Goal: Task Accomplishment & Management: Manage account settings

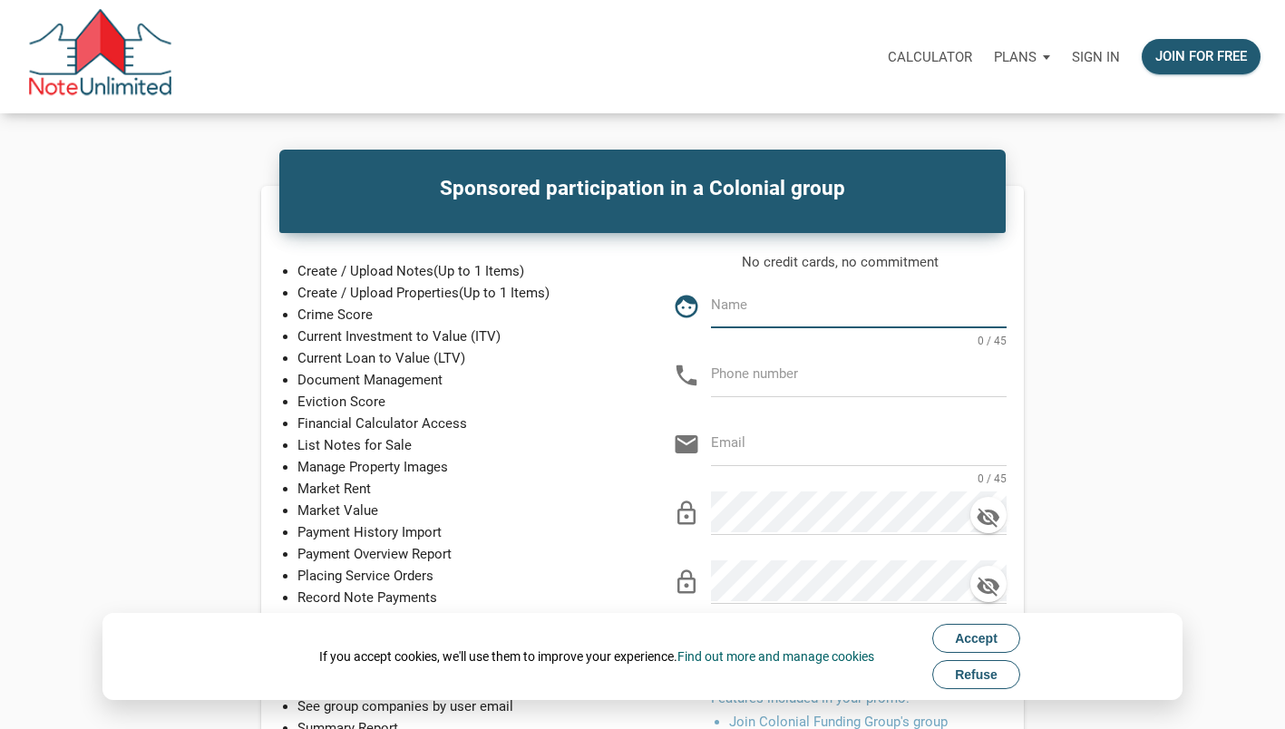
click at [1094, 582] on div "Sponsored participation in a Colonial group Create / Upload Notes (Up to 1 Item…" at bounding box center [642, 587] width 1215 height 802
click at [1099, 55] on p "Sign in" at bounding box center [1096, 57] width 48 height 16
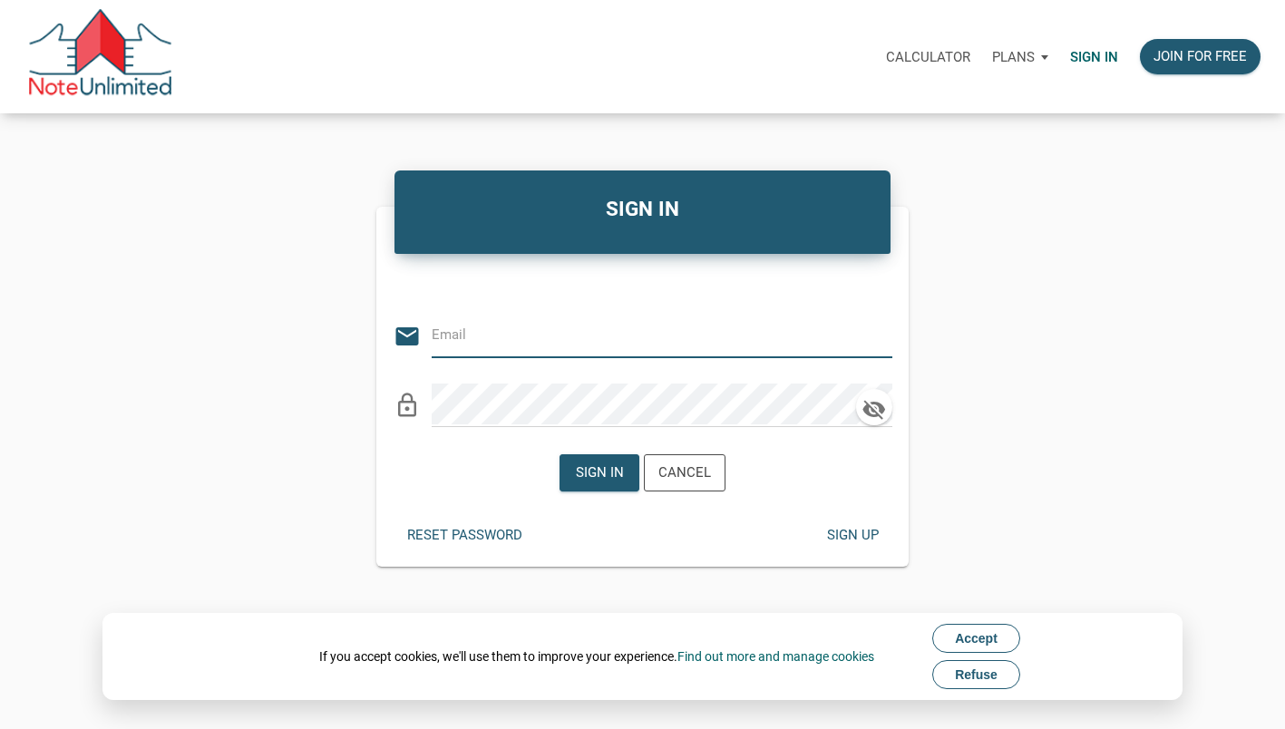
click at [559, 338] on input "email" at bounding box center [648, 335] width 433 height 41
type input "[EMAIL_ADDRESS][DOMAIN_NAME]"
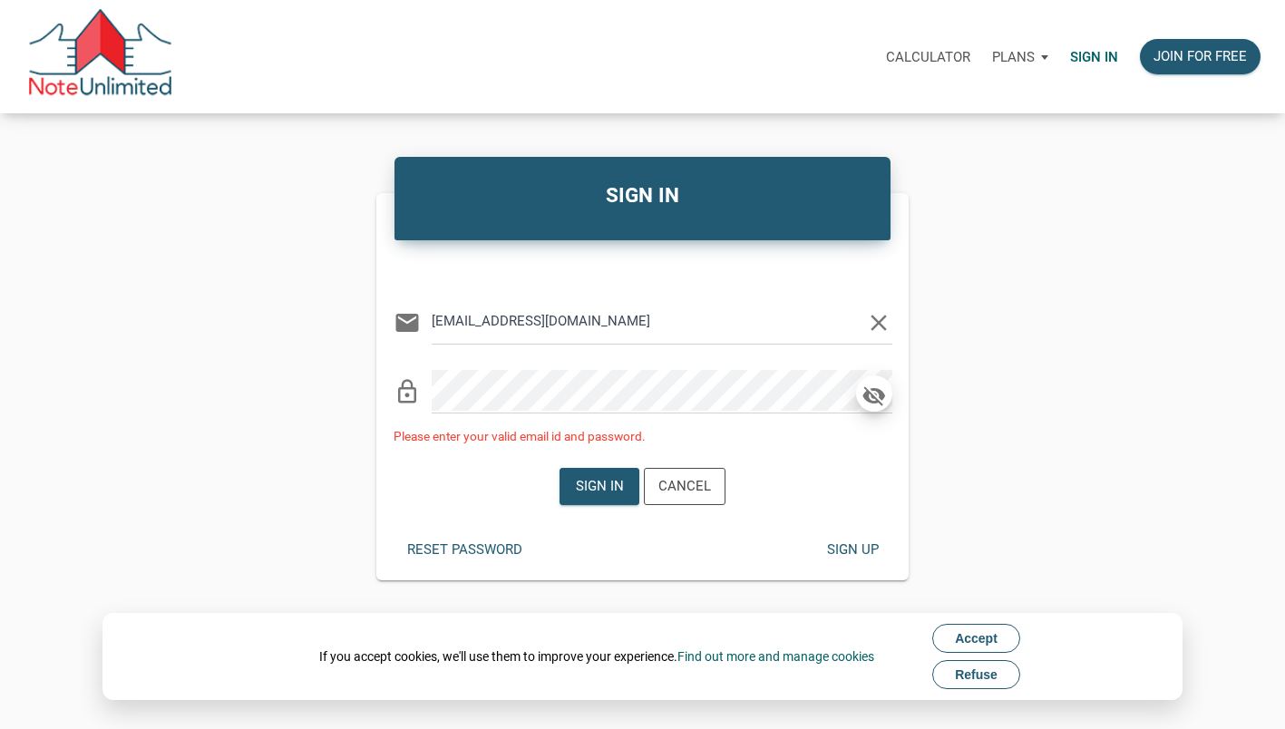
click at [875, 404] on icon "button" at bounding box center [874, 396] width 27 height 25
click at [597, 489] on div "Sign in" at bounding box center [600, 486] width 48 height 21
click at [852, 557] on div "Sign up" at bounding box center [852, 550] width 52 height 21
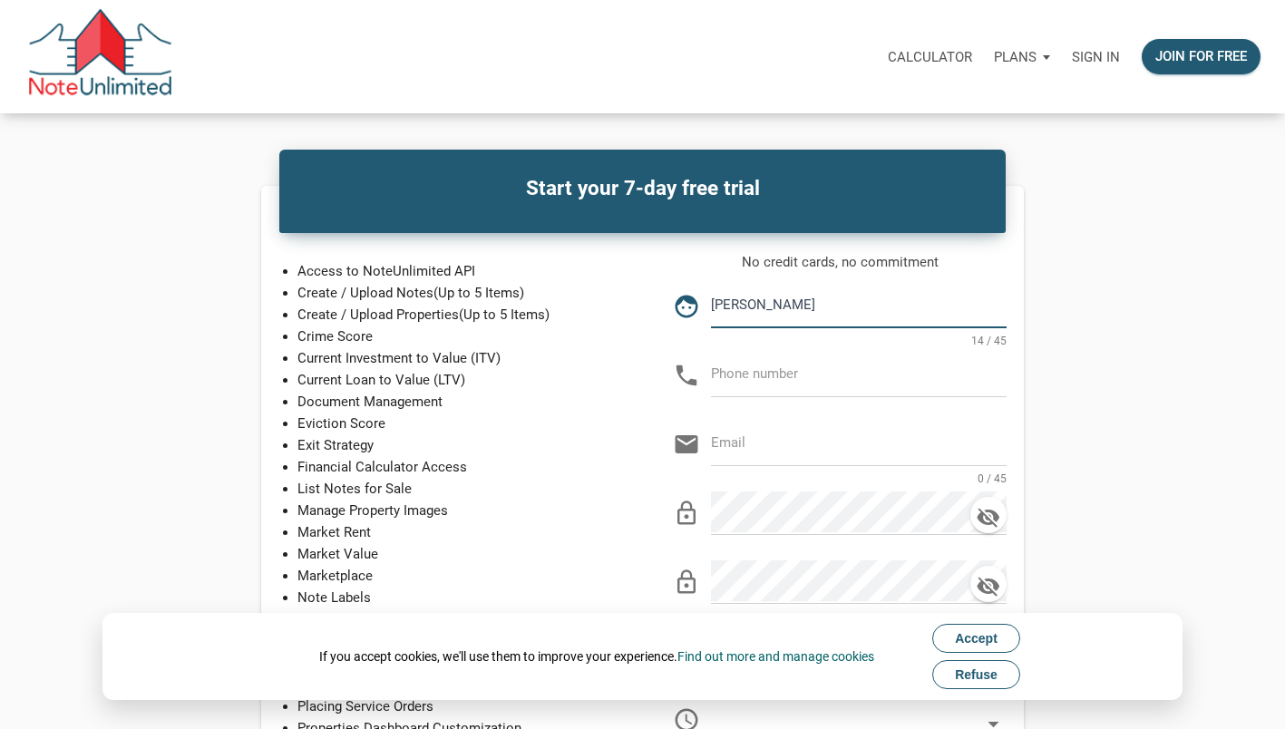
type input "[PERSON_NAME]"
type input "[PHONE_NUMBER]"
click at [734, 470] on div "No credit cards, no commitment face Tarmel Kennion 14 / 45 phone 919-866-8946 e…" at bounding box center [840, 529] width 368 height 556
click at [737, 451] on input "email" at bounding box center [859, 443] width 296 height 41
type input "K"
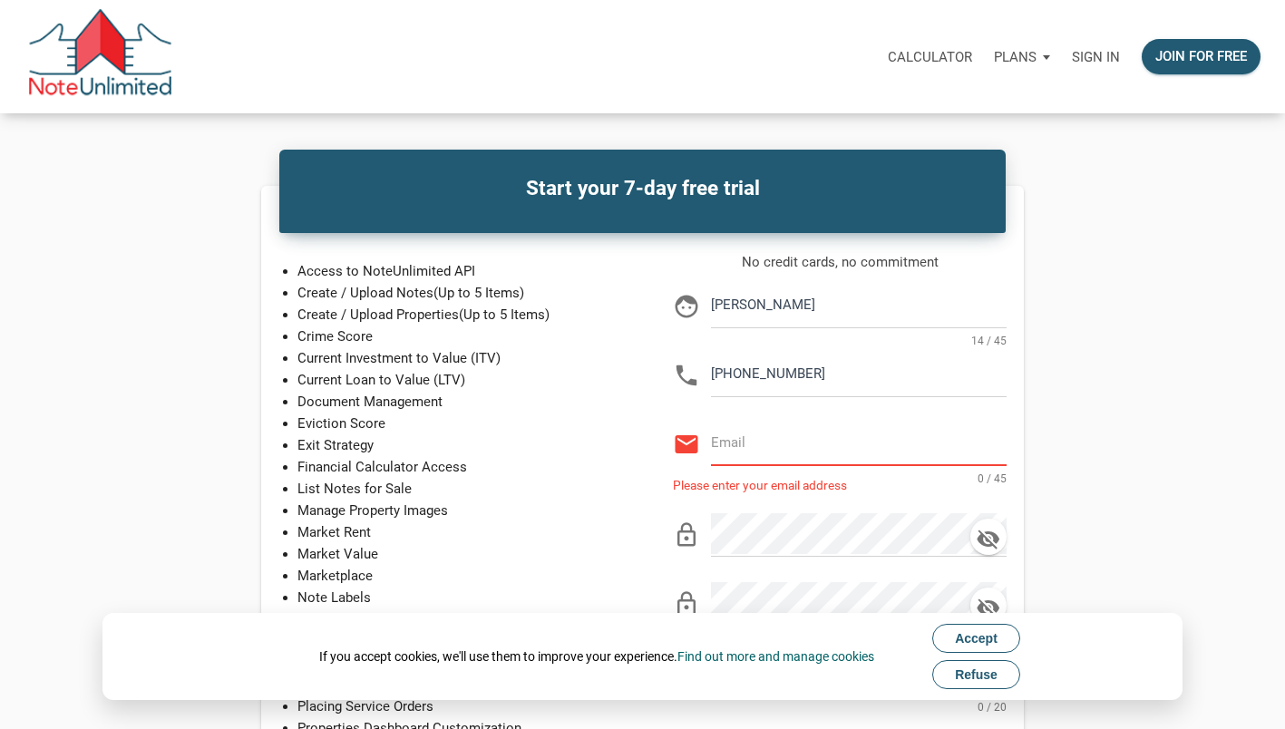
type input "T"
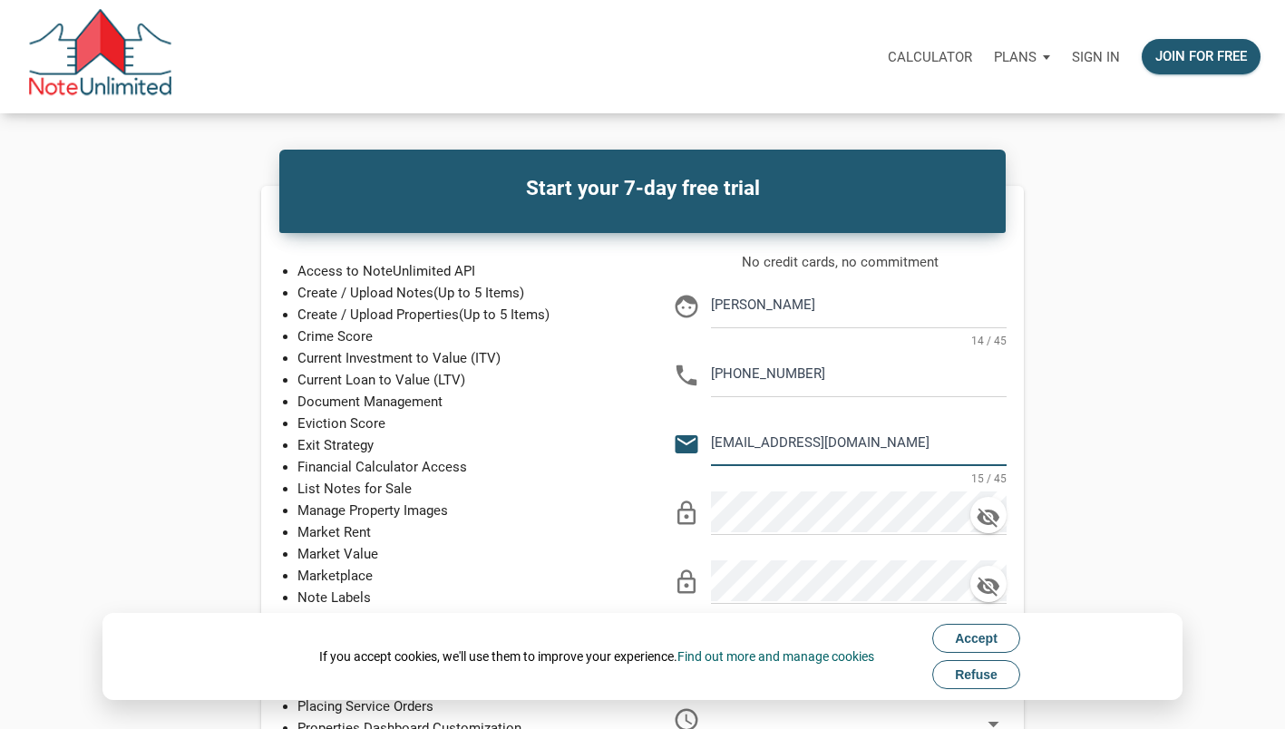
type input "[EMAIL_ADDRESS][DOMAIN_NAME]"
click at [1083, 60] on p "Sign in" at bounding box center [1096, 57] width 48 height 16
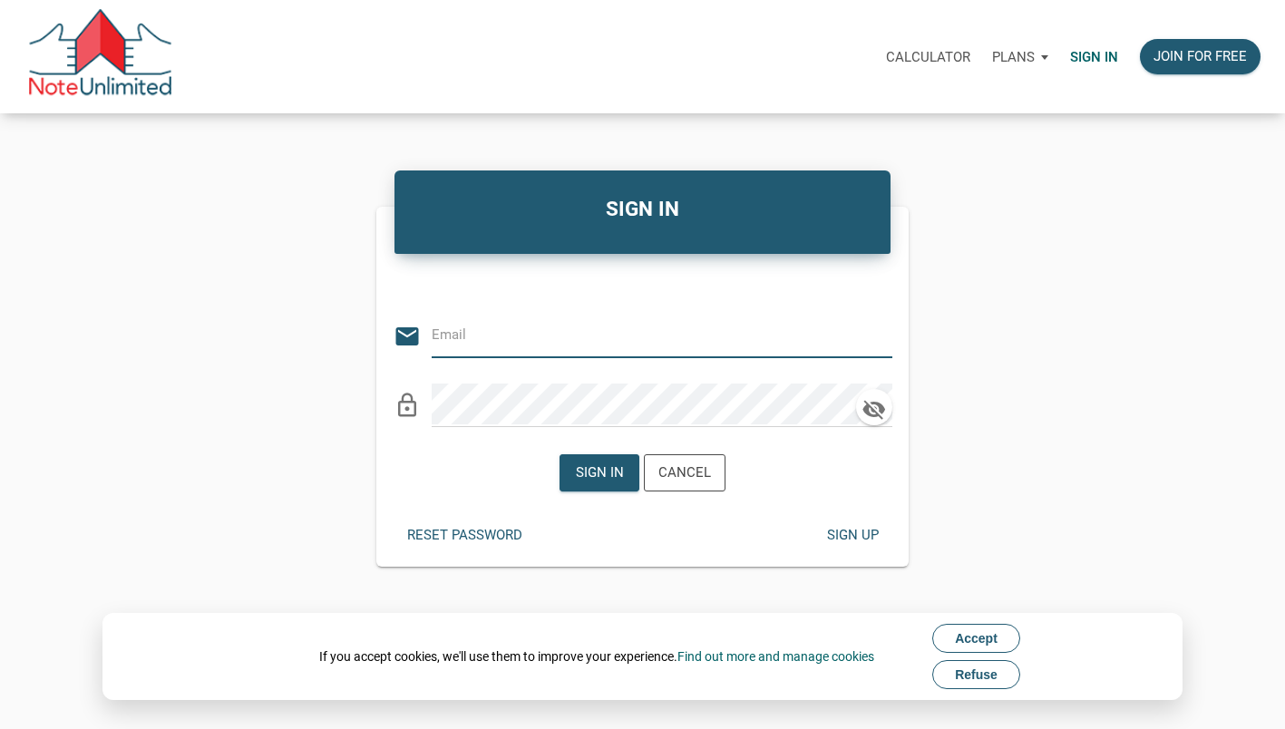
click at [498, 530] on div "Reset password" at bounding box center [464, 535] width 115 height 21
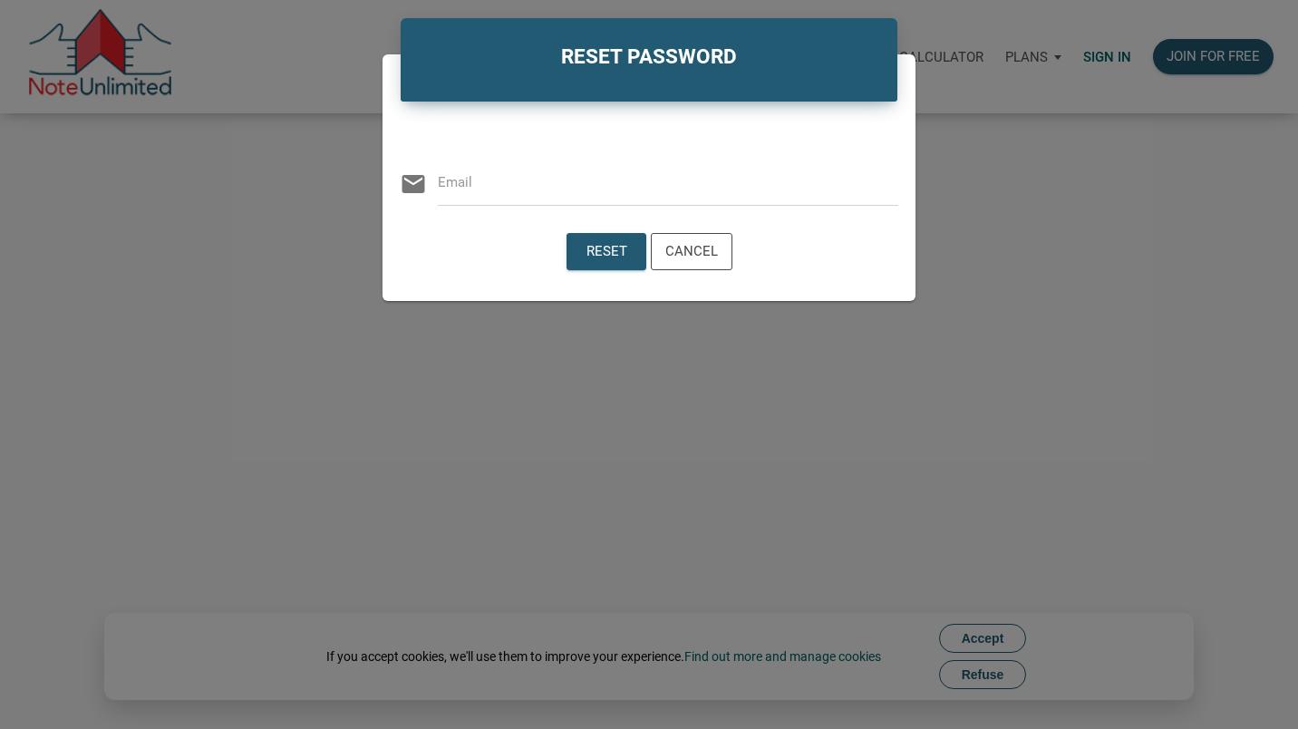
click at [535, 196] on input "email" at bounding box center [668, 182] width 461 height 41
type input "[EMAIL_ADDRESS][DOMAIN_NAME]"
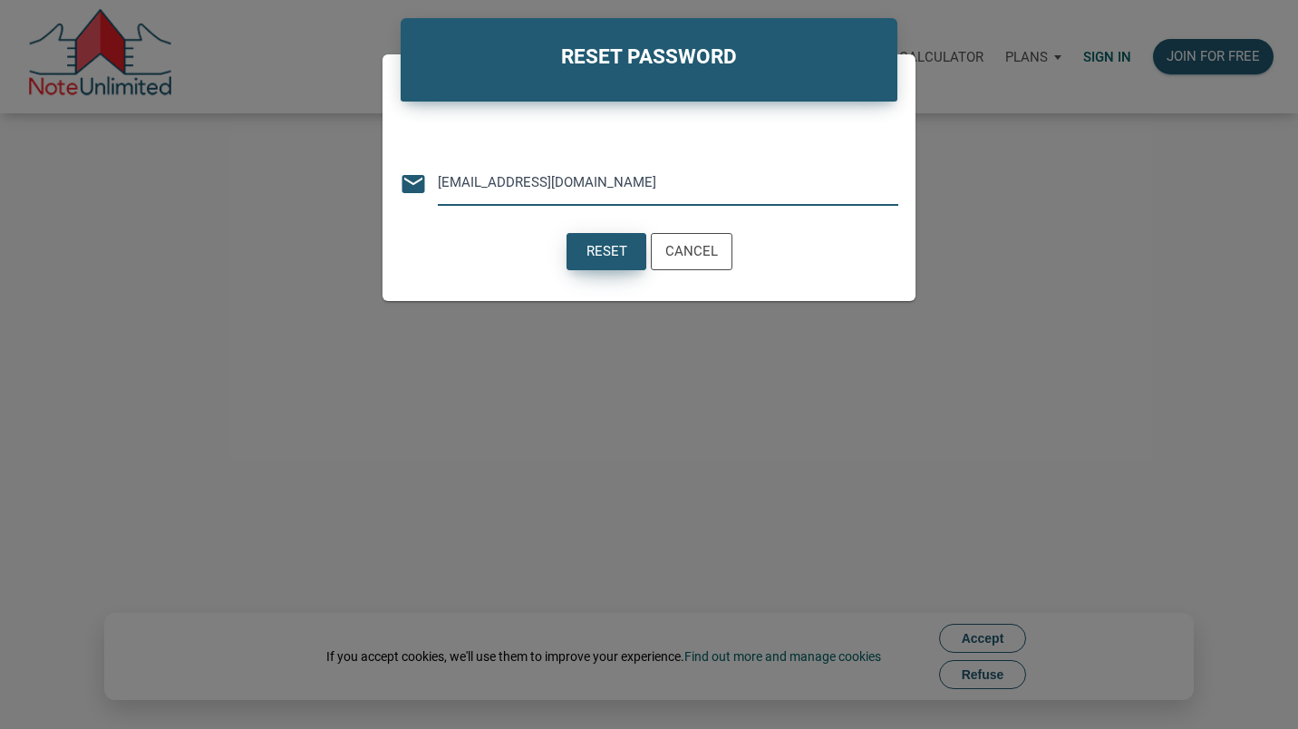
click at [614, 254] on div "Reset" at bounding box center [606, 251] width 41 height 21
click at [678, 248] on div "Cancel" at bounding box center [692, 251] width 53 height 21
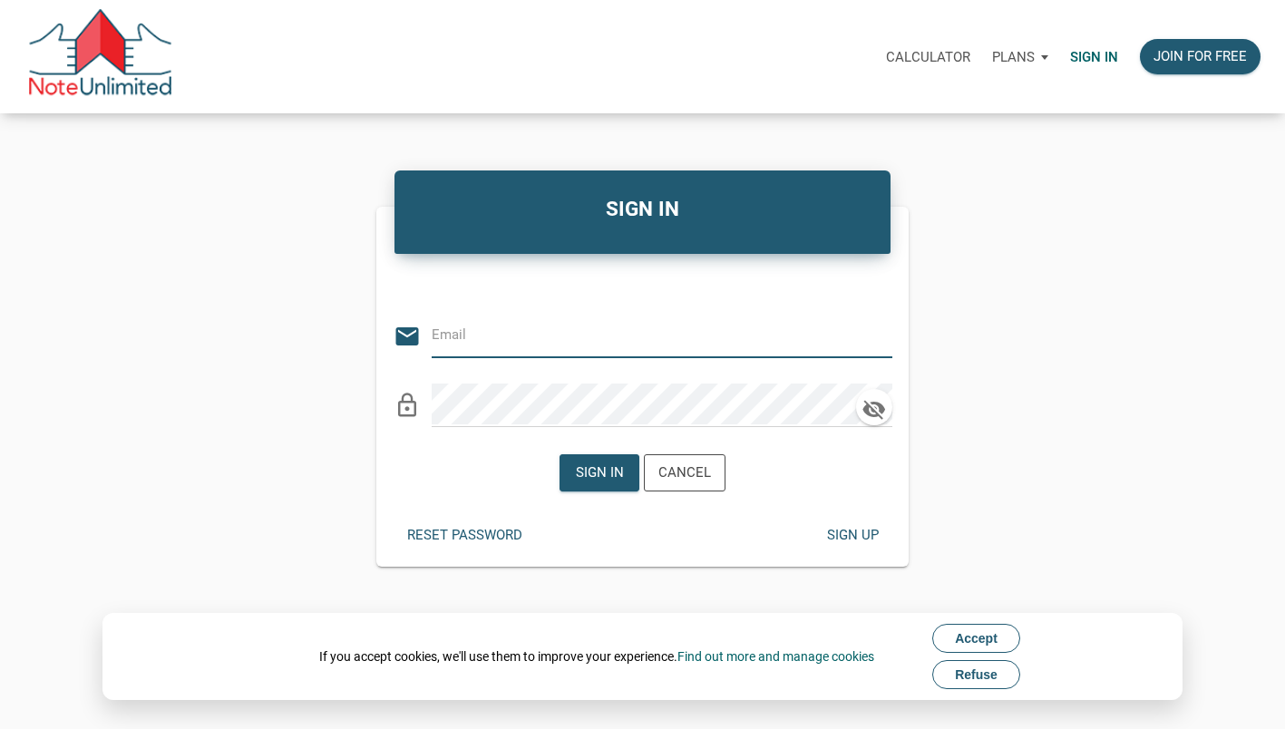
click at [861, 537] on div "Sign up" at bounding box center [852, 535] width 52 height 21
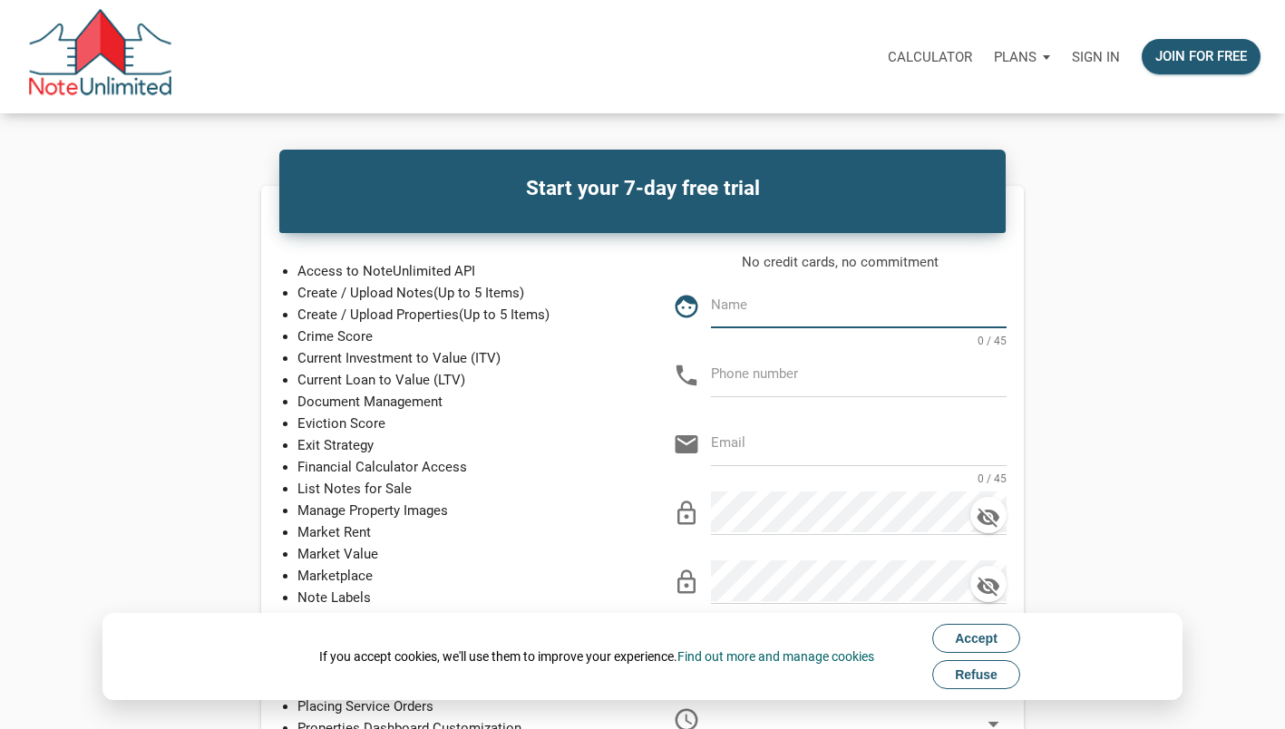
click at [772, 320] on input "text" at bounding box center [859, 305] width 296 height 41
type input "Tarmel Kennion"
type input "919-866-8946"
type input "tkennion@kw.com"
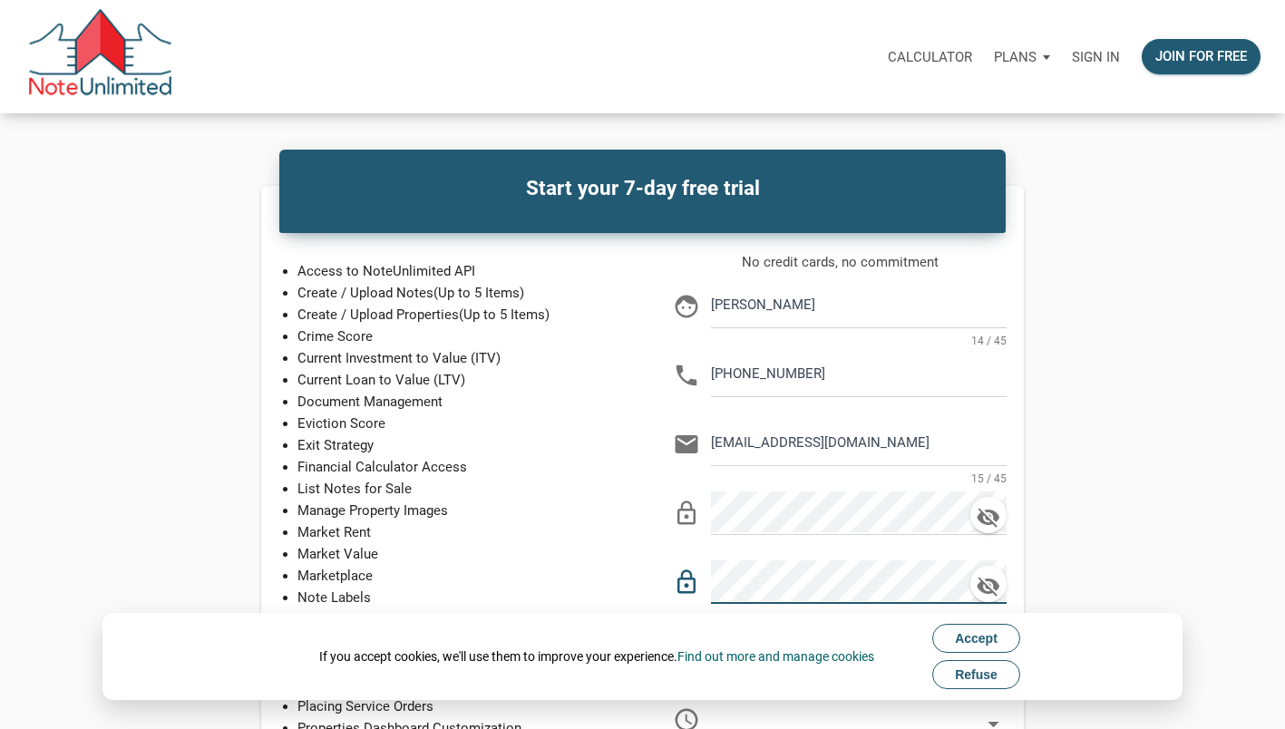
click at [1019, 644] on button "Accept" at bounding box center [976, 638] width 88 height 29
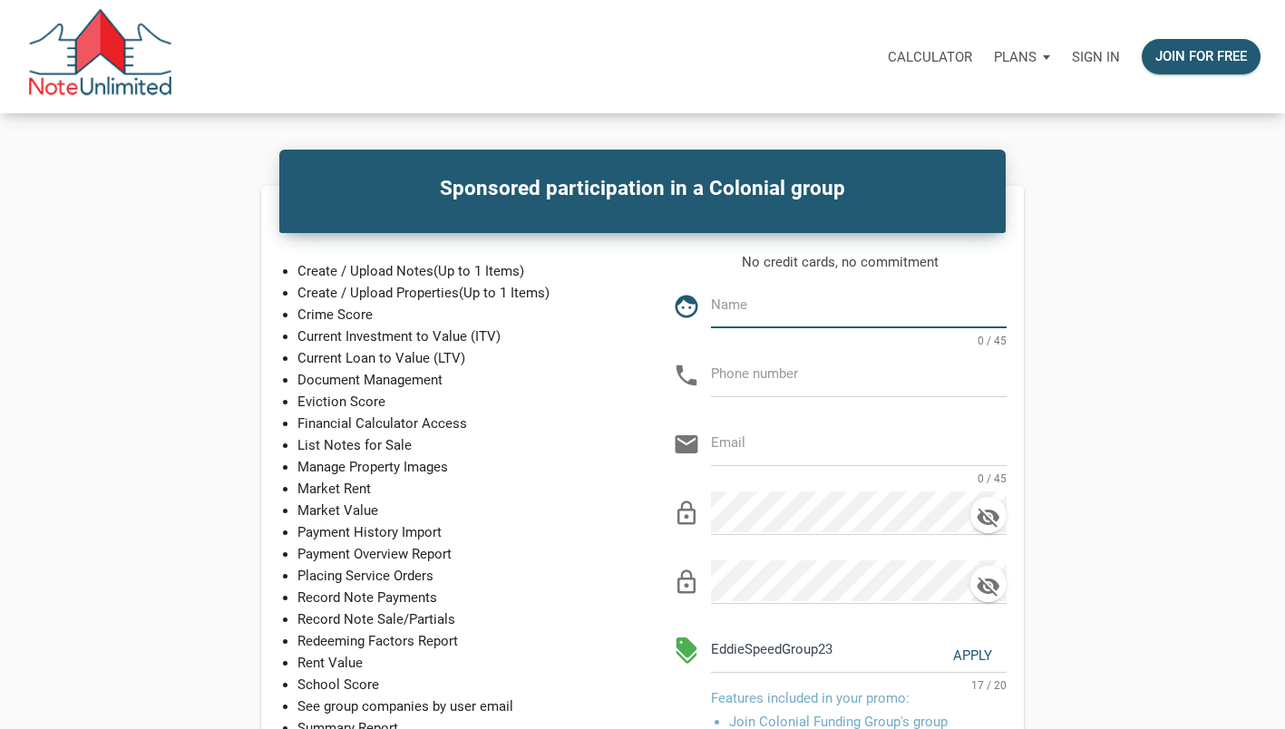
click at [754, 322] on input "text" at bounding box center [859, 305] width 296 height 41
type input "[PERSON_NAME]"
type input "[PHONE_NUMBER]"
type input "[EMAIL_ADDRESS][DOMAIN_NAME]"
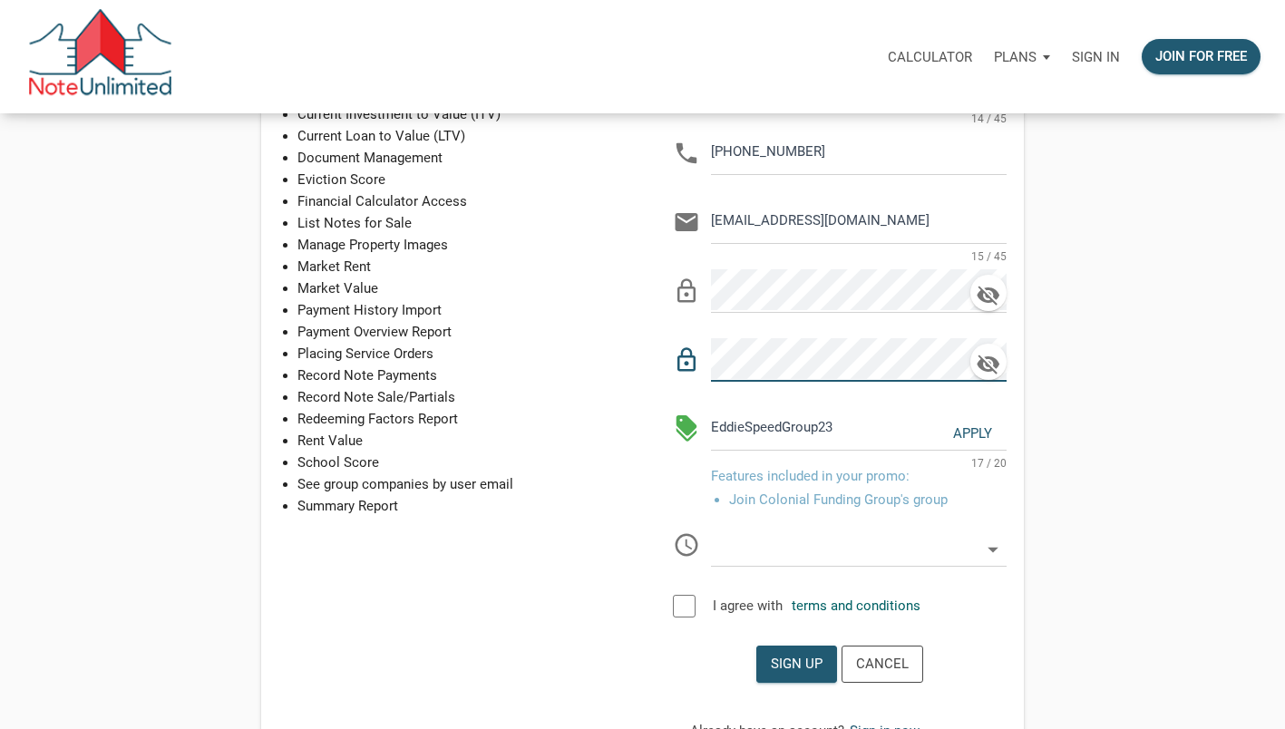
scroll to position [225, 0]
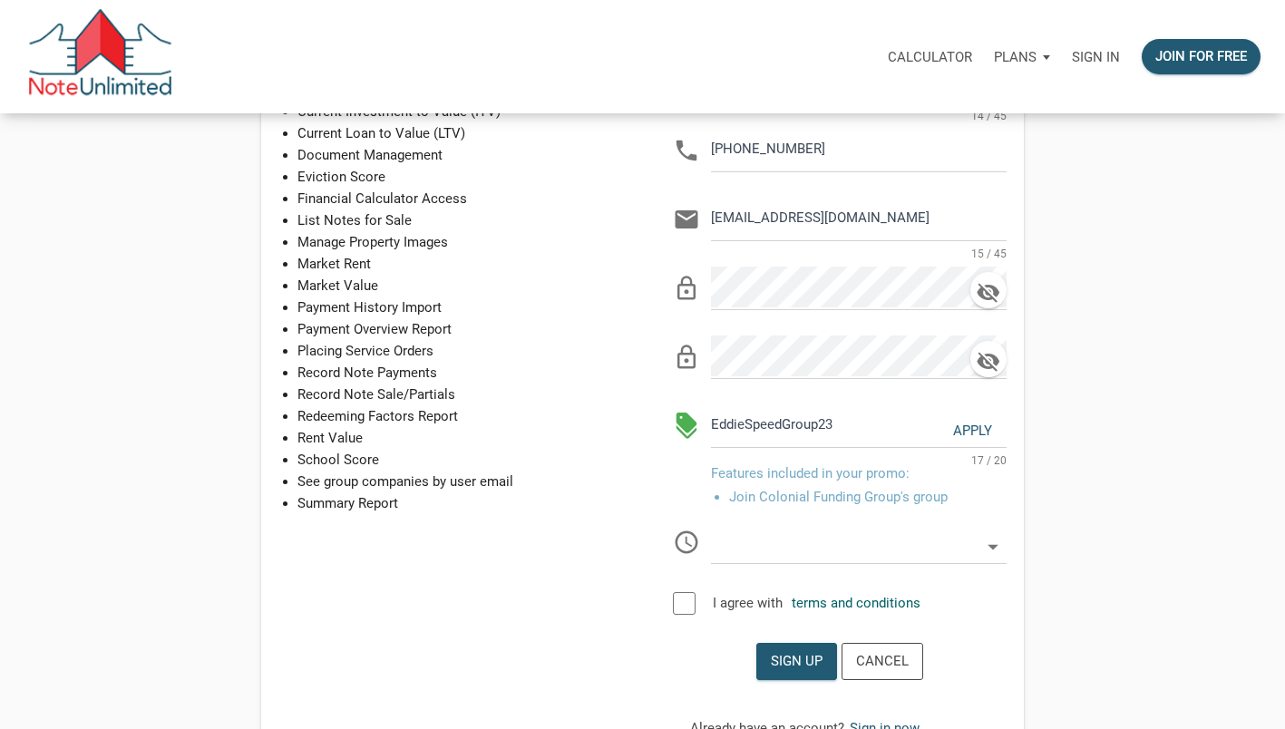
click at [997, 549] on icon at bounding box center [993, 547] width 26 height 26
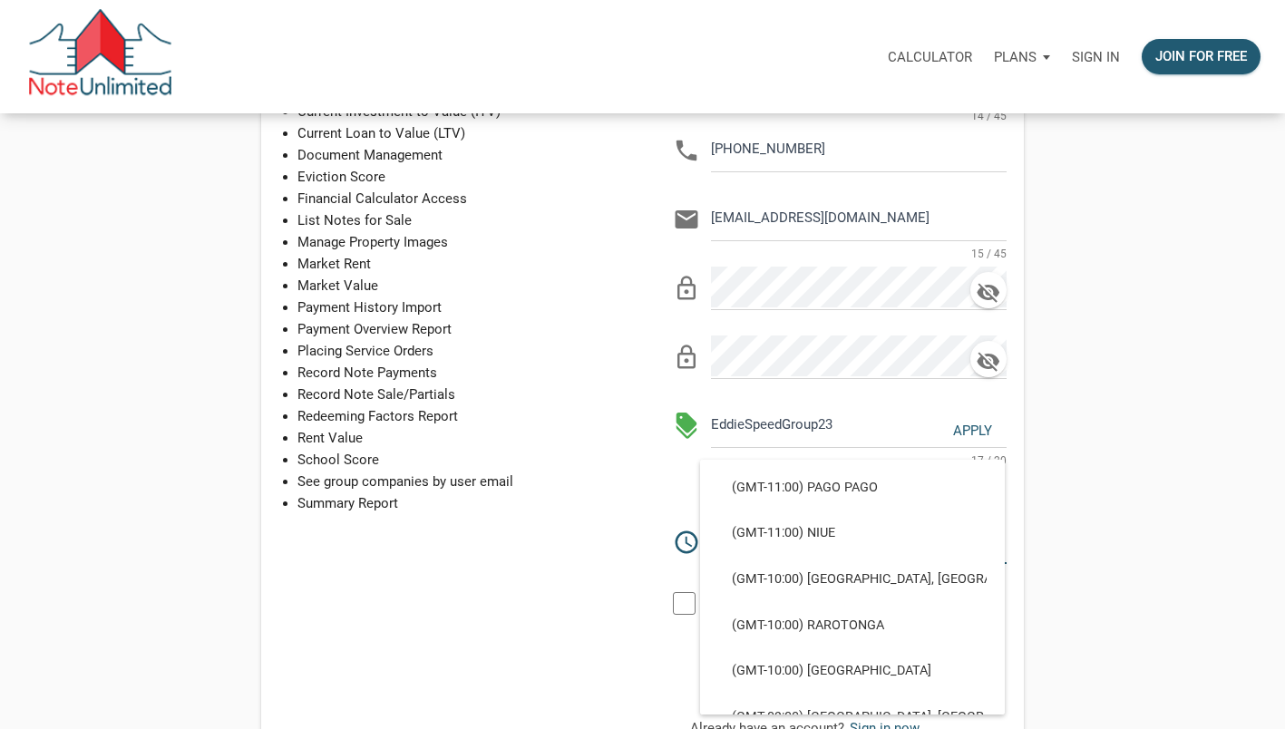
click at [656, 478] on div "No credit cards, no commitment face Tarmel Kennion 14 / 45 phone 919-866-8946 e…" at bounding box center [840, 328] width 368 height 604
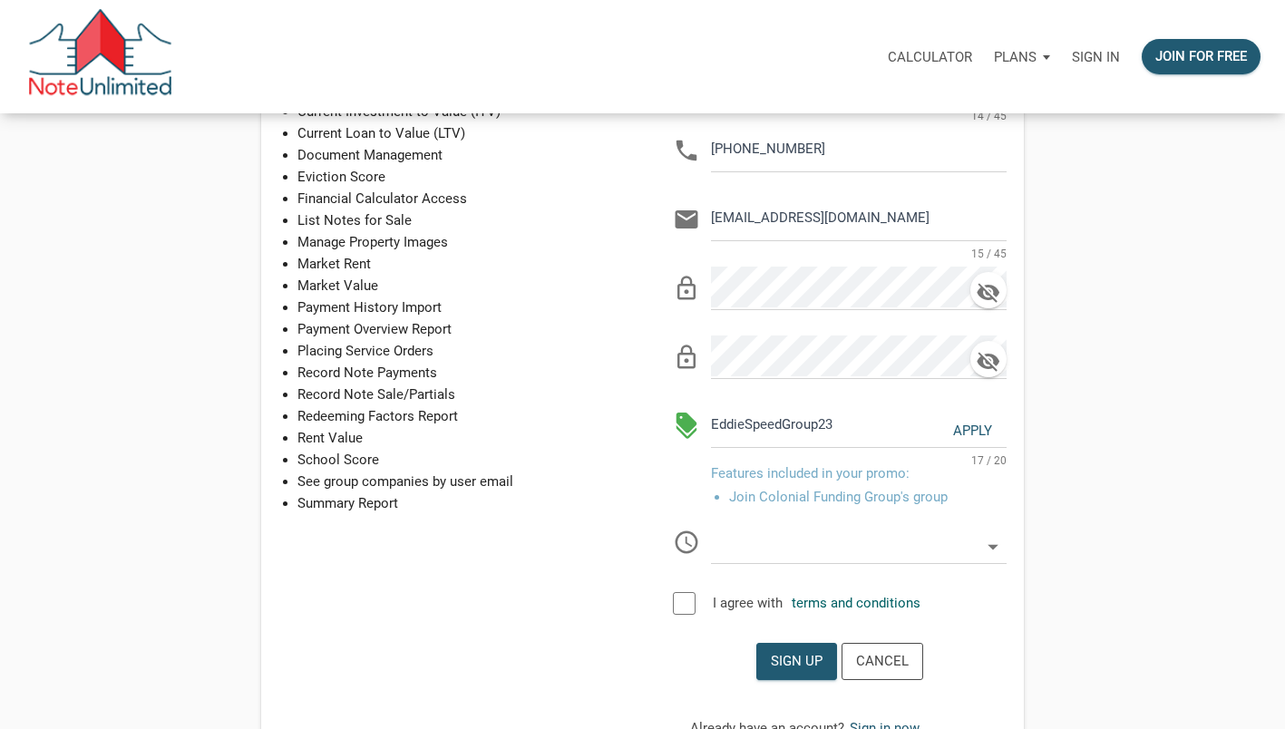
click at [690, 548] on icon "schedule" at bounding box center [686, 542] width 27 height 27
click at [734, 549] on input "text" at bounding box center [845, 540] width 269 height 41
select select
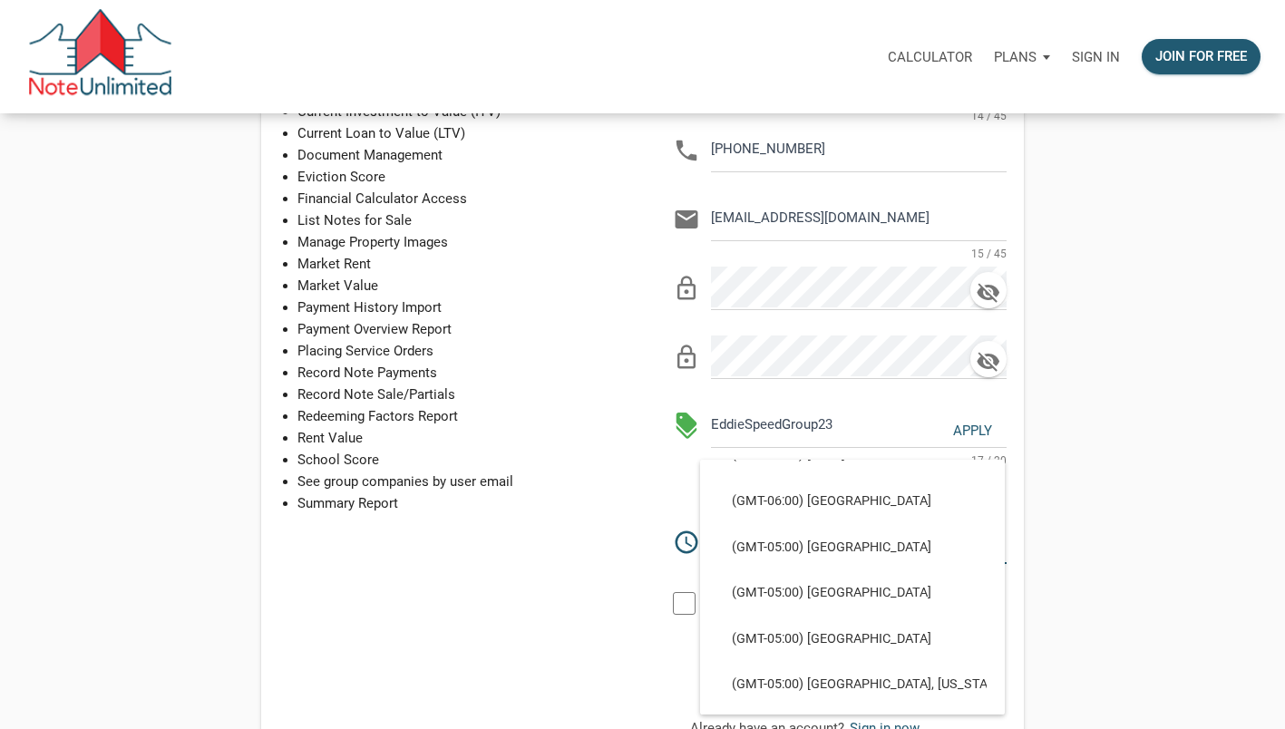
scroll to position [1104, 0]
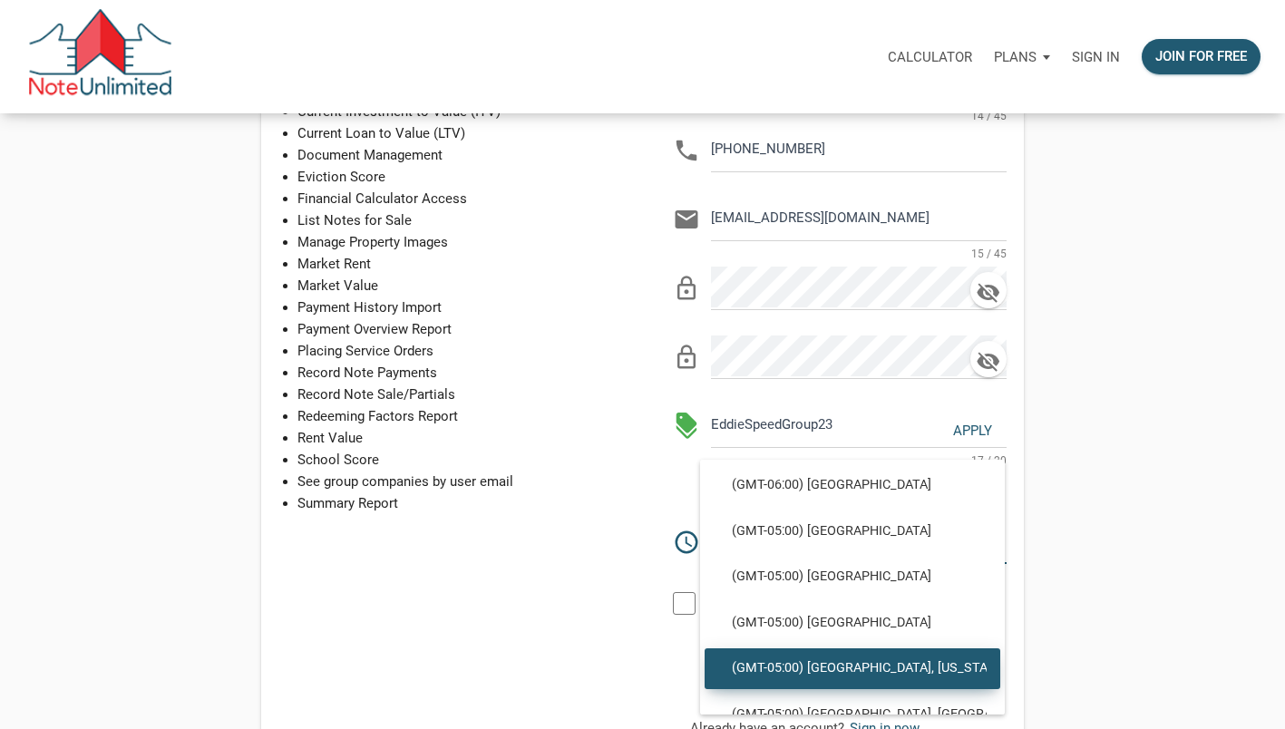
click at [892, 660] on span "(GMT-05:00) [GEOGRAPHIC_DATA], [US_STATE]" at bounding box center [852, 668] width 268 height 16
type input "(GMT-05:00) [GEOGRAPHIC_DATA], [US_STATE]"
type input "America/[GEOGRAPHIC_DATA]"
select select
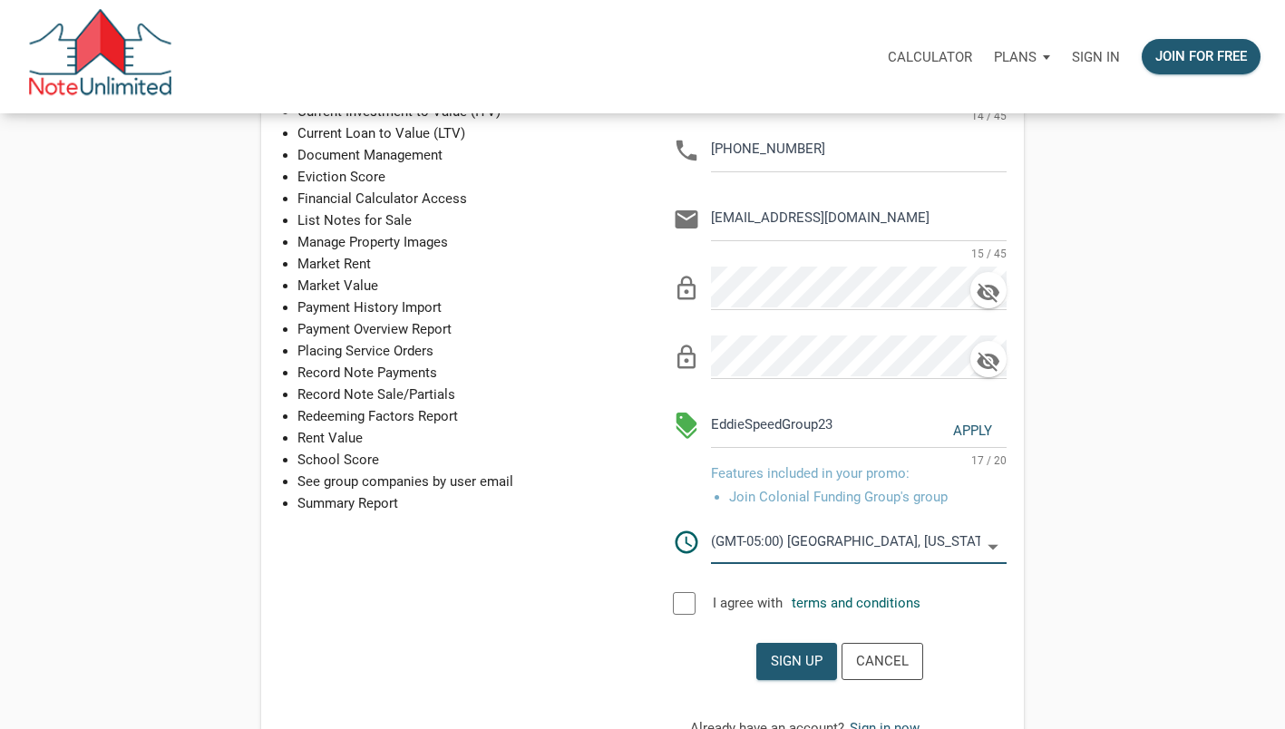
click at [691, 605] on div at bounding box center [684, 603] width 23 height 23
click at [807, 652] on div "Sign up" at bounding box center [797, 661] width 52 height 21
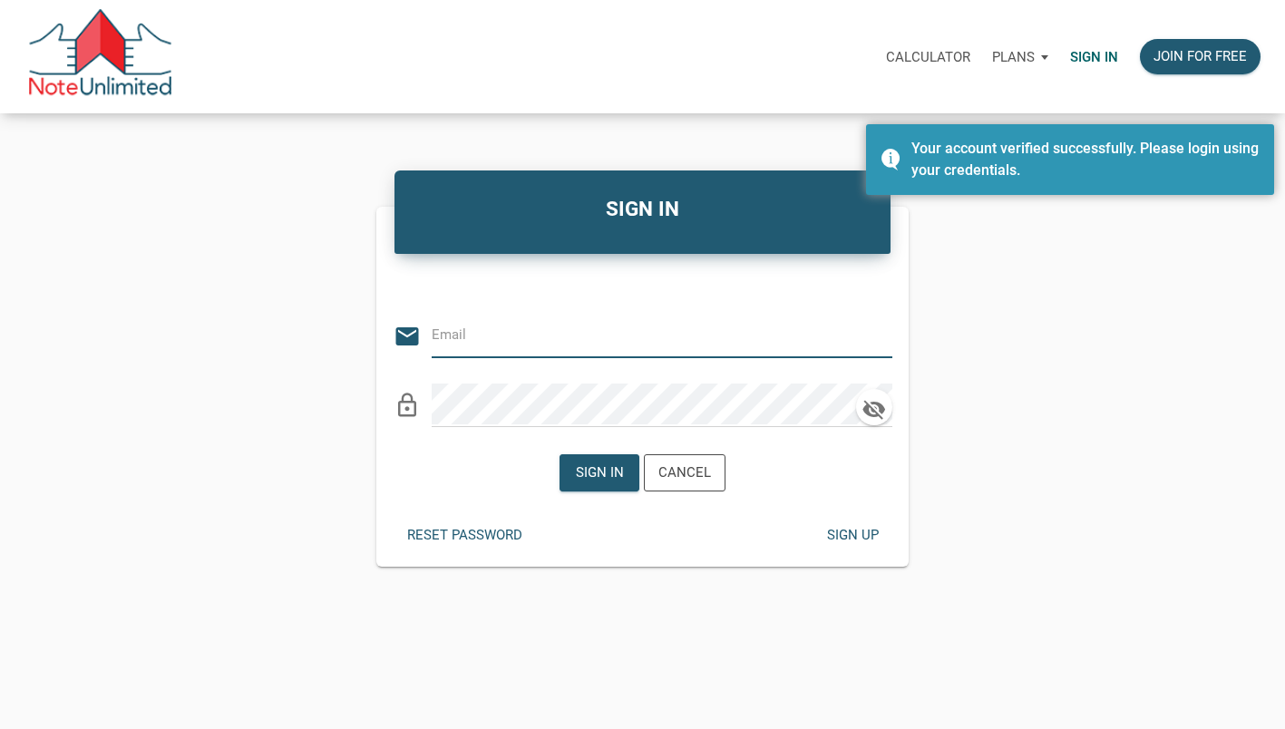
click at [618, 338] on input "email" at bounding box center [648, 335] width 433 height 41
type input "[EMAIL_ADDRESS][DOMAIN_NAME]"
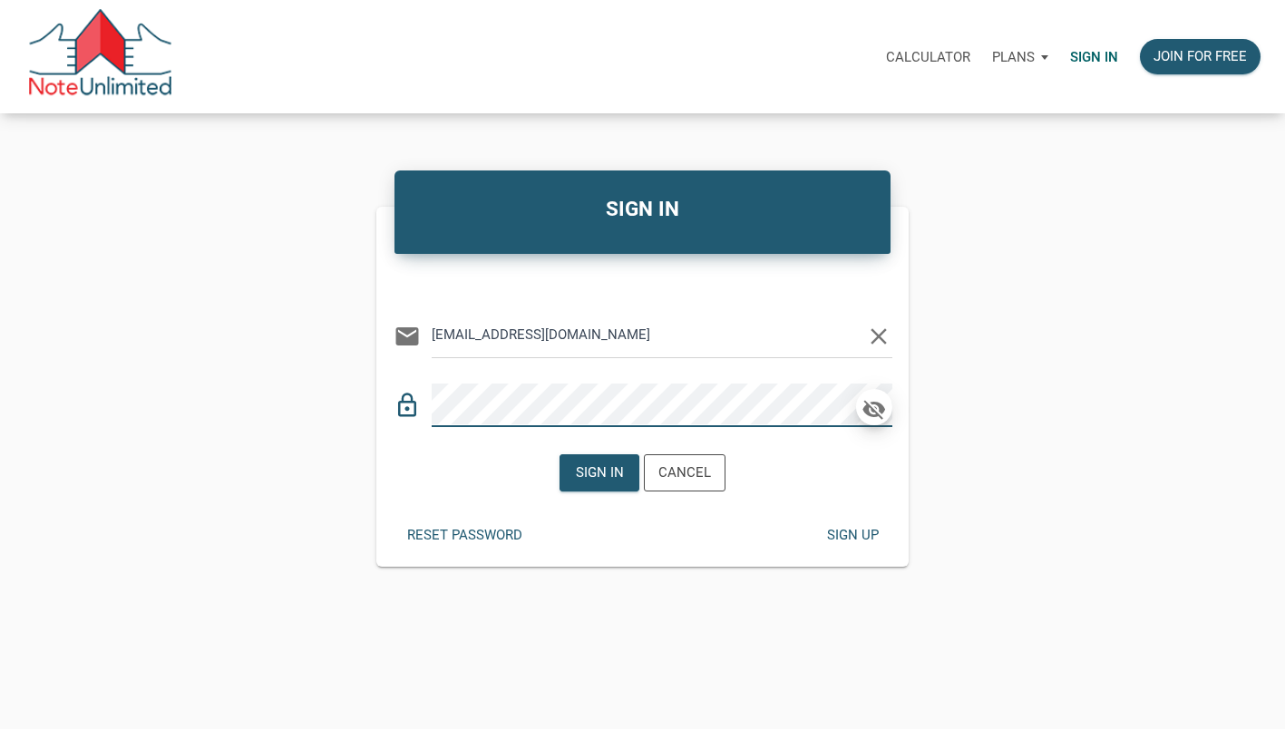
click at [872, 413] on icon "button" at bounding box center [874, 409] width 27 height 25
click at [592, 475] on div "Sign in" at bounding box center [600, 472] width 48 height 21
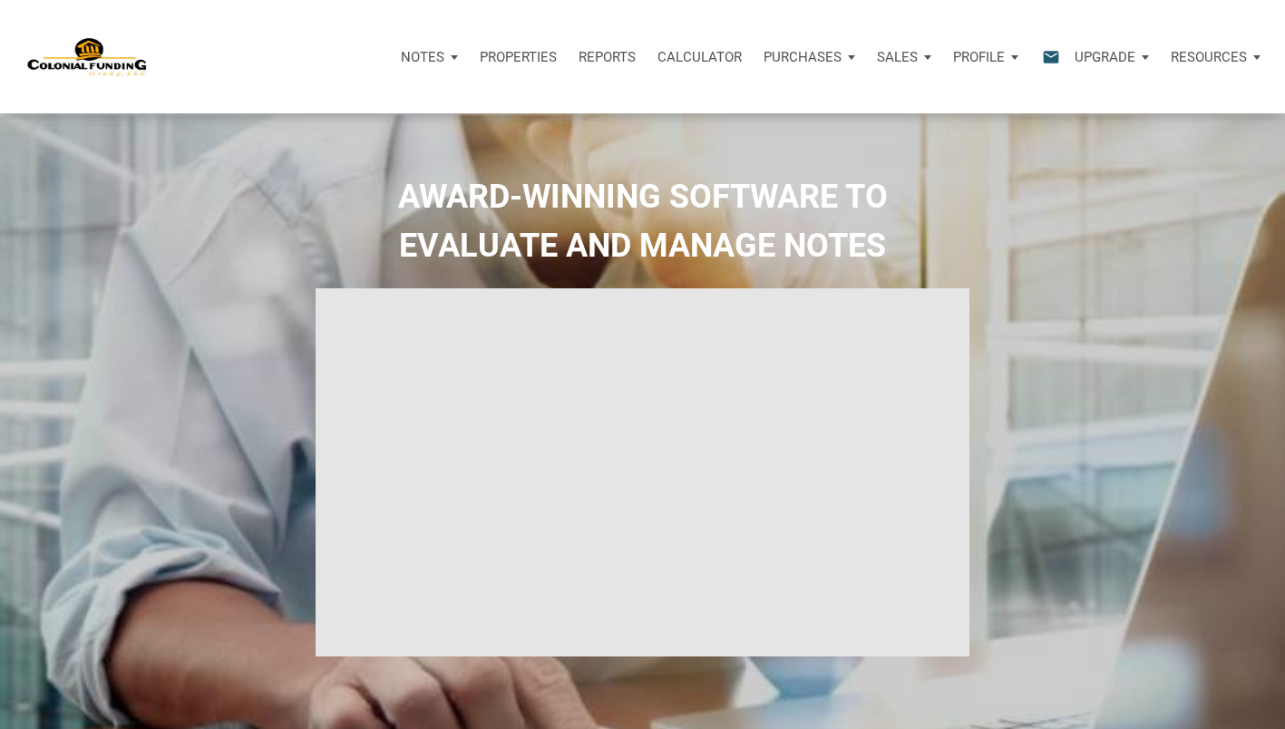
type input "Introduction to new features"
select select
click at [442, 60] on div "Notes" at bounding box center [429, 57] width 79 height 54
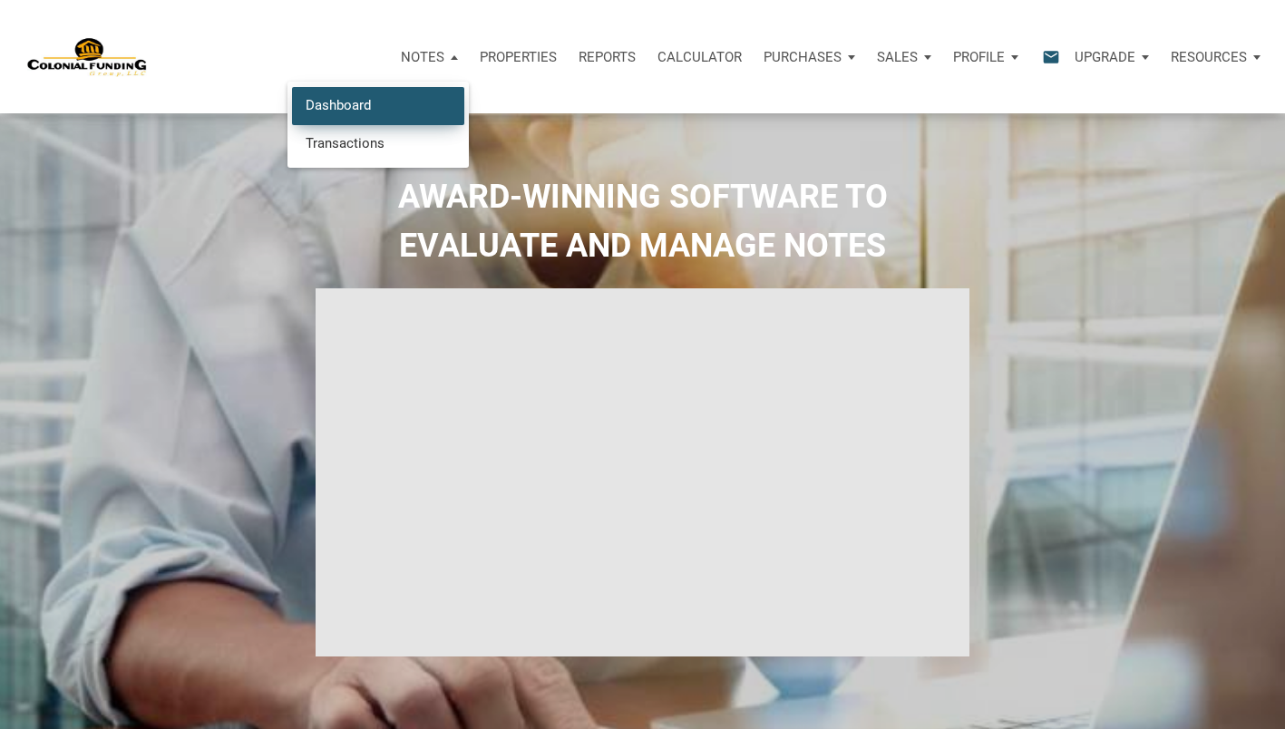
click at [384, 106] on link "Dashboard" at bounding box center [378, 105] width 172 height 37
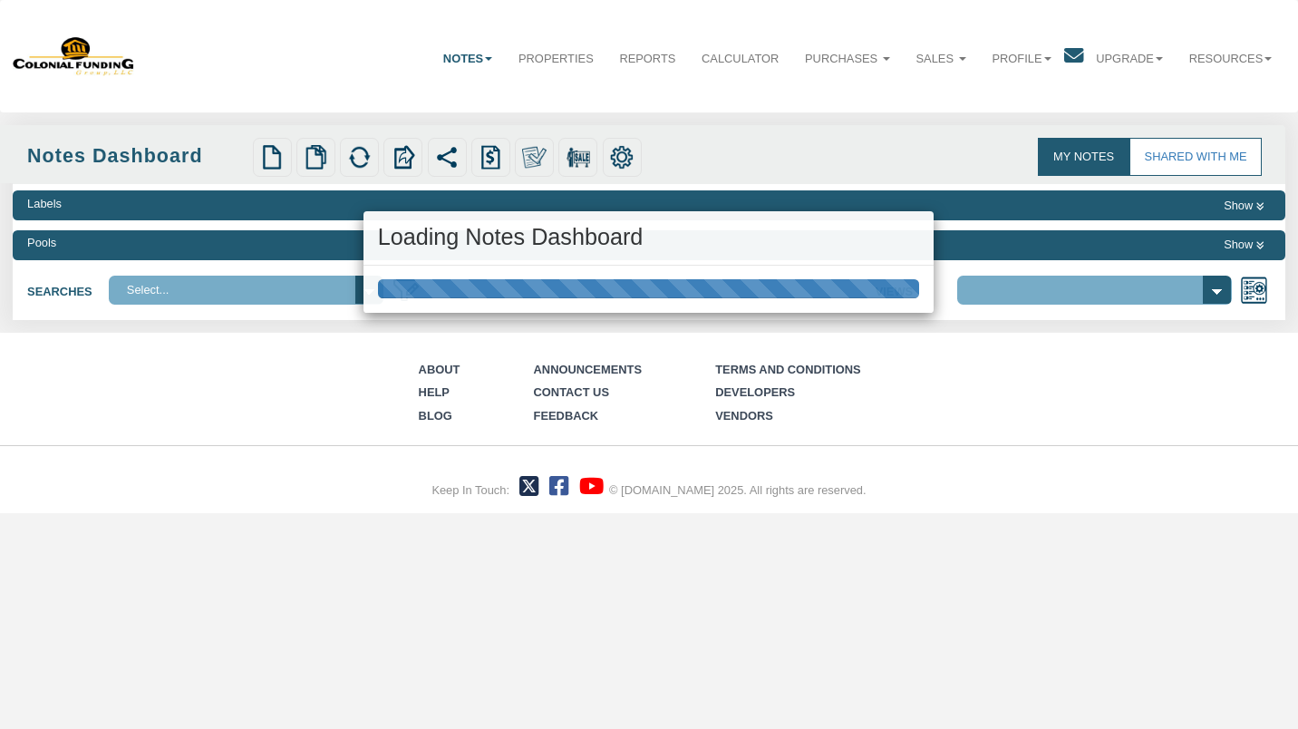
select select "316"
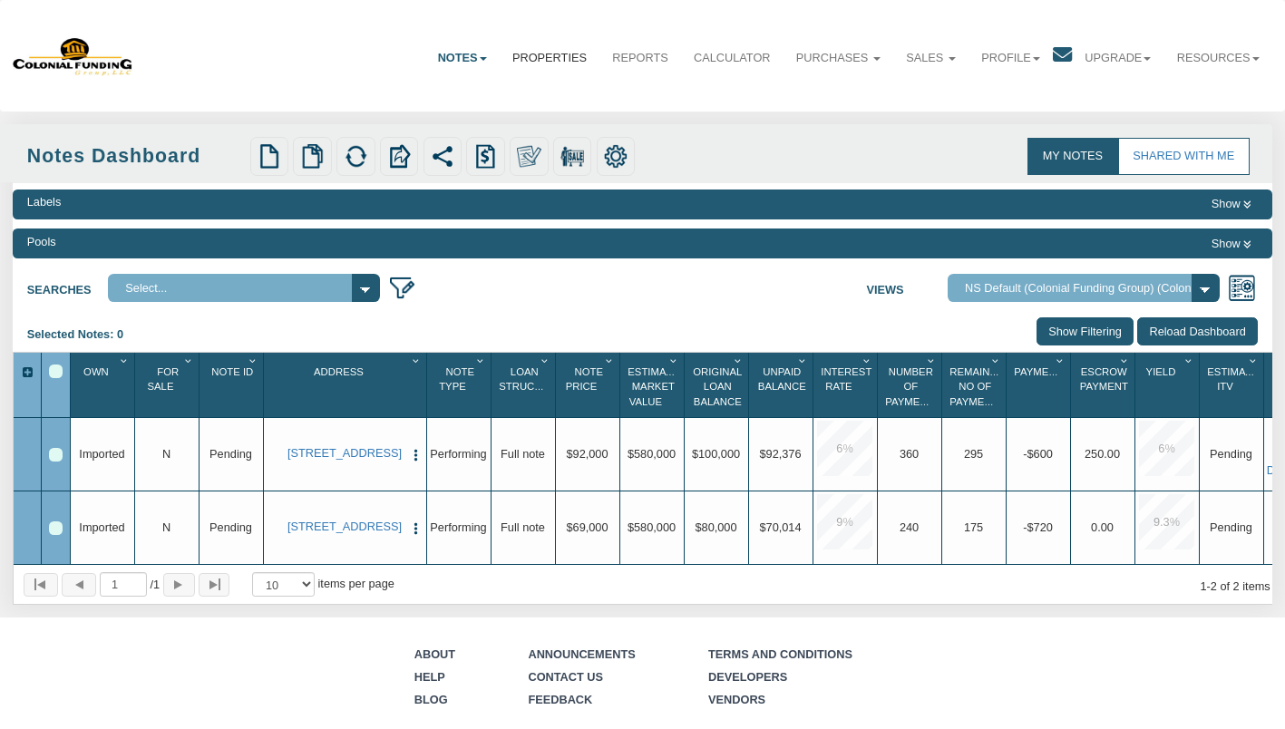
click at [524, 60] on link "Properties" at bounding box center [550, 58] width 100 height 44
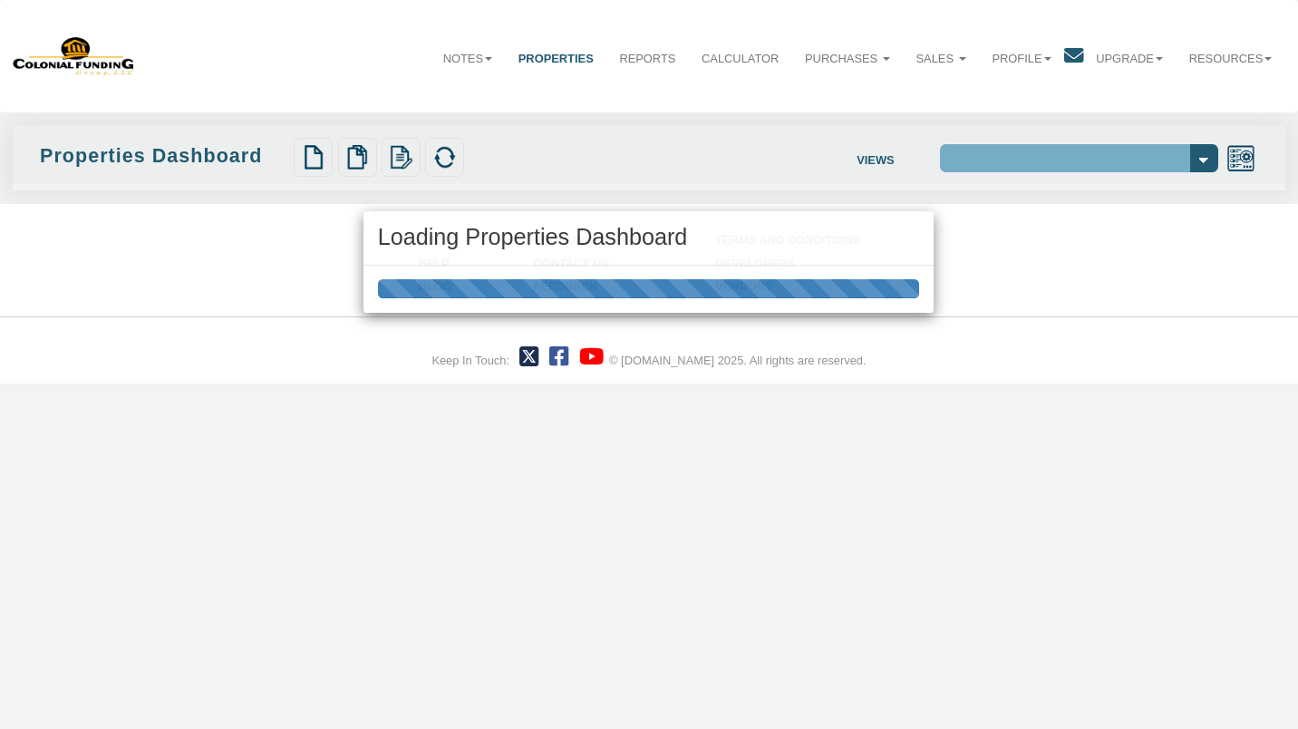
select select "138"
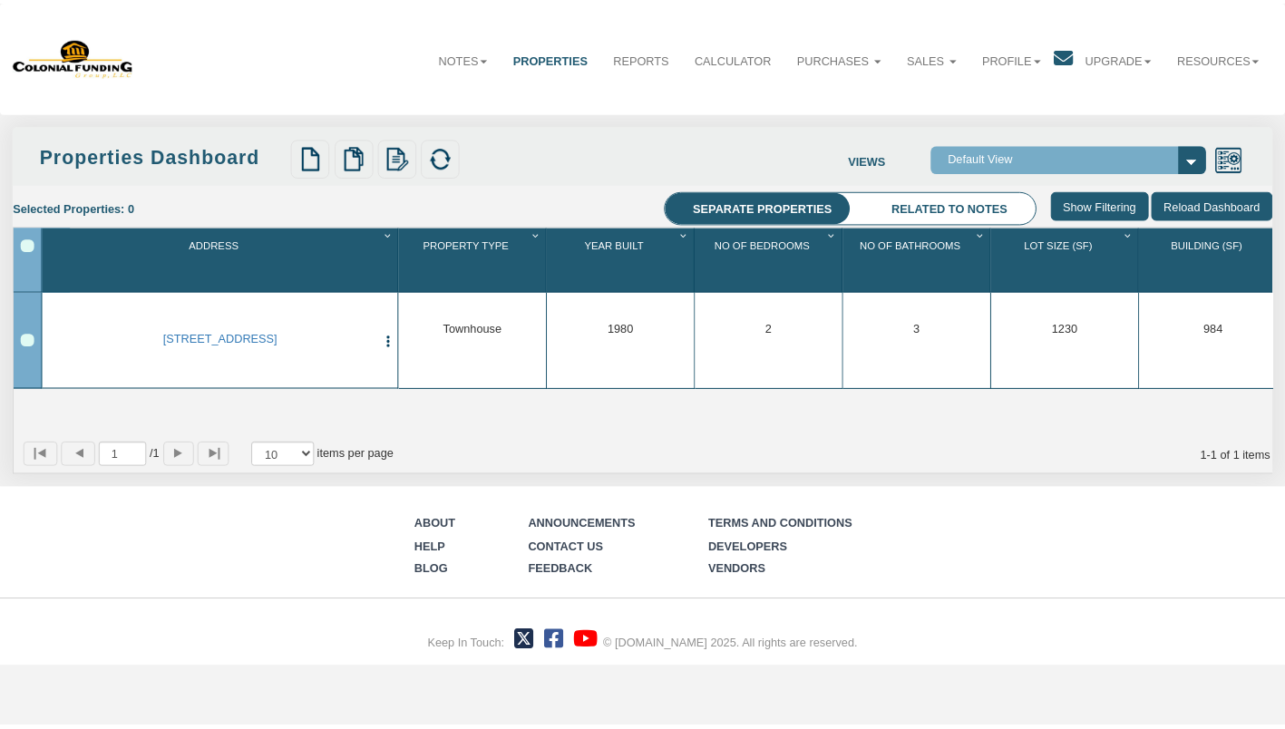
scroll to position [0, 25]
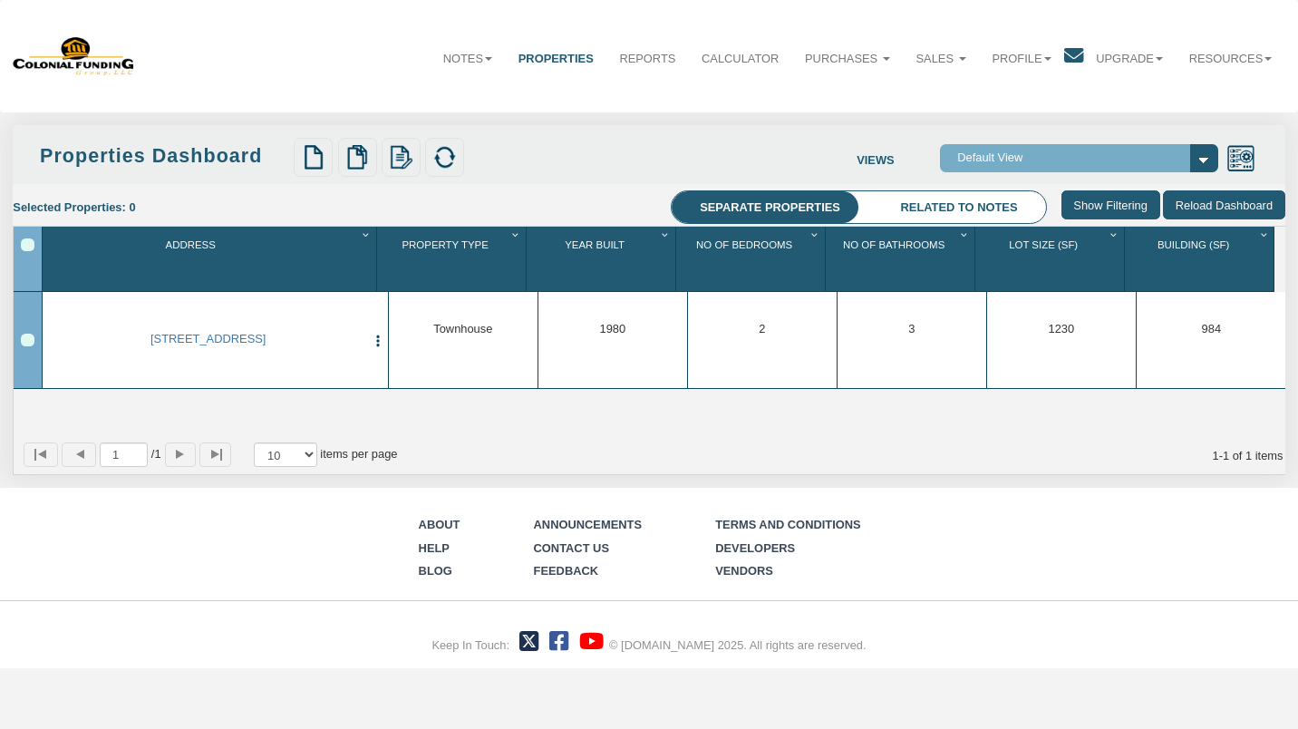
click at [933, 209] on li "Related to notes" at bounding box center [959, 207] width 174 height 33
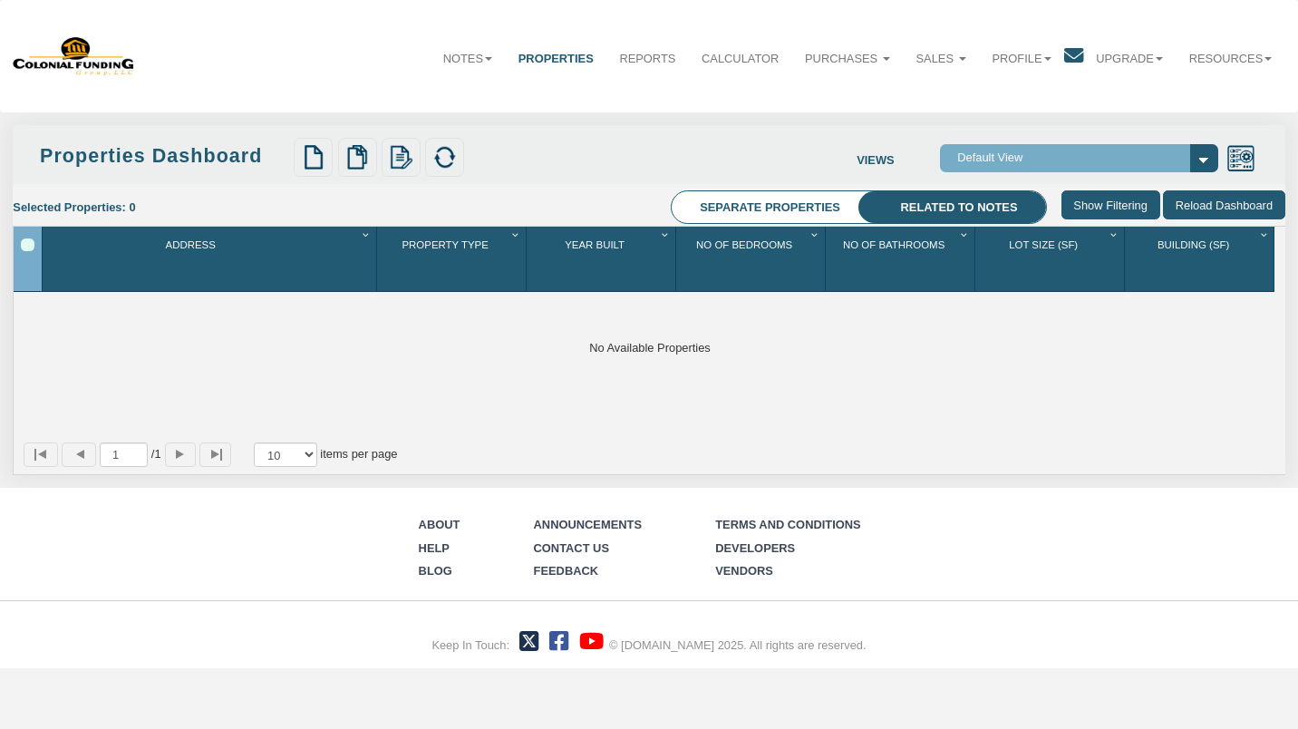
click at [804, 206] on li "Separate properties" at bounding box center [771, 207] width 198 height 33
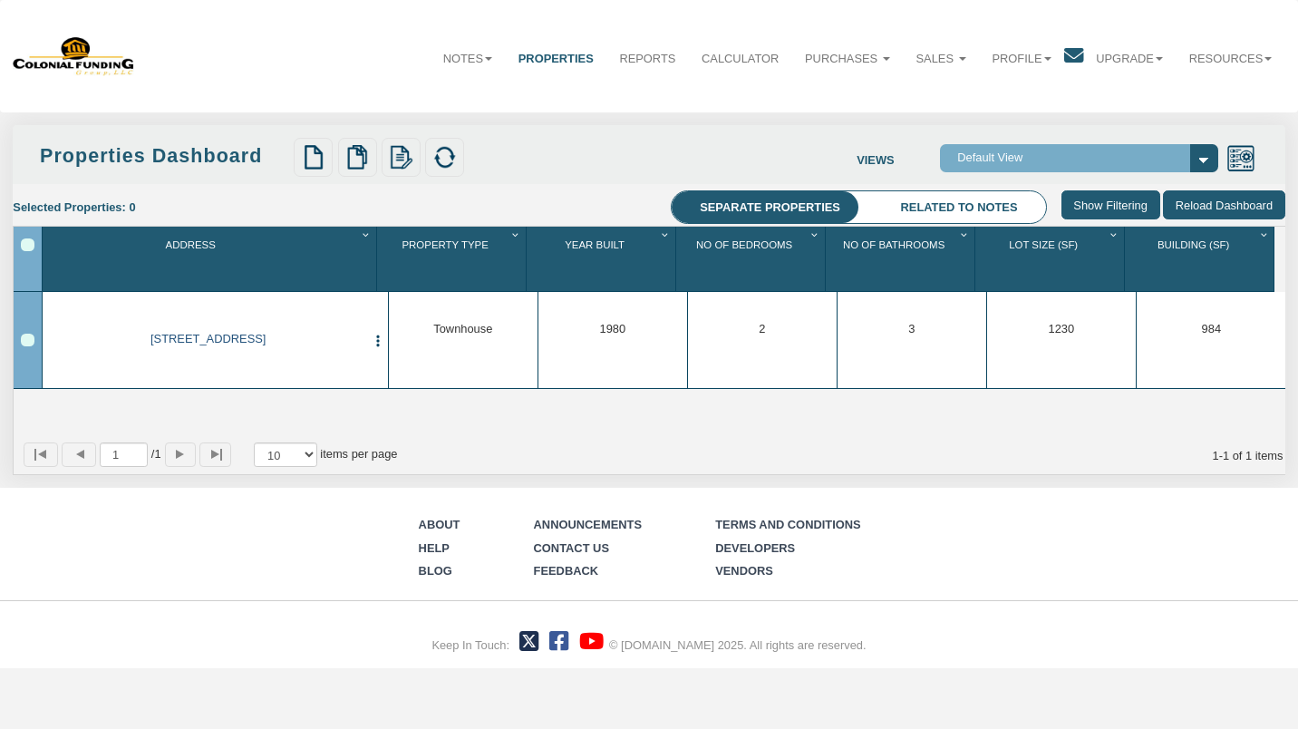
click at [272, 335] on link "0001 B Lafayette Ave, Baltimore, MD, 21202" at bounding box center [209, 339] width 316 height 14
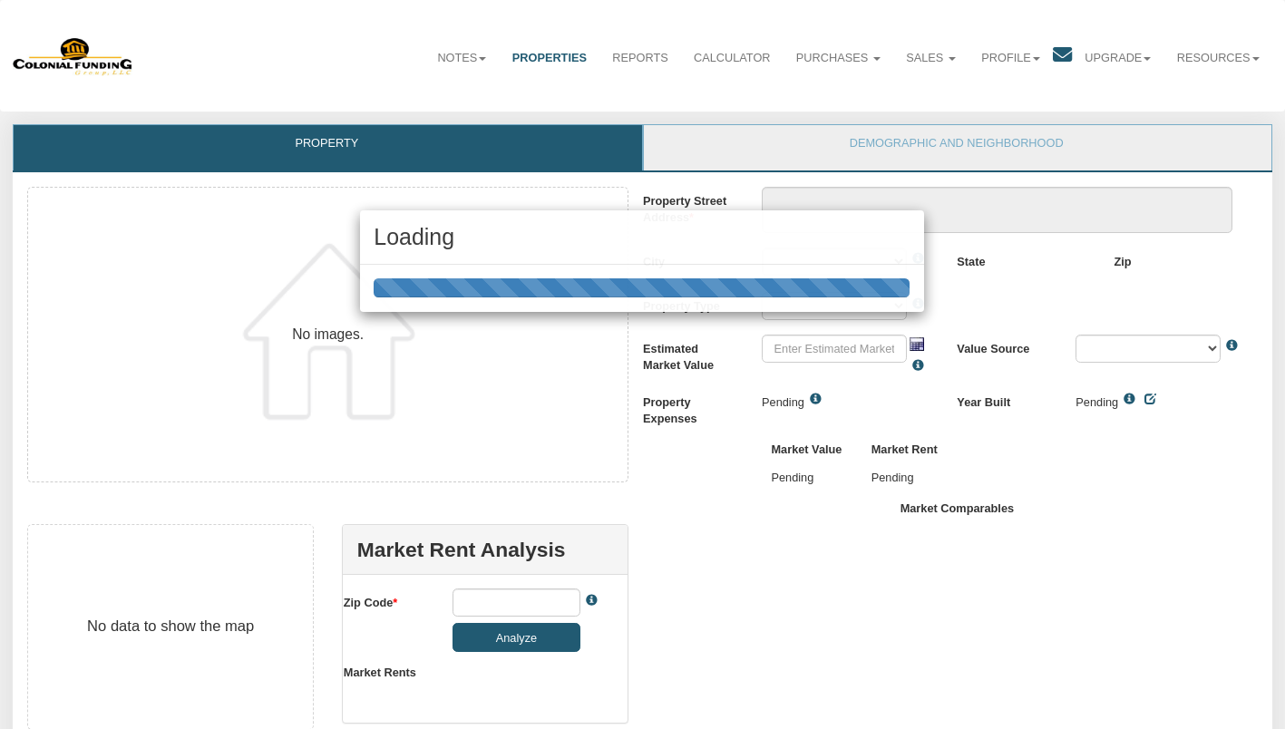
type textarea "0001 B Lafayette Ave"
type input "$580,000.00"
type input "21202"
select select "string:Baltimore"
select select "string:TH"
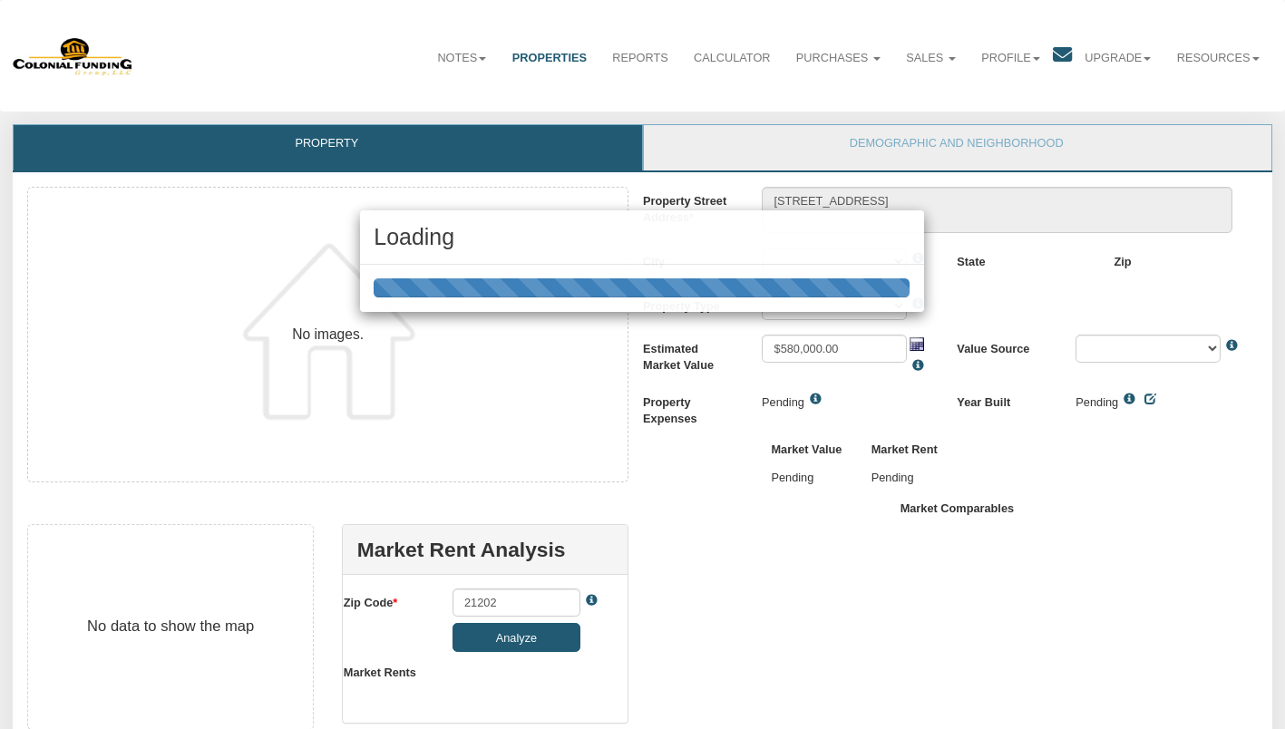
select select "string:By seller"
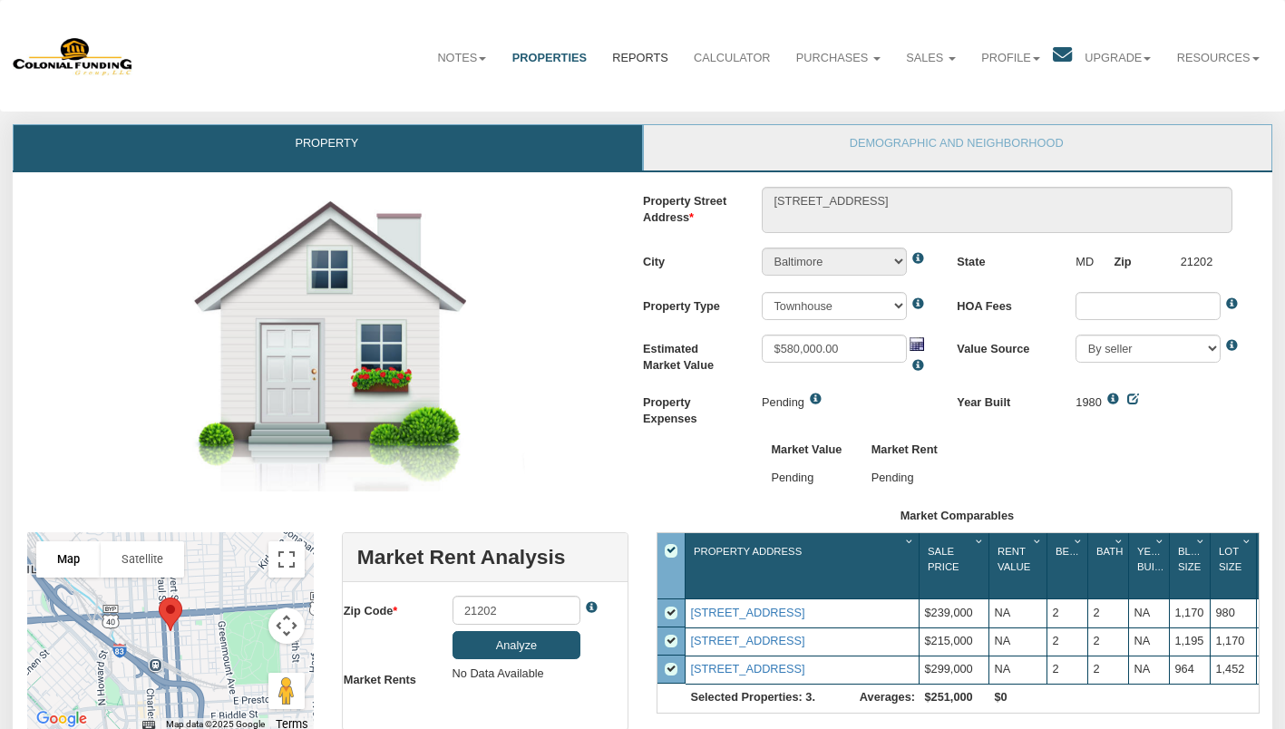
click at [643, 57] on link "Reports" at bounding box center [640, 58] width 82 height 44
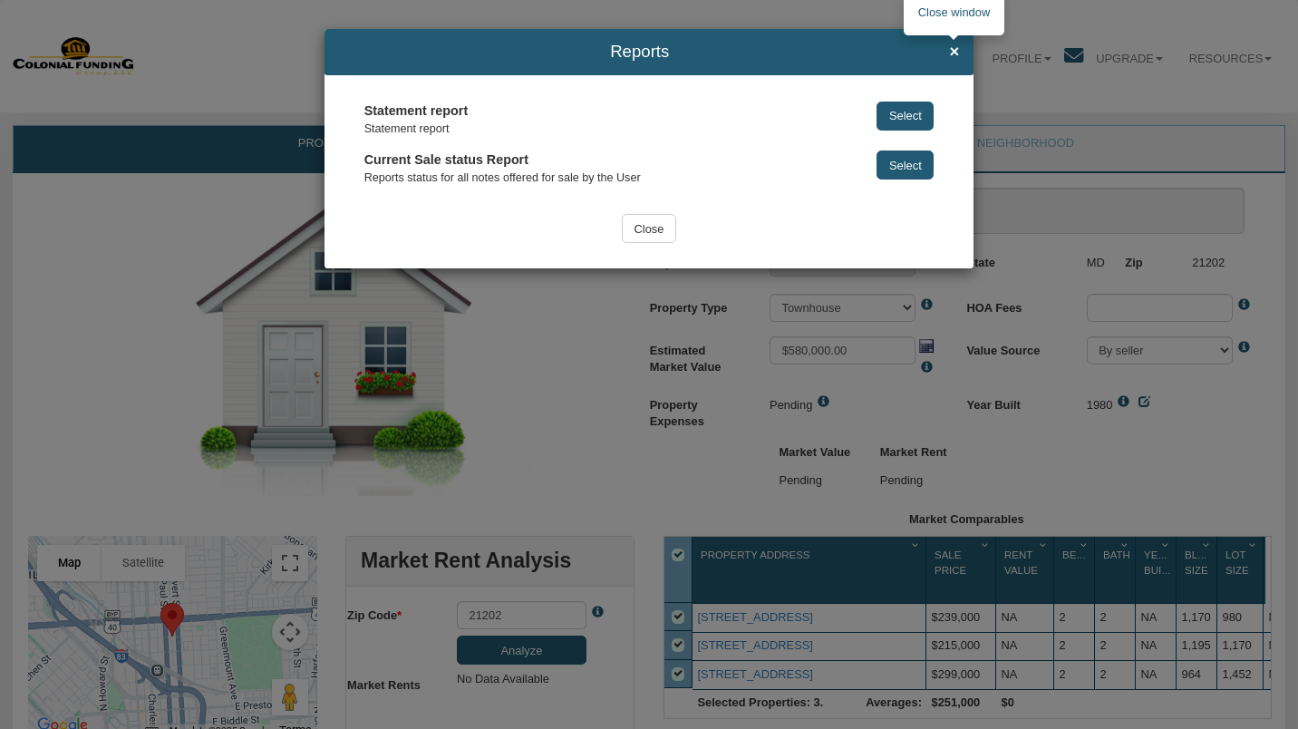
click at [951, 58] on span "×" at bounding box center [954, 52] width 10 height 18
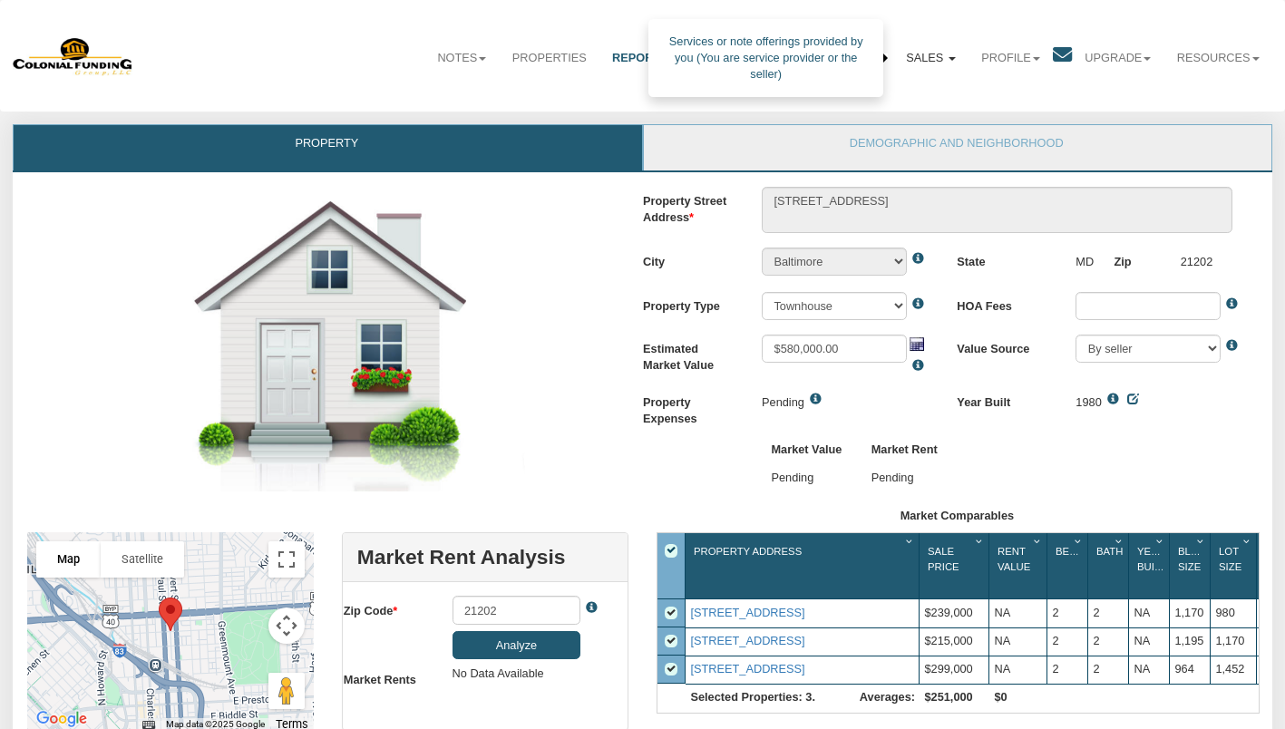
click at [919, 55] on link "Sales" at bounding box center [930, 58] width 75 height 44
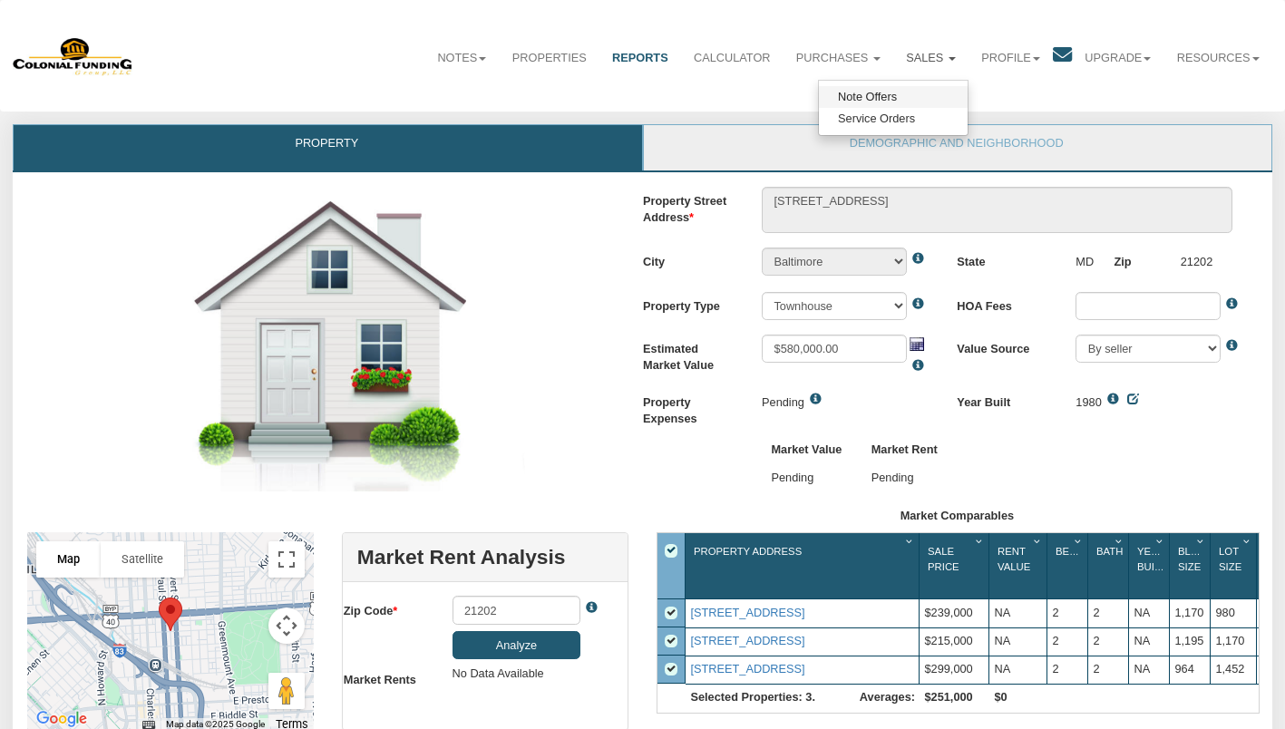
click at [900, 102] on link "Note Offers" at bounding box center [893, 97] width 149 height 22
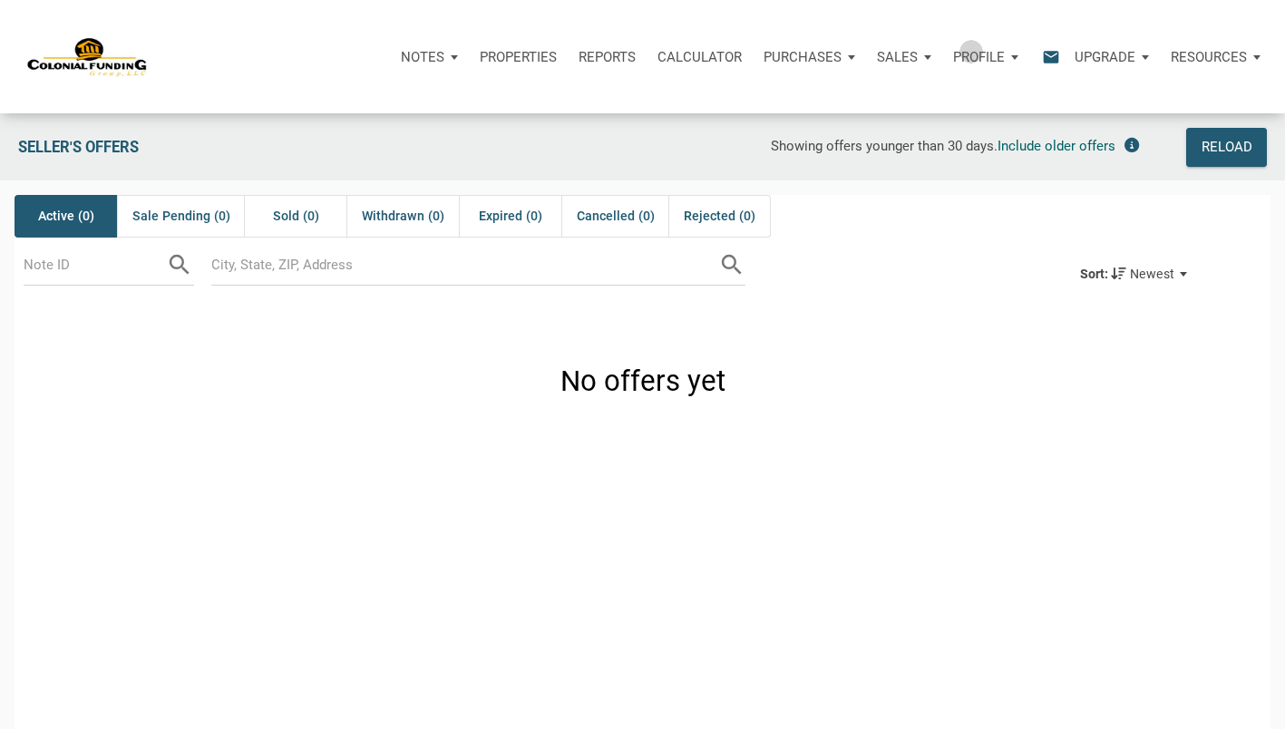
click at [968, 51] on p "Profile" at bounding box center [979, 57] width 52 height 16
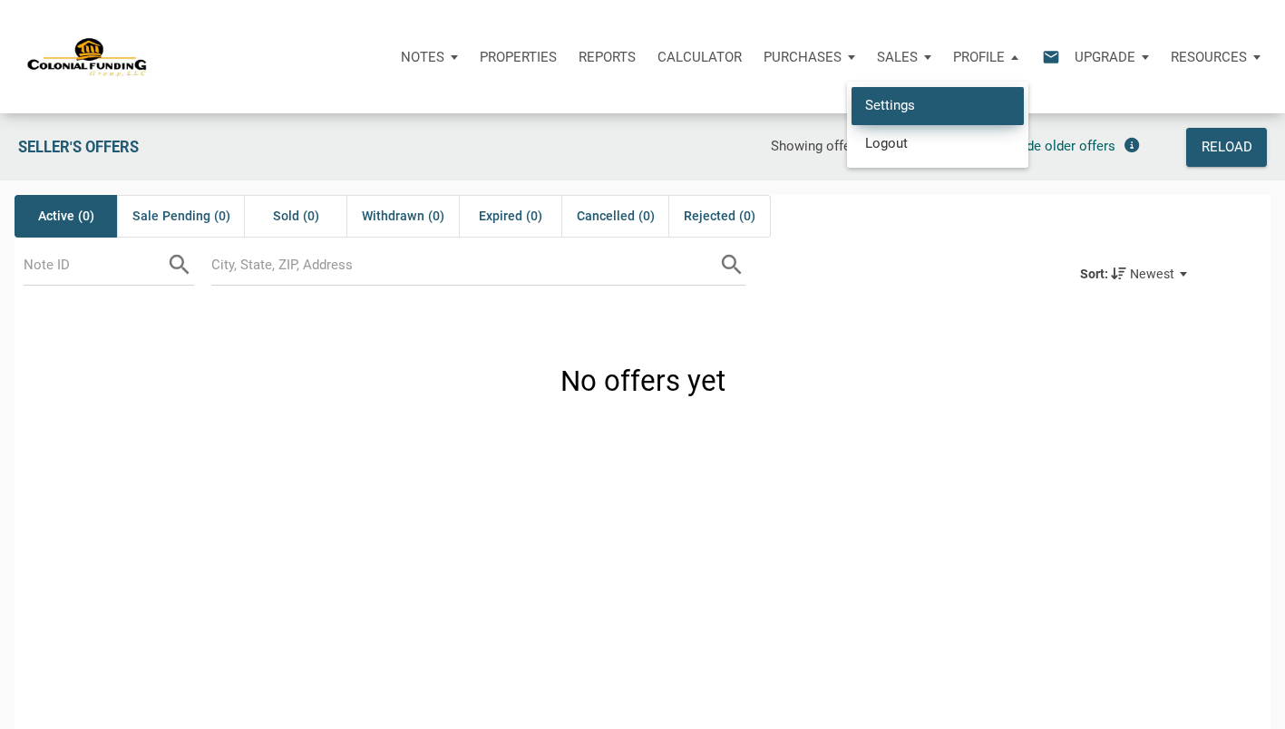
click at [940, 102] on link "Settings" at bounding box center [937, 105] width 172 height 37
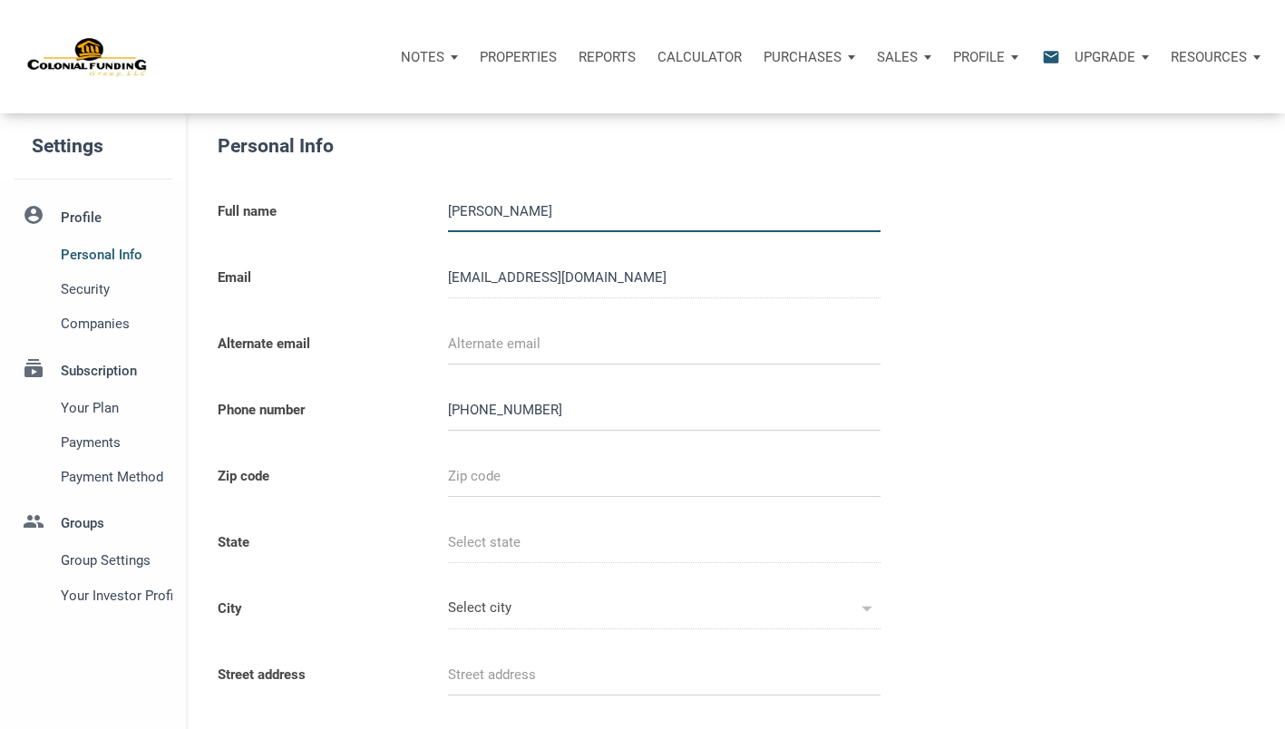
select select
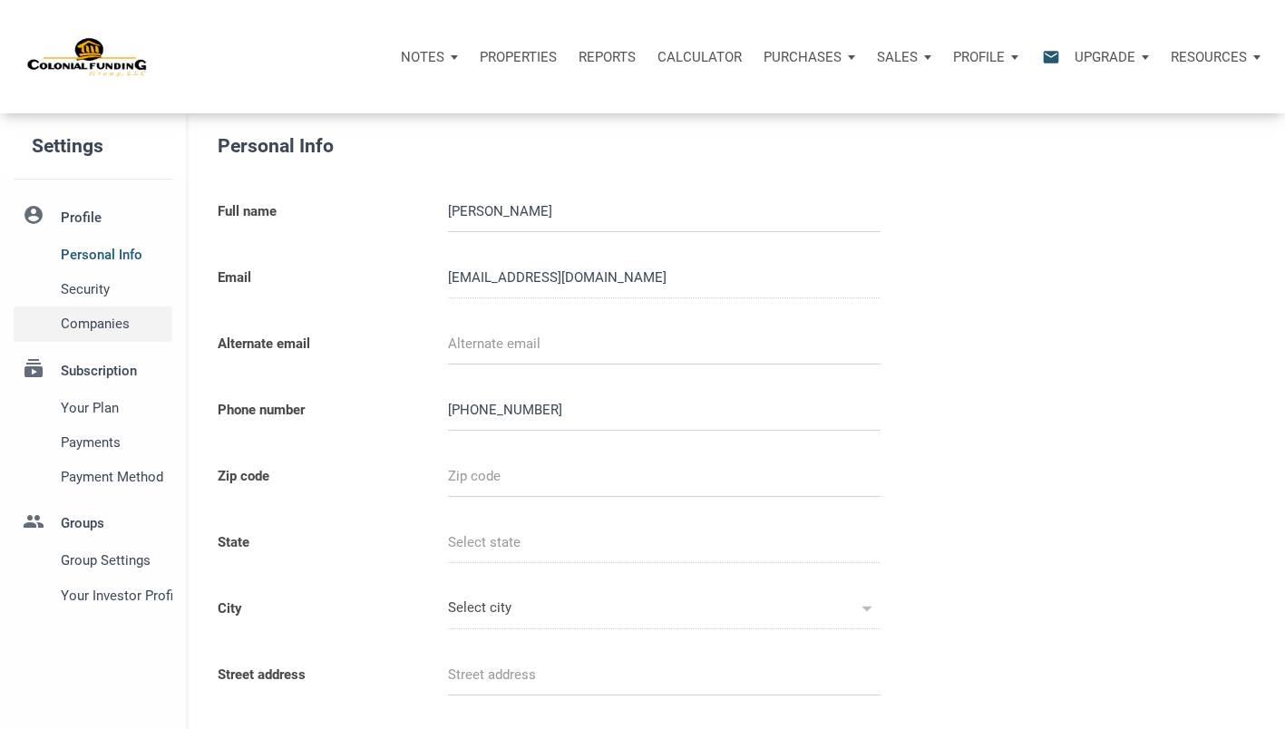
click at [112, 332] on span "Companies" at bounding box center [113, 324] width 105 height 22
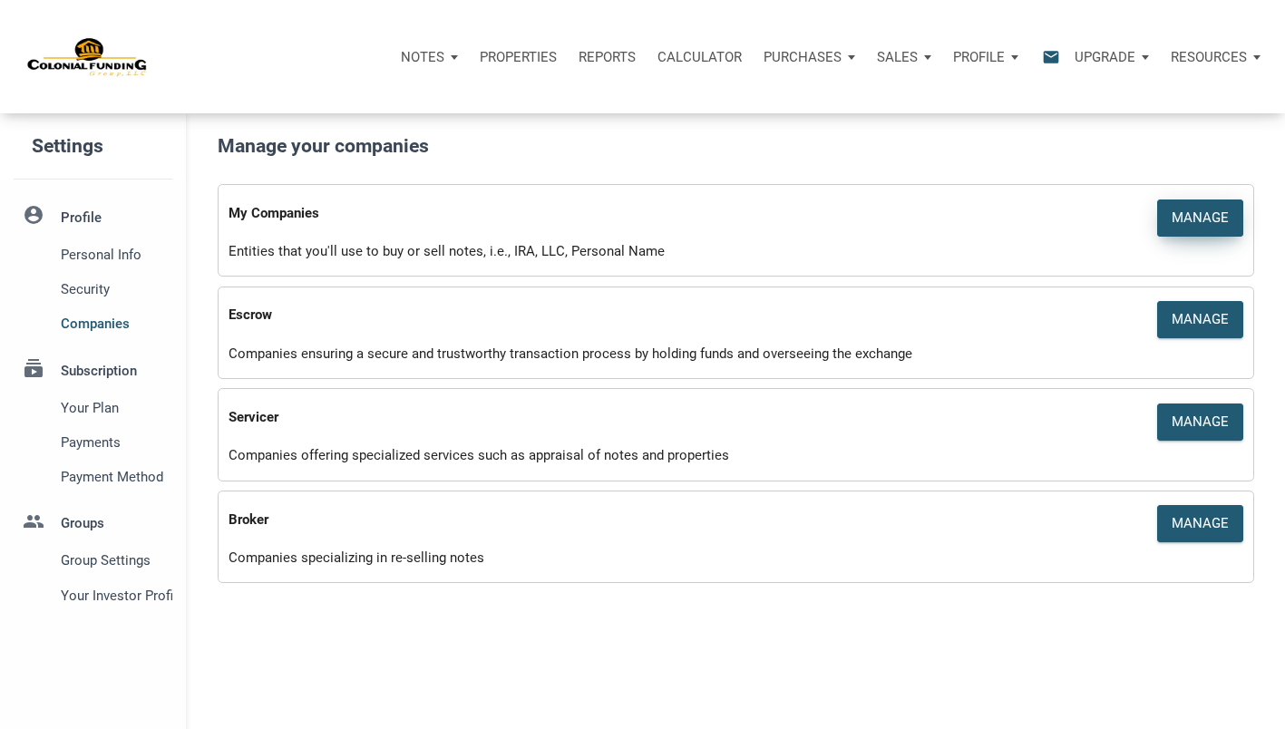
click at [1188, 209] on div "Manage" at bounding box center [1200, 218] width 57 height 21
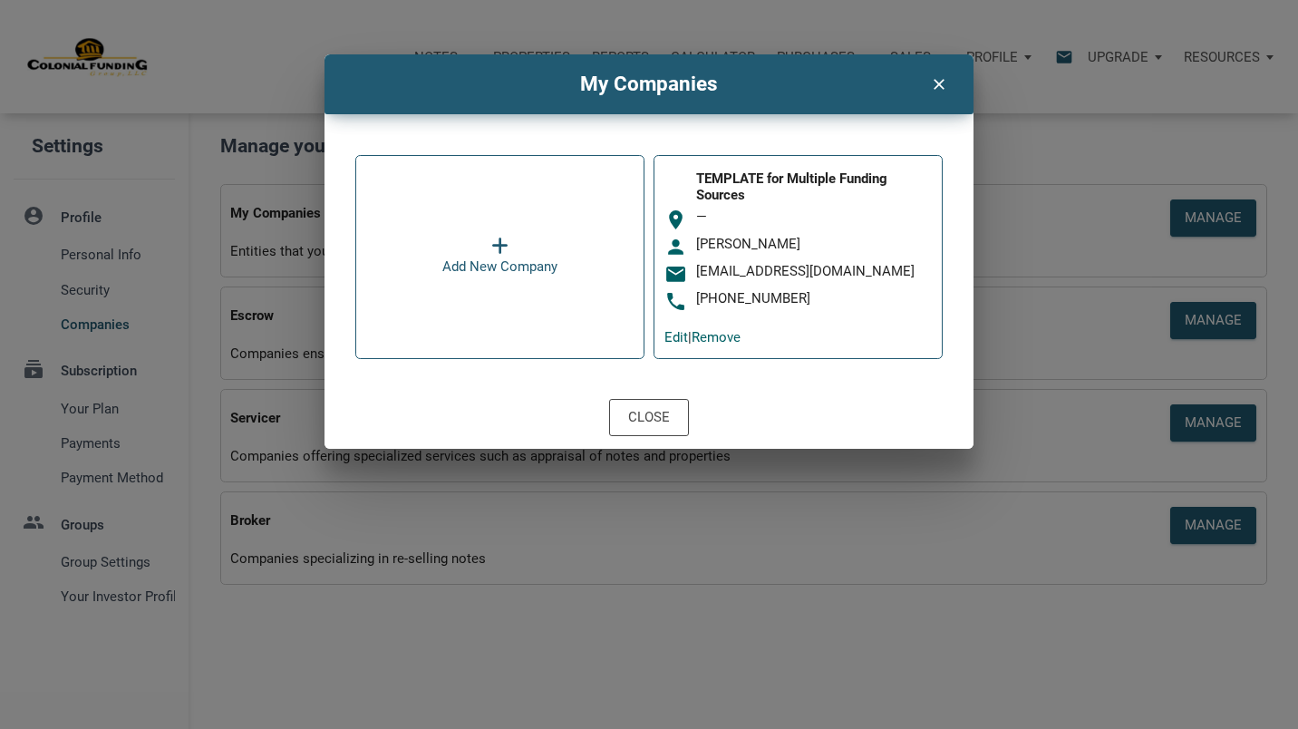
click at [941, 83] on icon "clear" at bounding box center [939, 82] width 22 height 23
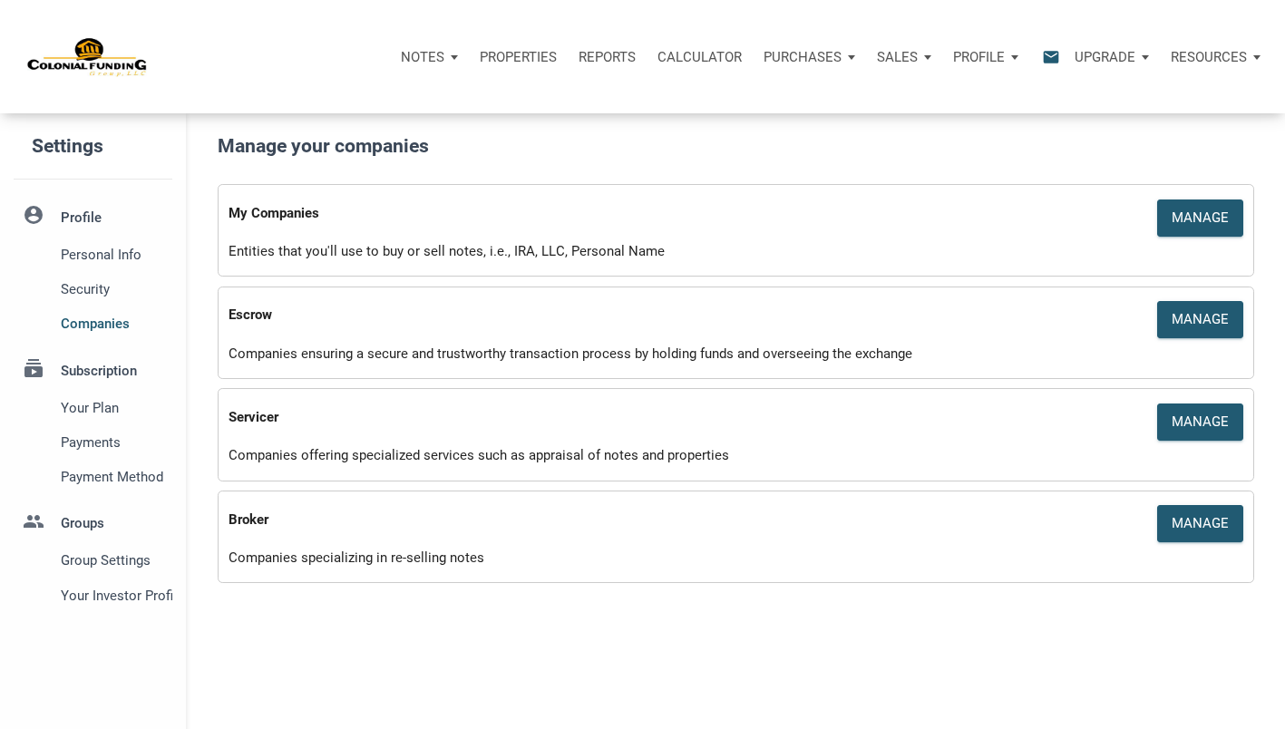
click at [90, 213] on li "account_circle Profile Personal Info Security Companies" at bounding box center [93, 270] width 186 height 144
click at [991, 52] on p "Profile" at bounding box center [979, 57] width 52 height 16
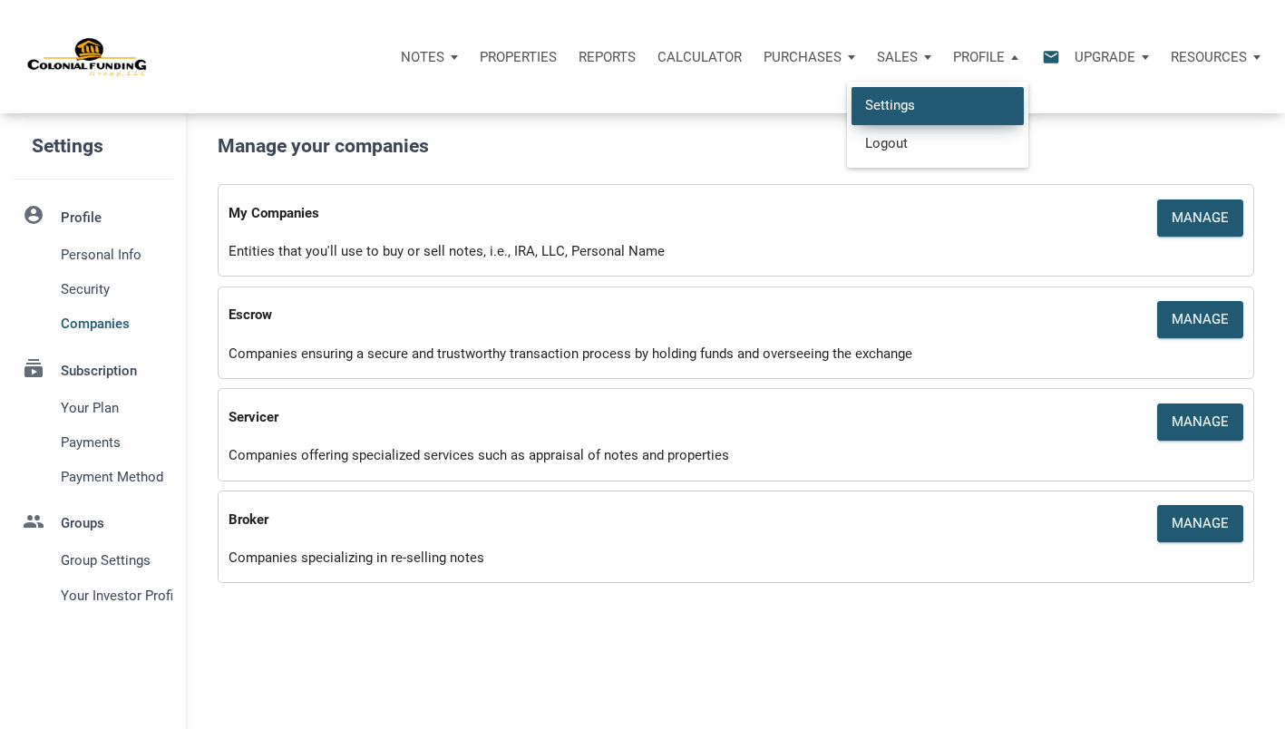
click at [915, 102] on link "Settings" at bounding box center [937, 105] width 172 height 37
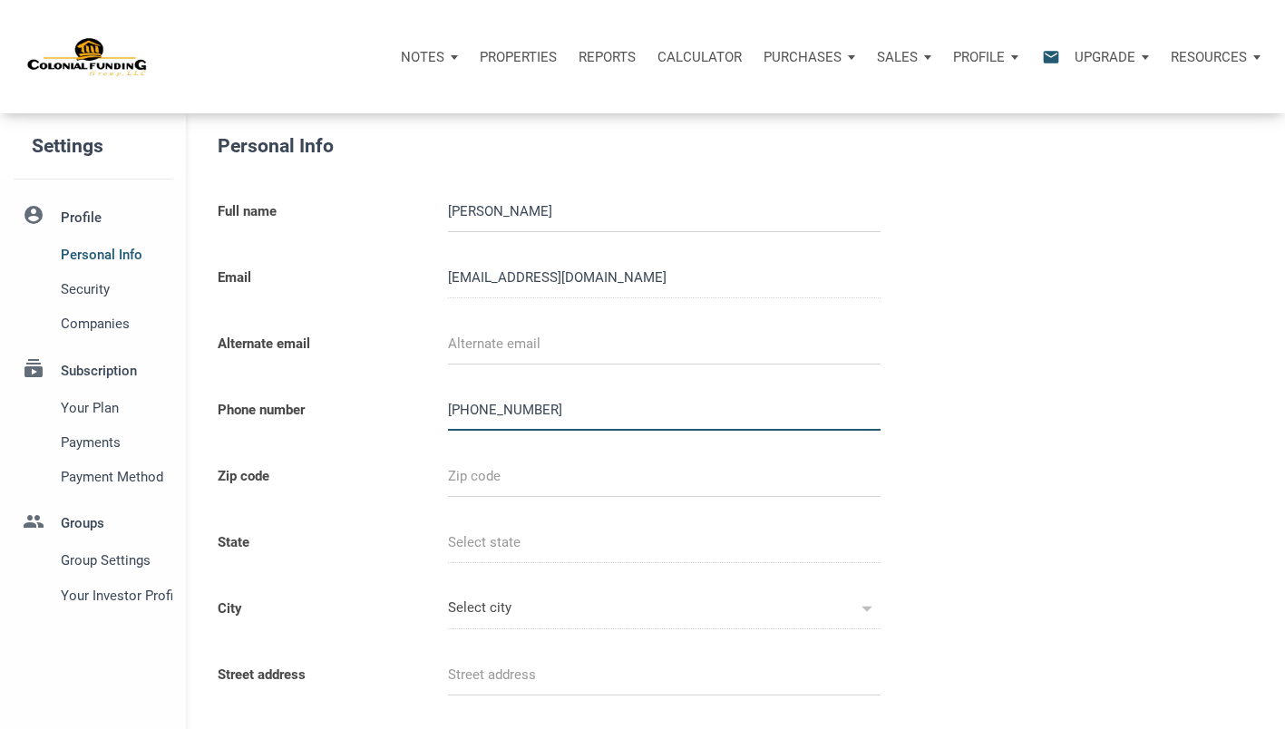
click at [529, 413] on input "919-866-8946" at bounding box center [664, 410] width 433 height 41
select select
click at [541, 412] on input "919-866-8946" at bounding box center [664, 410] width 433 height 41
click at [988, 63] on p "Profile" at bounding box center [979, 57] width 52 height 16
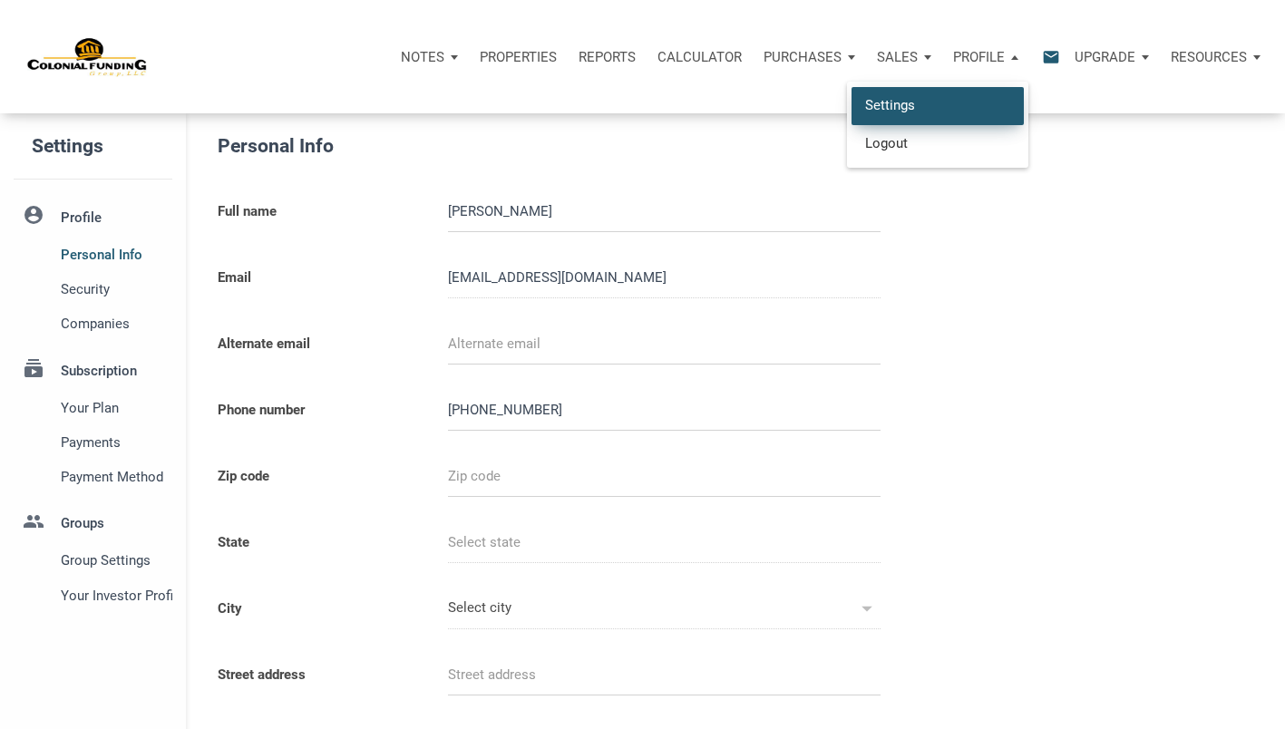
click at [909, 102] on link "Settings" at bounding box center [937, 105] width 172 height 37
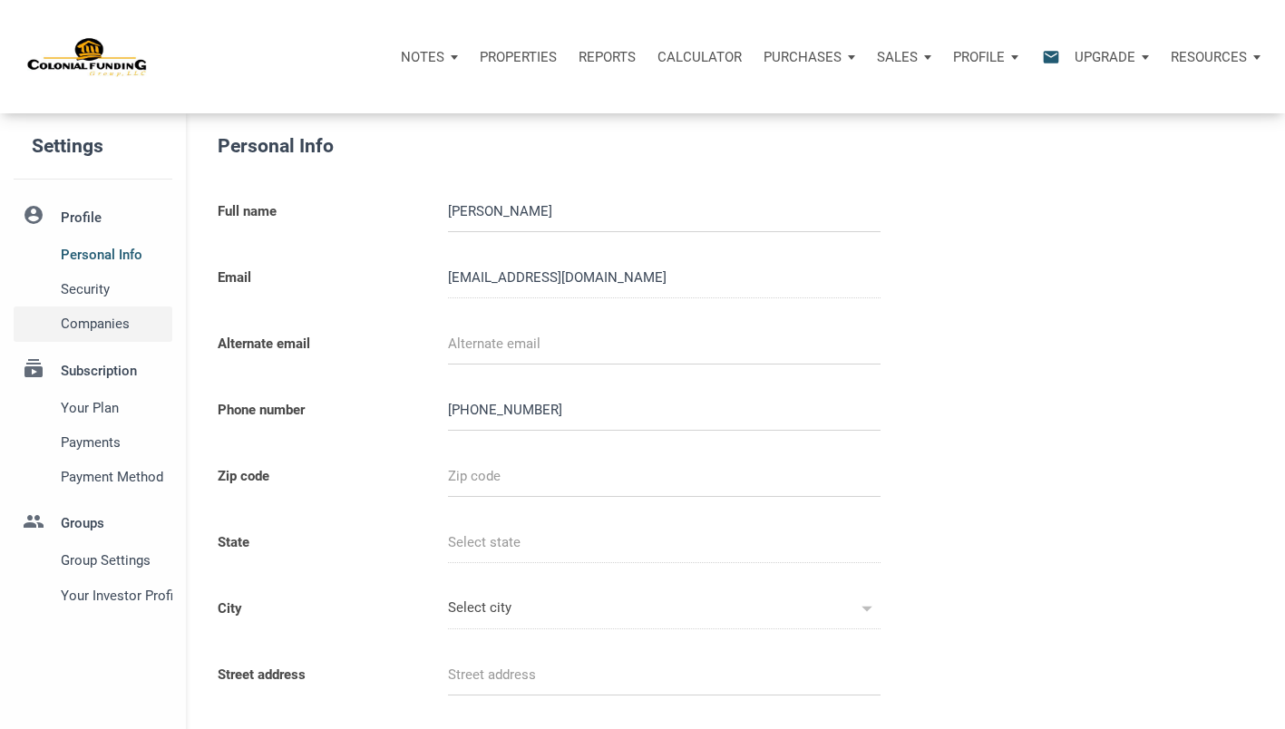
click at [89, 332] on span "Companies" at bounding box center [113, 324] width 105 height 22
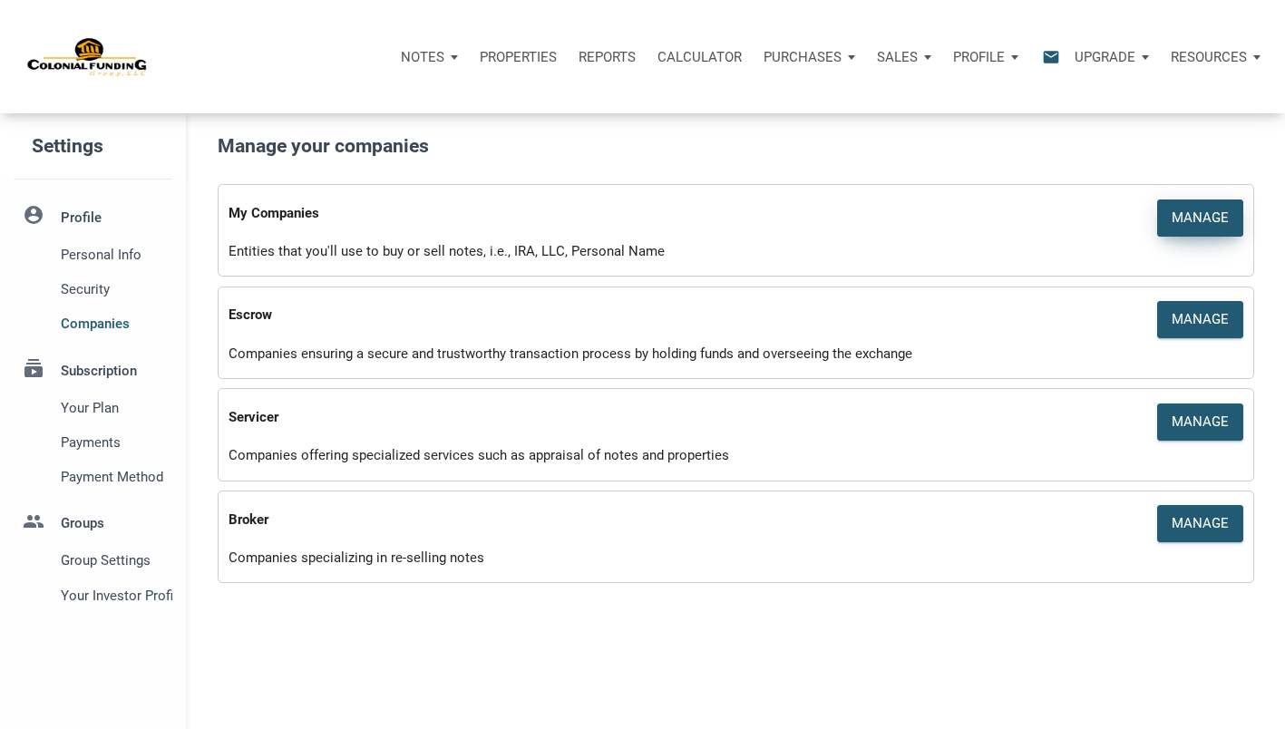
click at [1183, 224] on div "Manage" at bounding box center [1200, 218] width 57 height 21
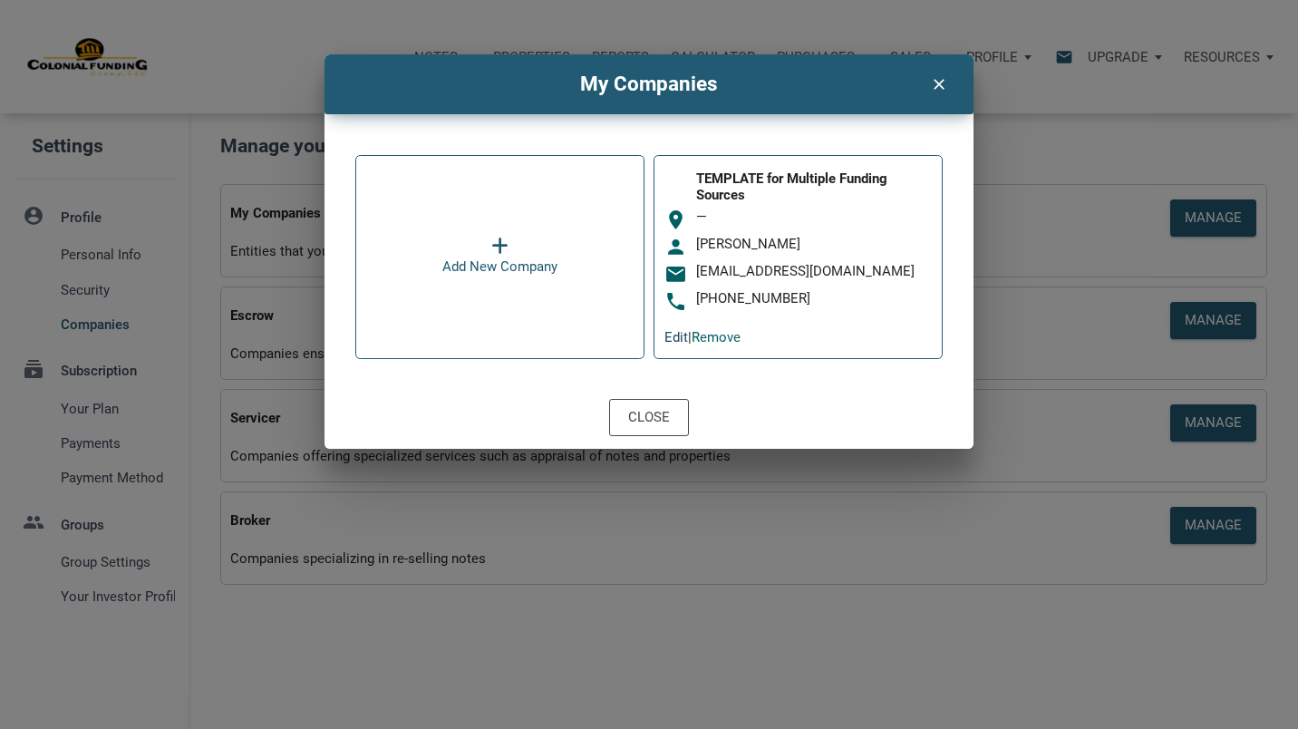
click at [672, 338] on link "Edit" at bounding box center [677, 337] width 24 height 16
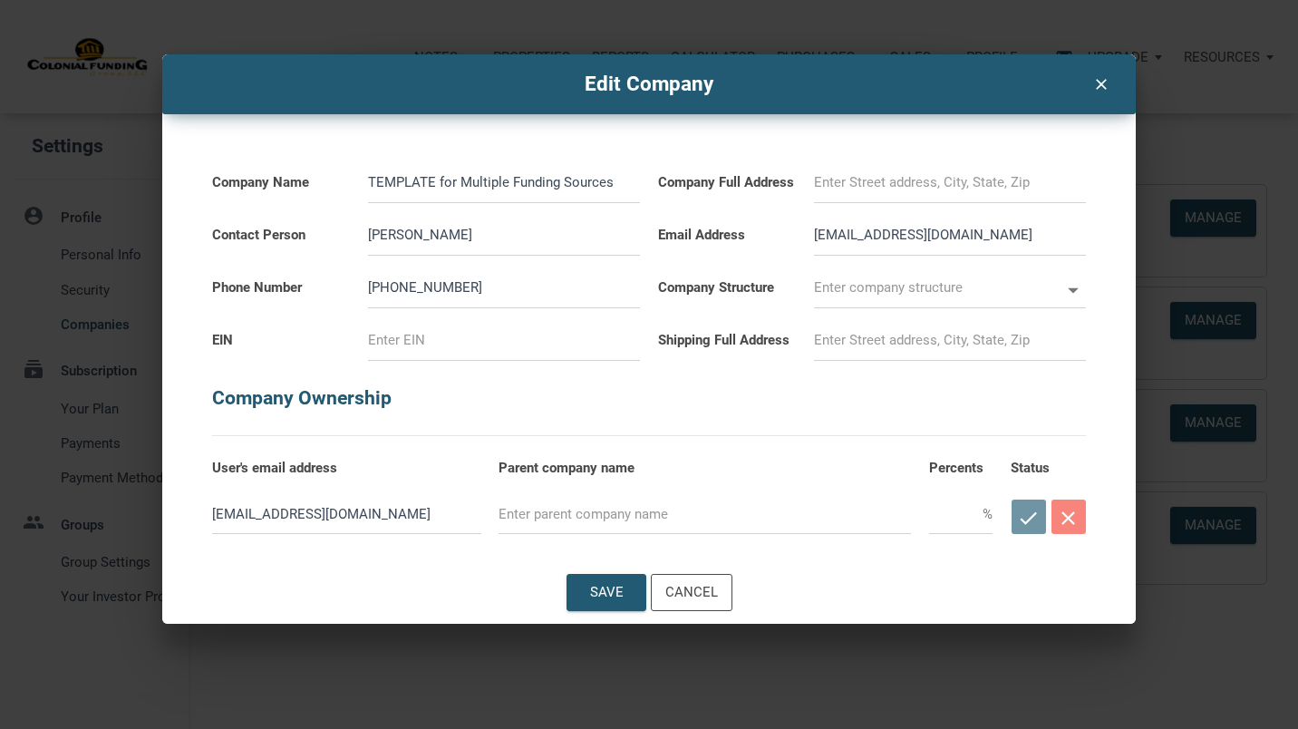
click at [1056, 289] on input "text" at bounding box center [937, 287] width 246 height 41
select select
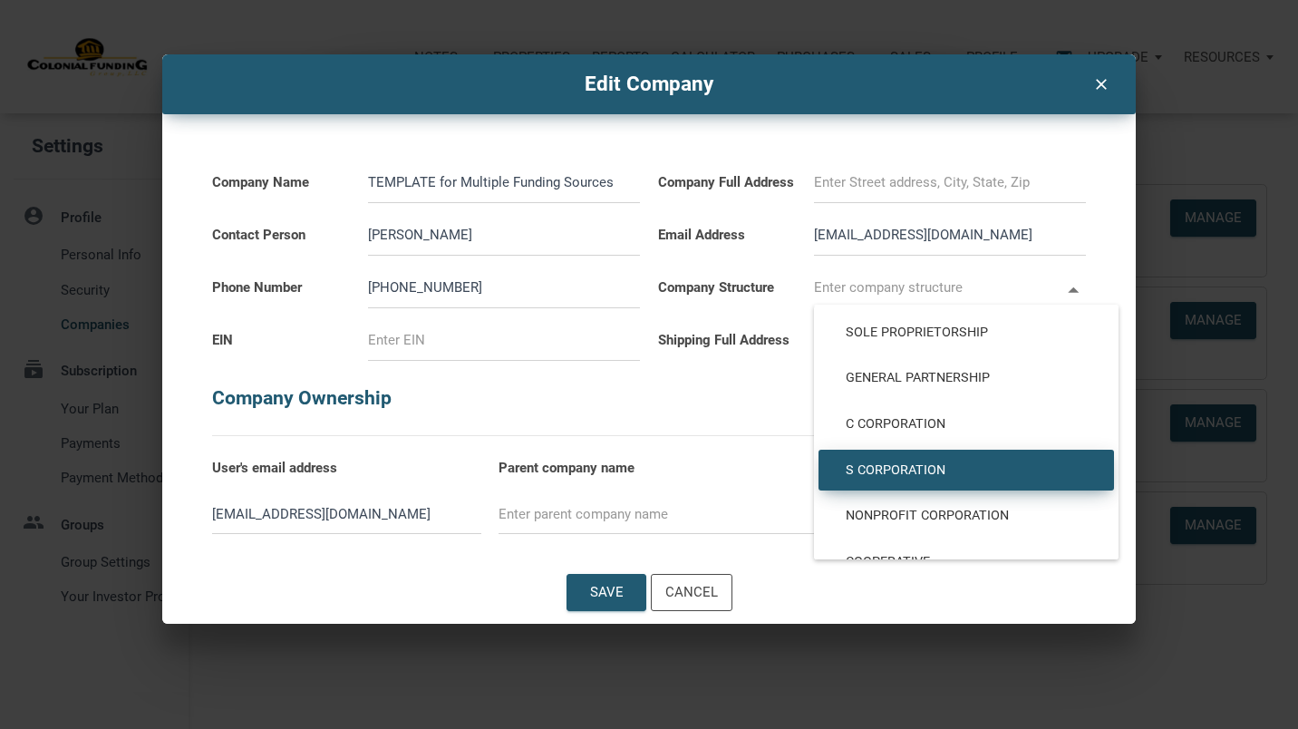
click at [907, 469] on span "S Corporation" at bounding box center [966, 470] width 268 height 16
type input "S Corporation"
type input "S-CORP"
select select
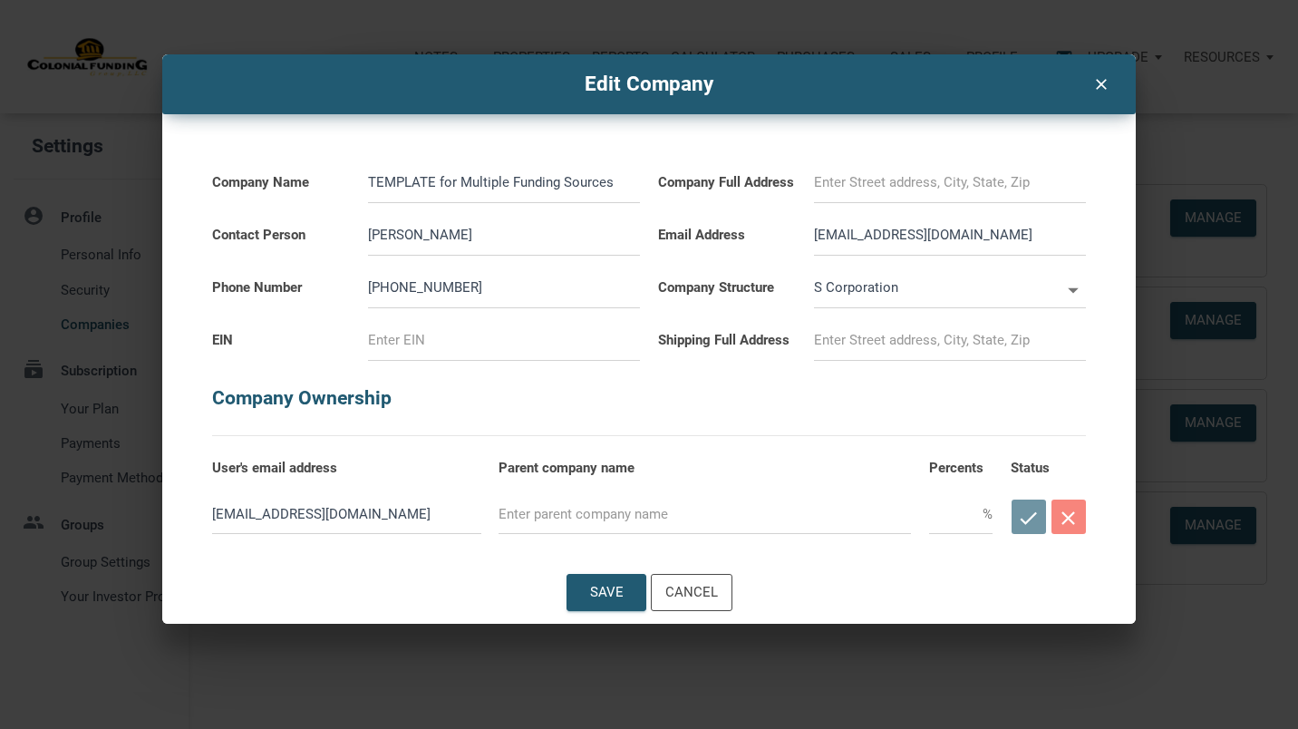
click at [631, 185] on input "TEMPLATE for Multiple Funding Sources" at bounding box center [504, 182] width 272 height 41
drag, startPoint x: 631, startPoint y: 185, endPoint x: 360, endPoint y: 152, distance: 273.1
click at [360, 152] on div "TEMPLATE for Multiple Funding Sources" at bounding box center [504, 177] width 290 height 53
type input "R"
select select
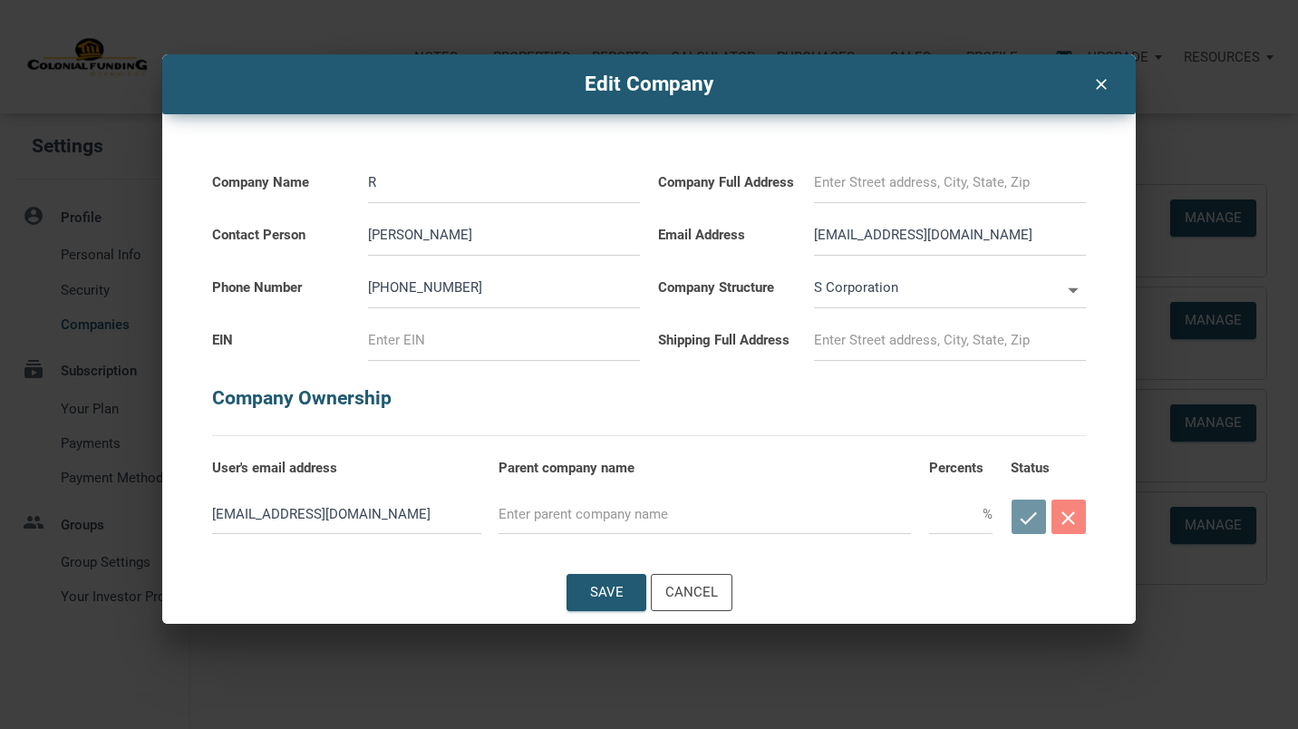
type input "Ro"
select select
type input "Ros"
select select
type input "Rose"
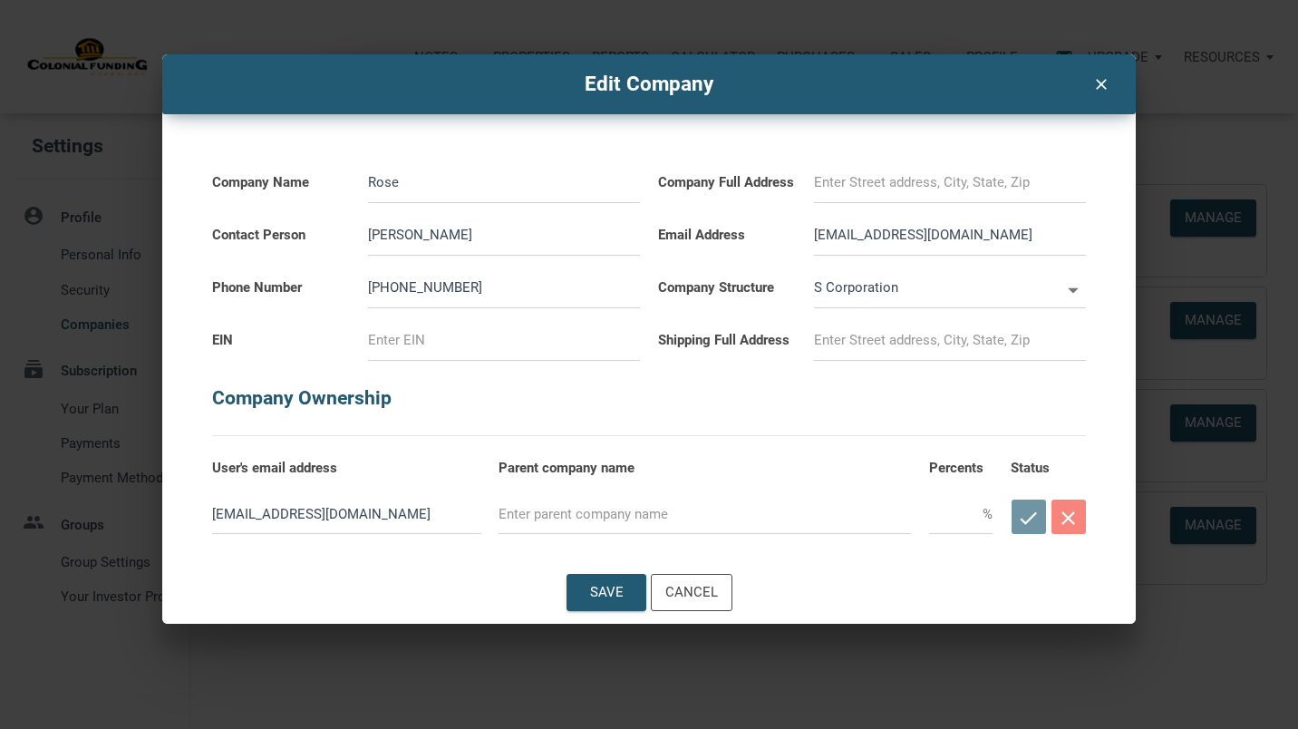
select select
type input "Rose"
select select
type input "Rose H"
select select
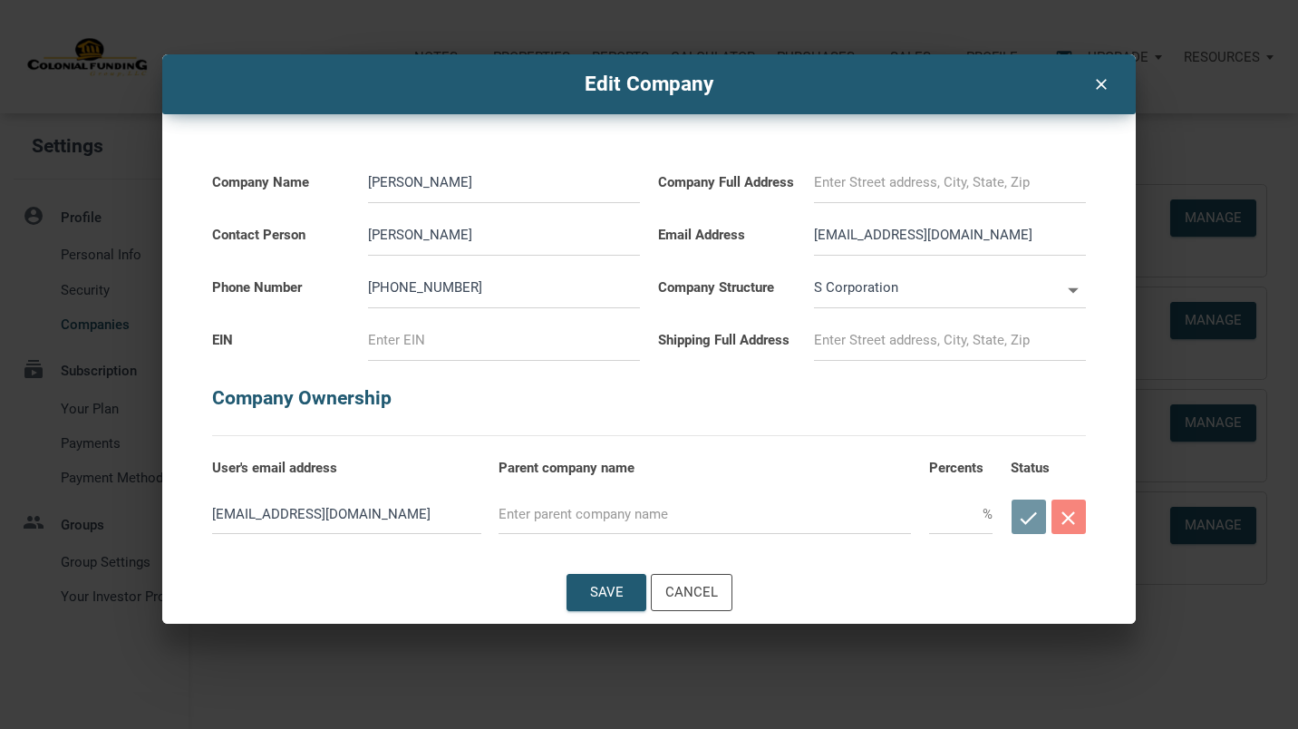
type input "Rose Ho"
select select
type input "Rose Hob"
select select
type input "Rose Hob"
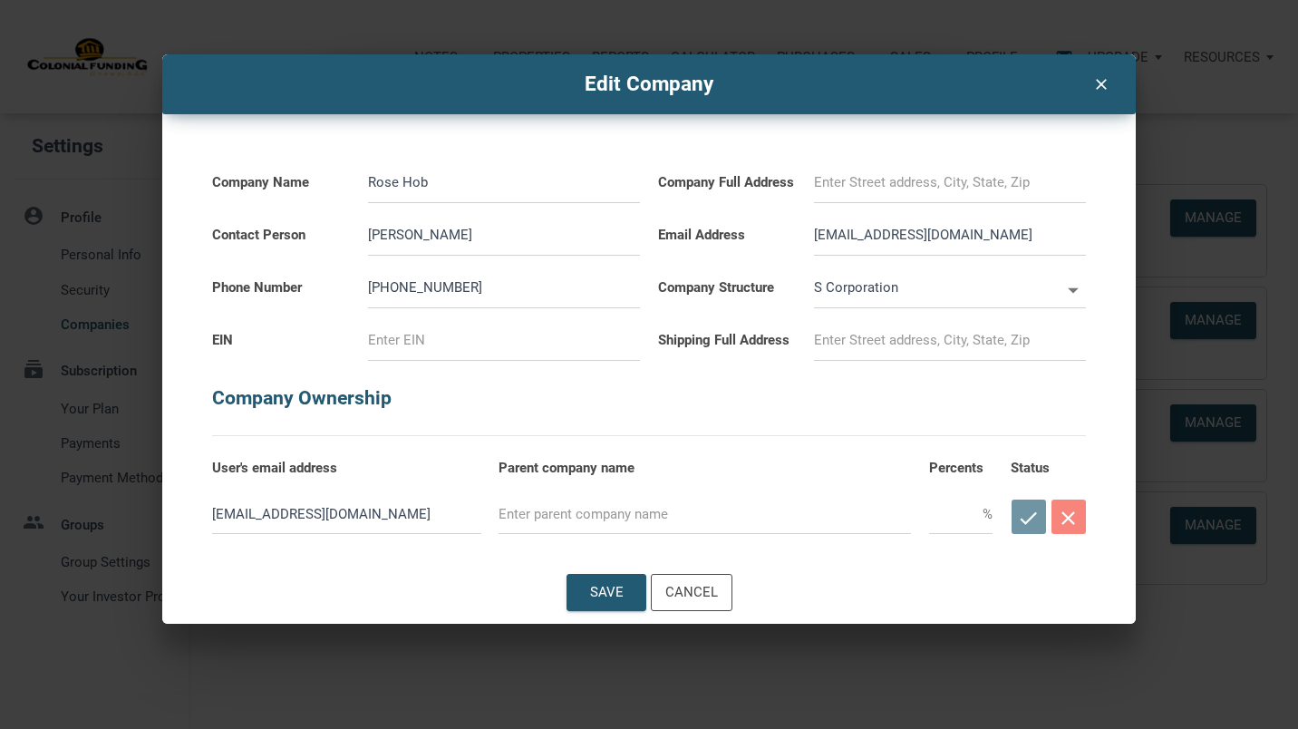
type input "1"
select select
type input "11"
select select
type input "114"
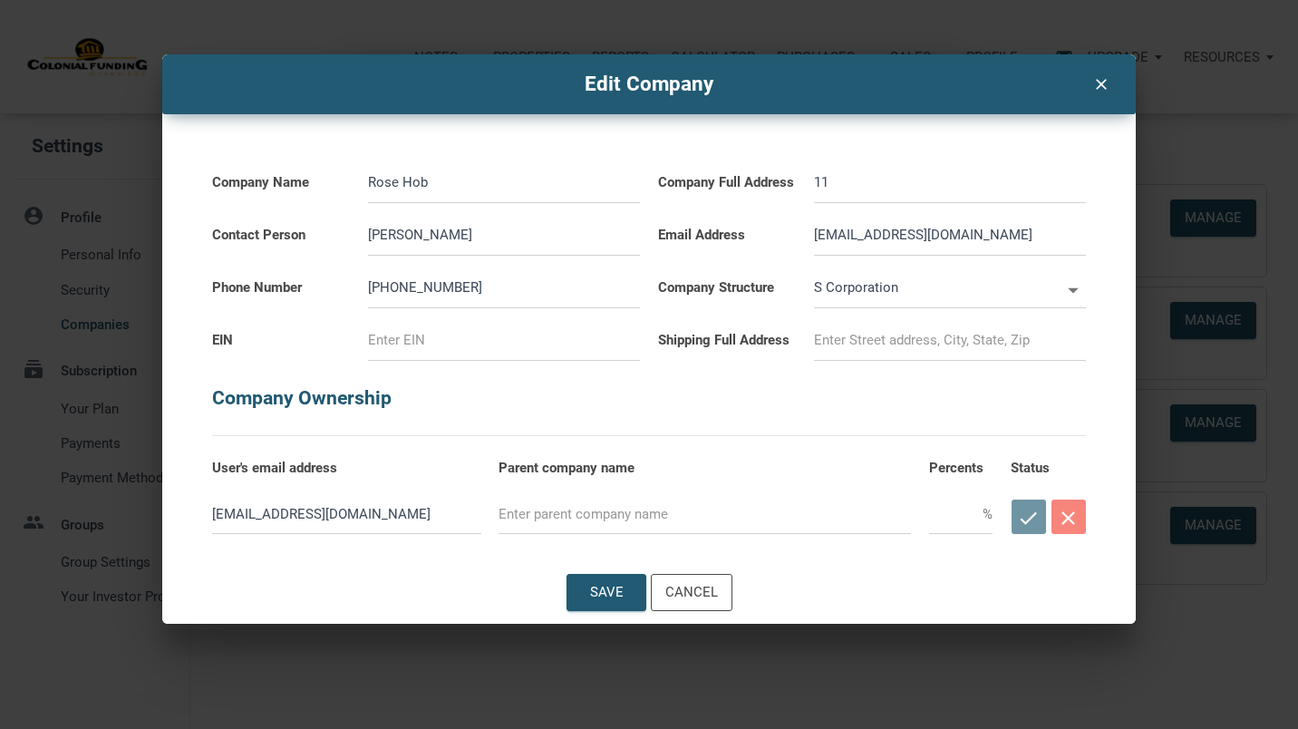
select select
type input "114"
select select
type input "114 L"
select select
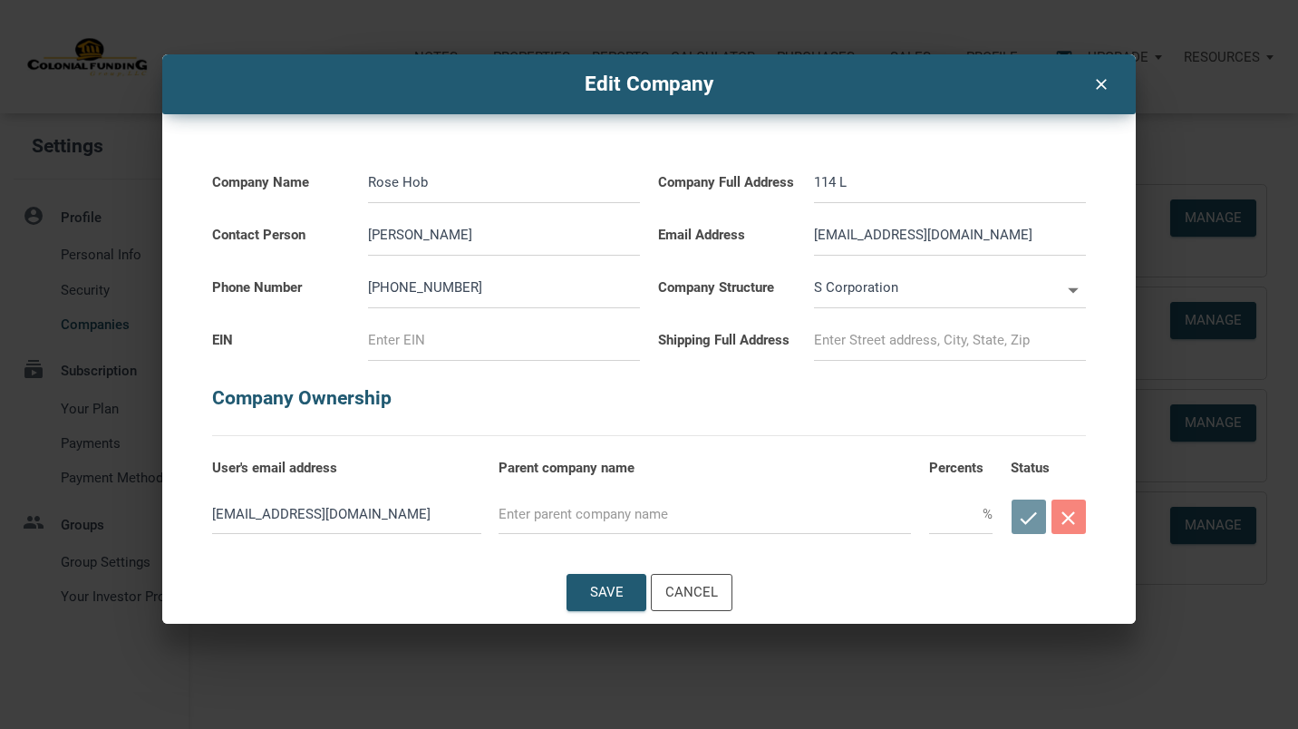
type input "114 Lo"
select select
type input "114 Lon"
select select
type input "114 Long"
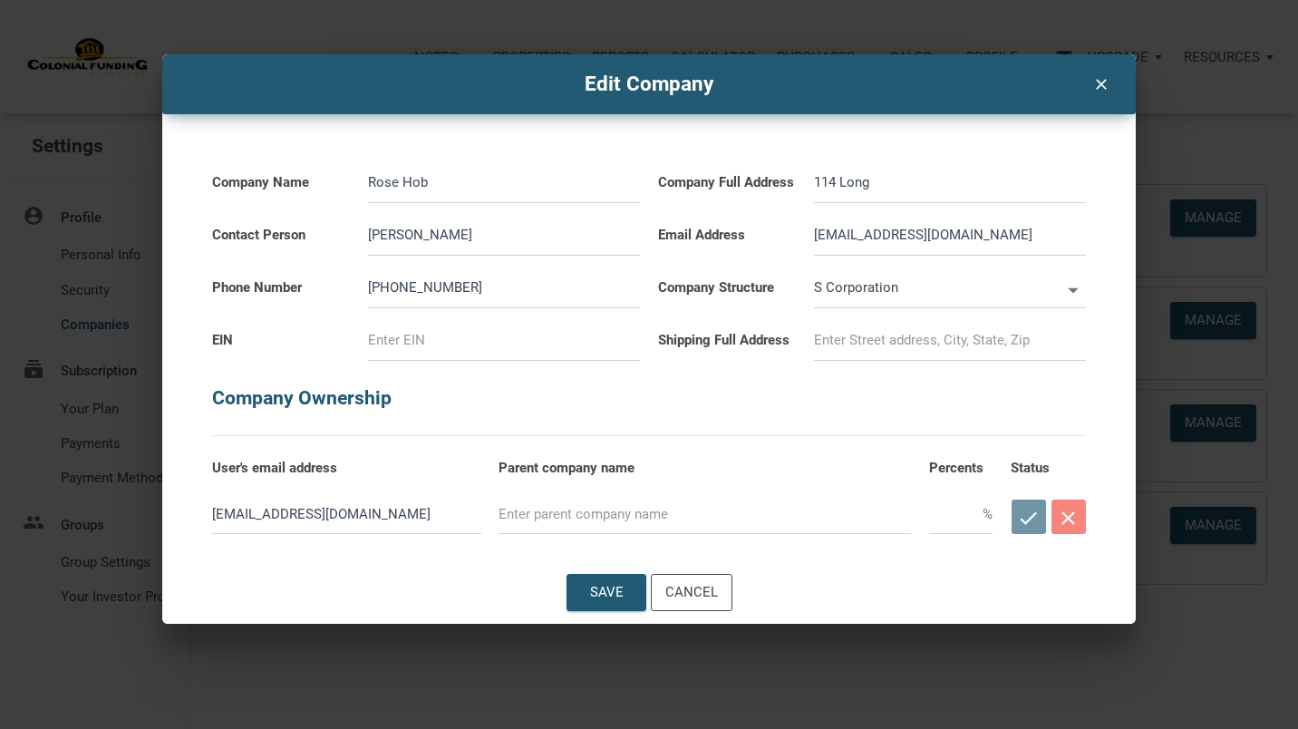
select select
type input "114 Longv"
select select
type input "114 Longvi"
select select
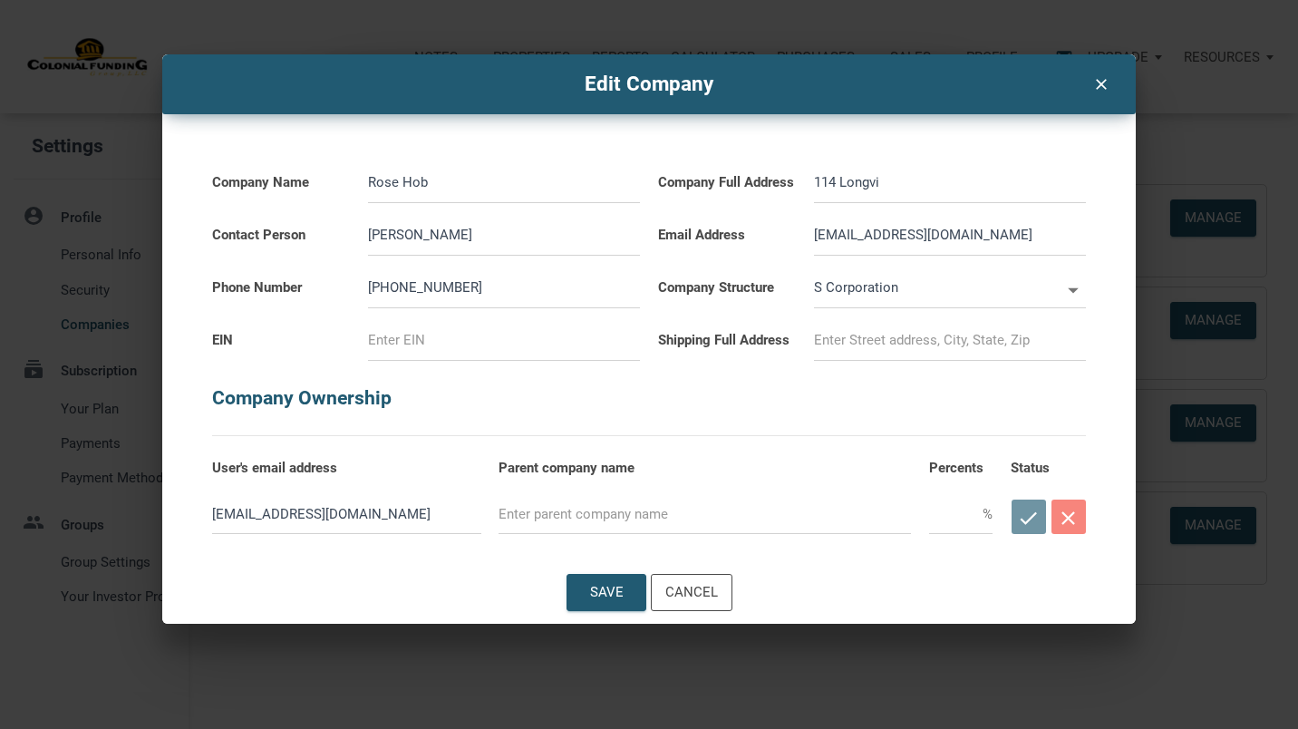
type input "114 Longvie"
select select
type input "114 Longview"
select select
type input "114 Longview"
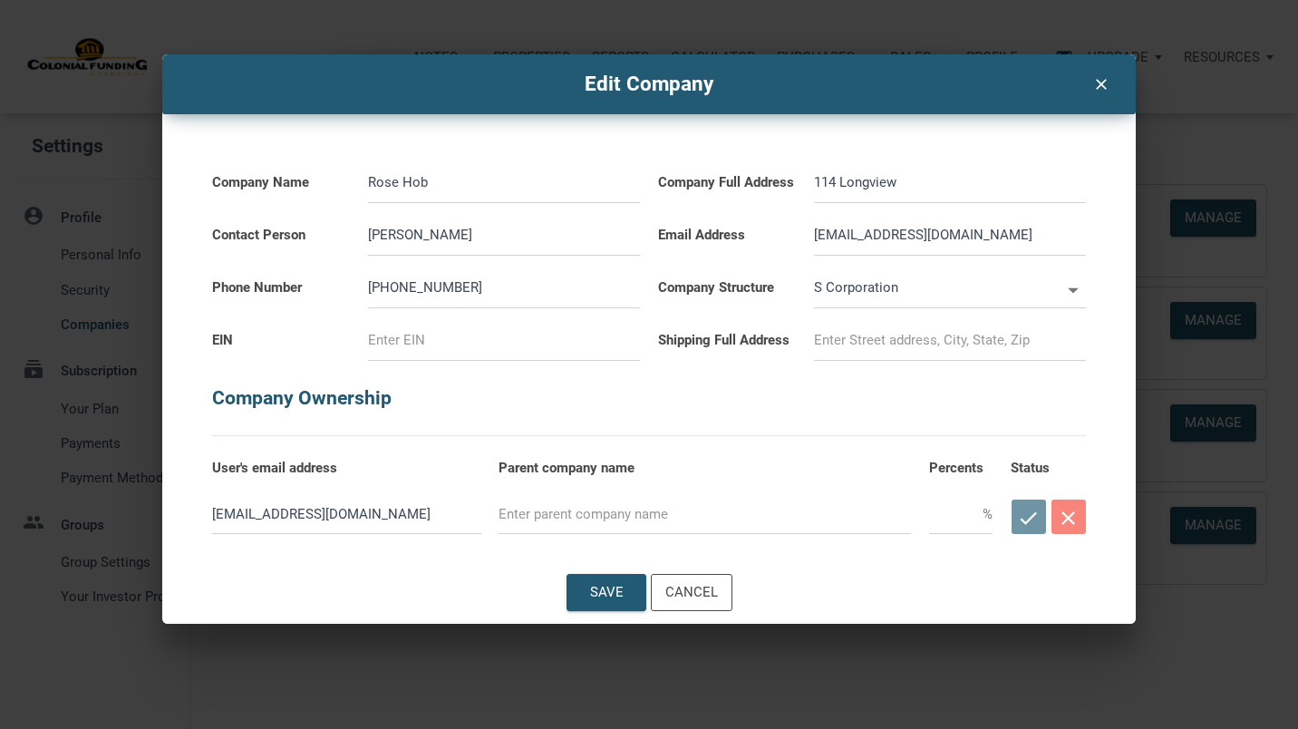
select select
type input "114 Longview T"
select select
type input "114 Longview Tr"
select select
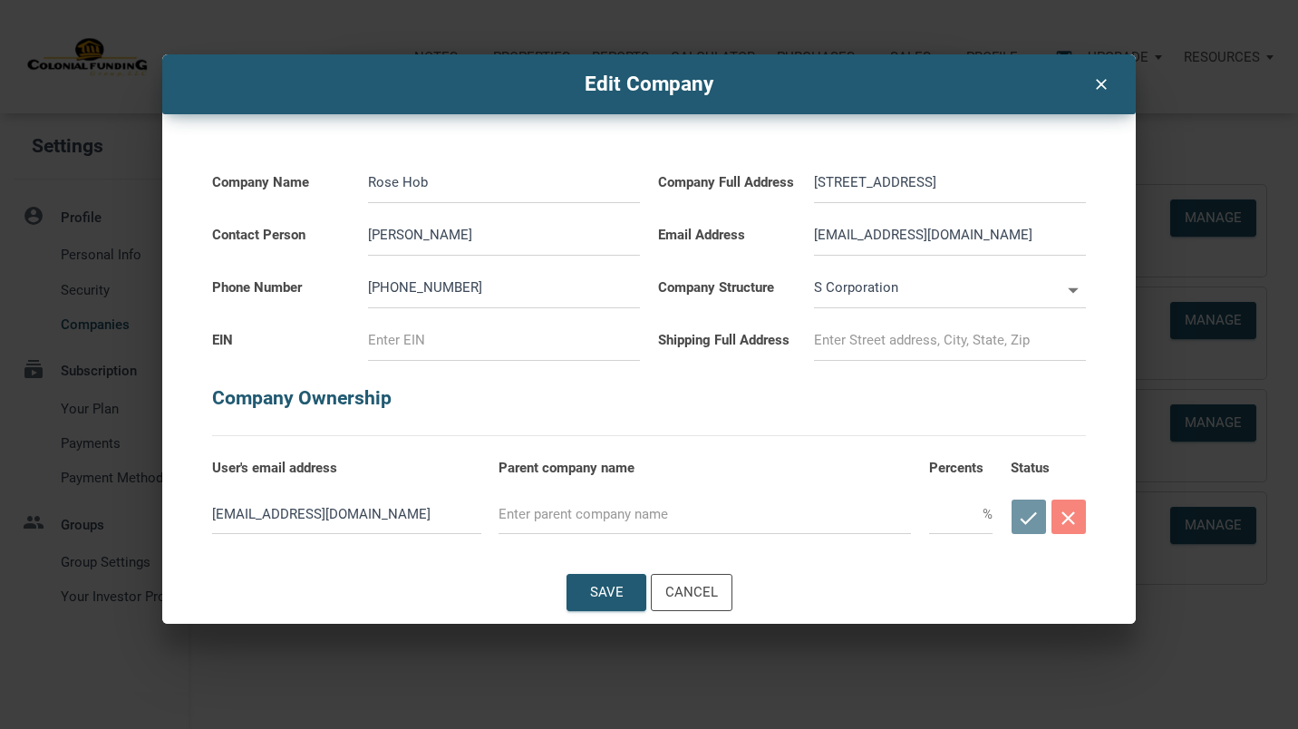
type input "114 Longview Tra"
select select
type input "114 Longview Trai"
select select
type input "114 Longview Trail"
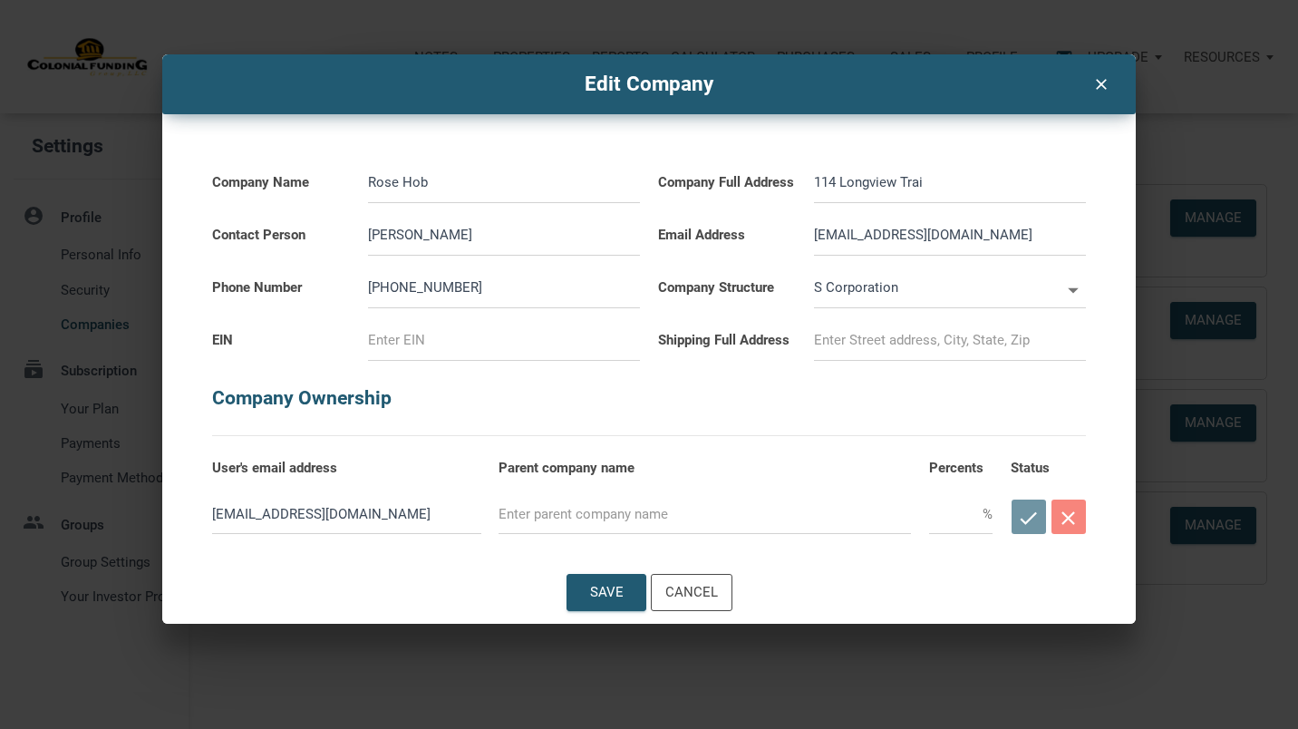
select select
type input "114 Longview Trail"
select select
type input "114 Longview Trail D"
select select
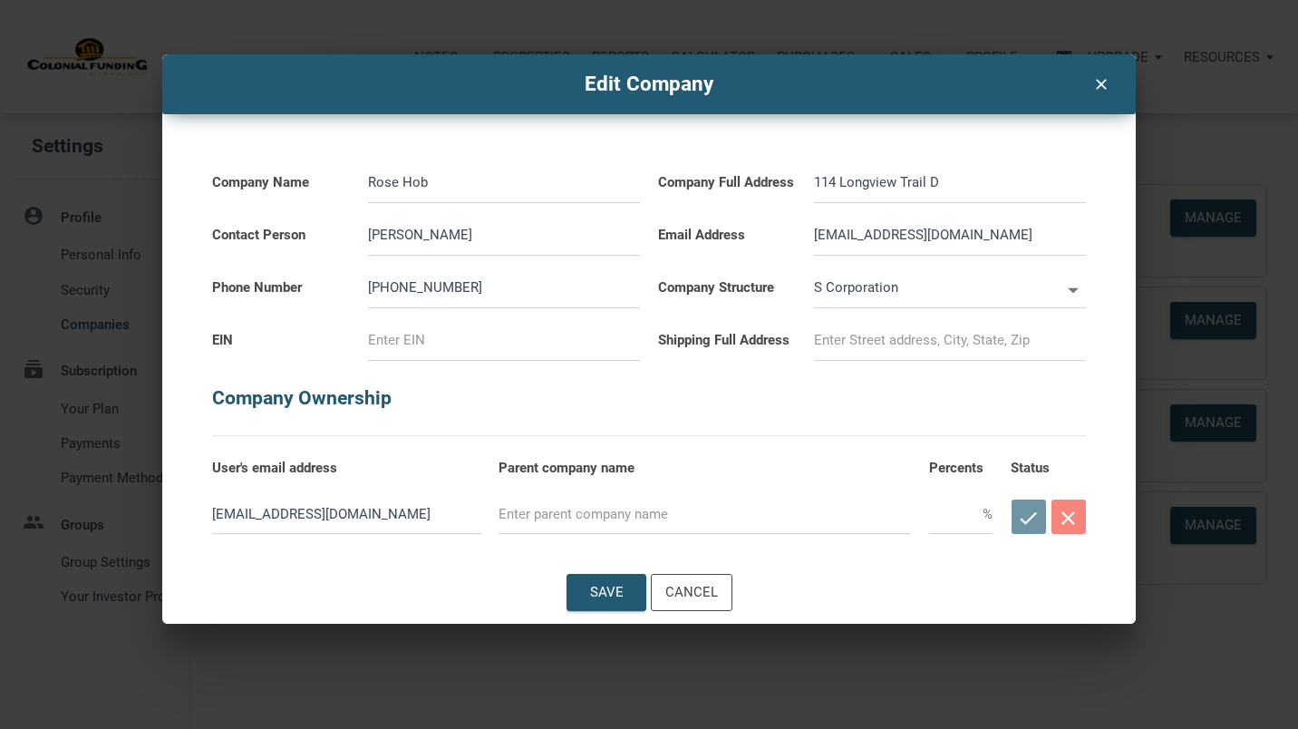
type input "114 Longview Trail Du"
select select
type input "114 Longview Trail Dur"
select select
type input "114 Longview Trail Durh"
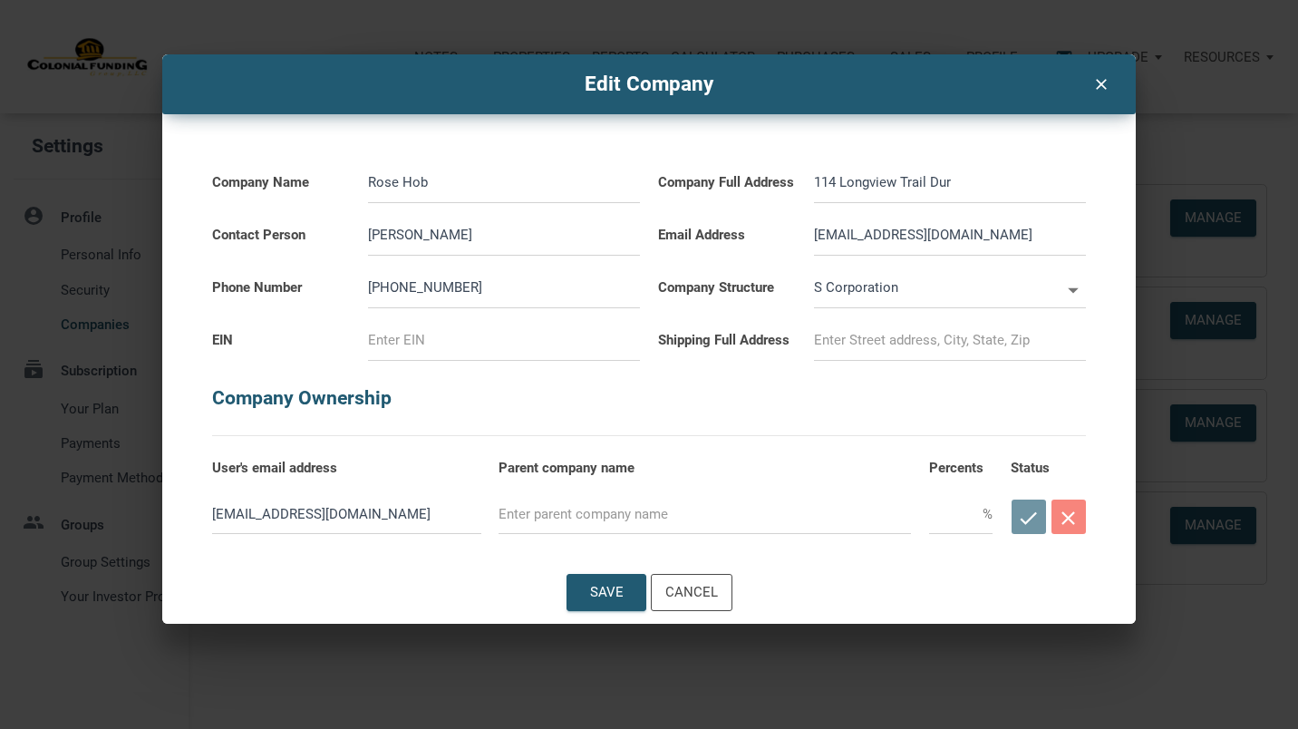
select select
type input "114 Longview Trail Durha"
select select
type input "114 Longview Trail Durham"
select select
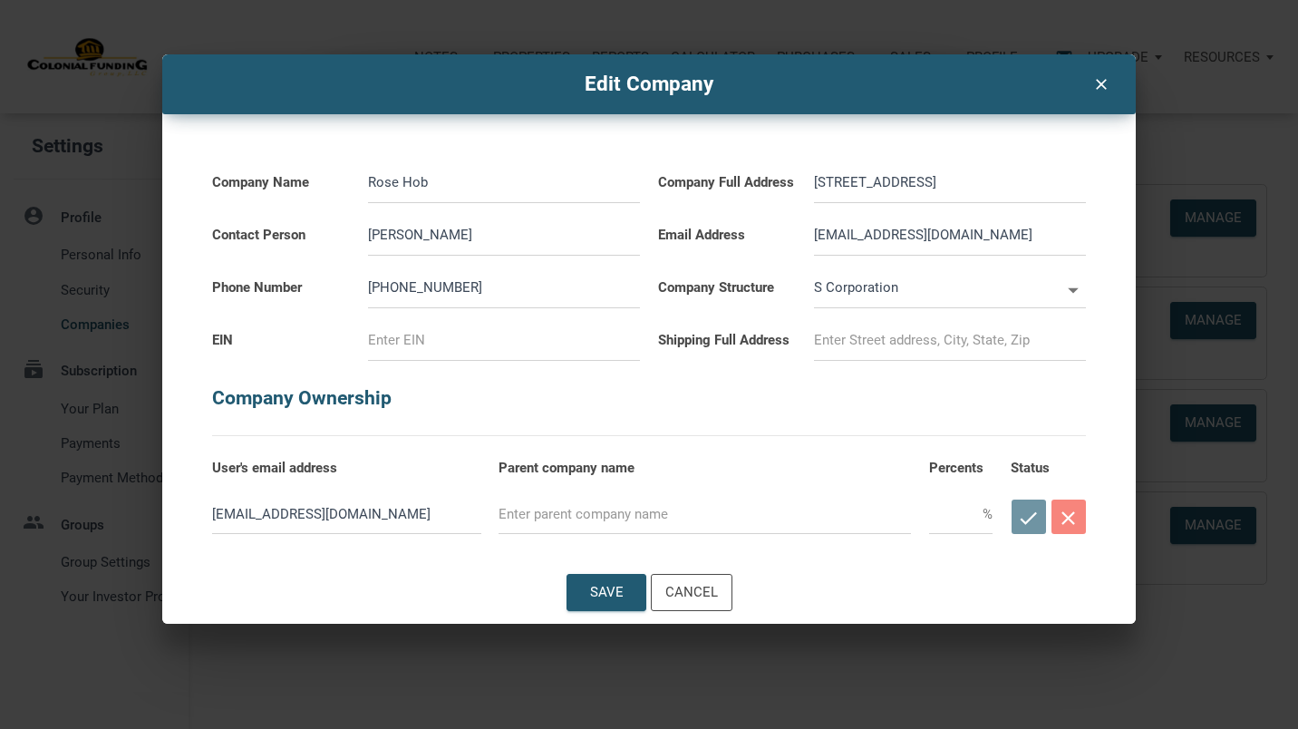
type input "114 Longview Trail Durham"
select select
type input "114 Longview Trail Durham n"
select select
type input "114 Longview Trail Durham nc"
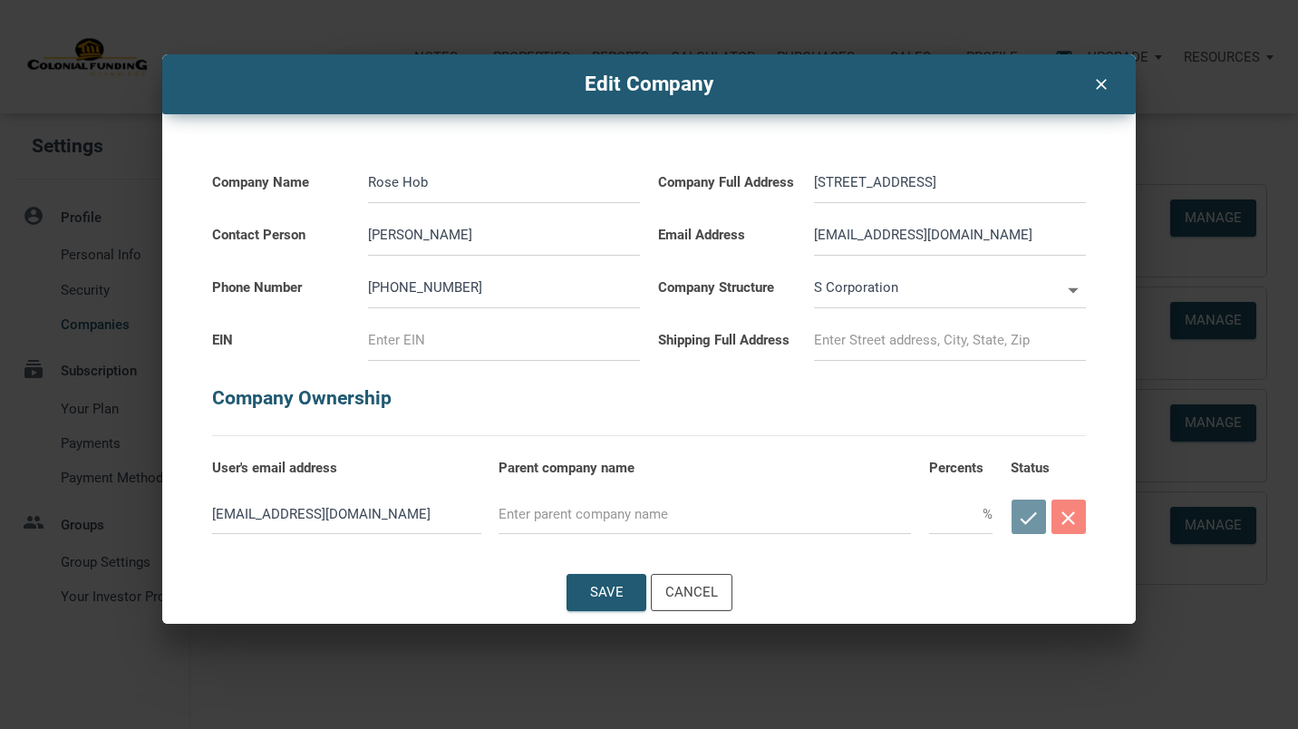
select select
type input "114 Longview Trail Durham nc"
select select
type input "114 Longview Trail Durham nc"
select select
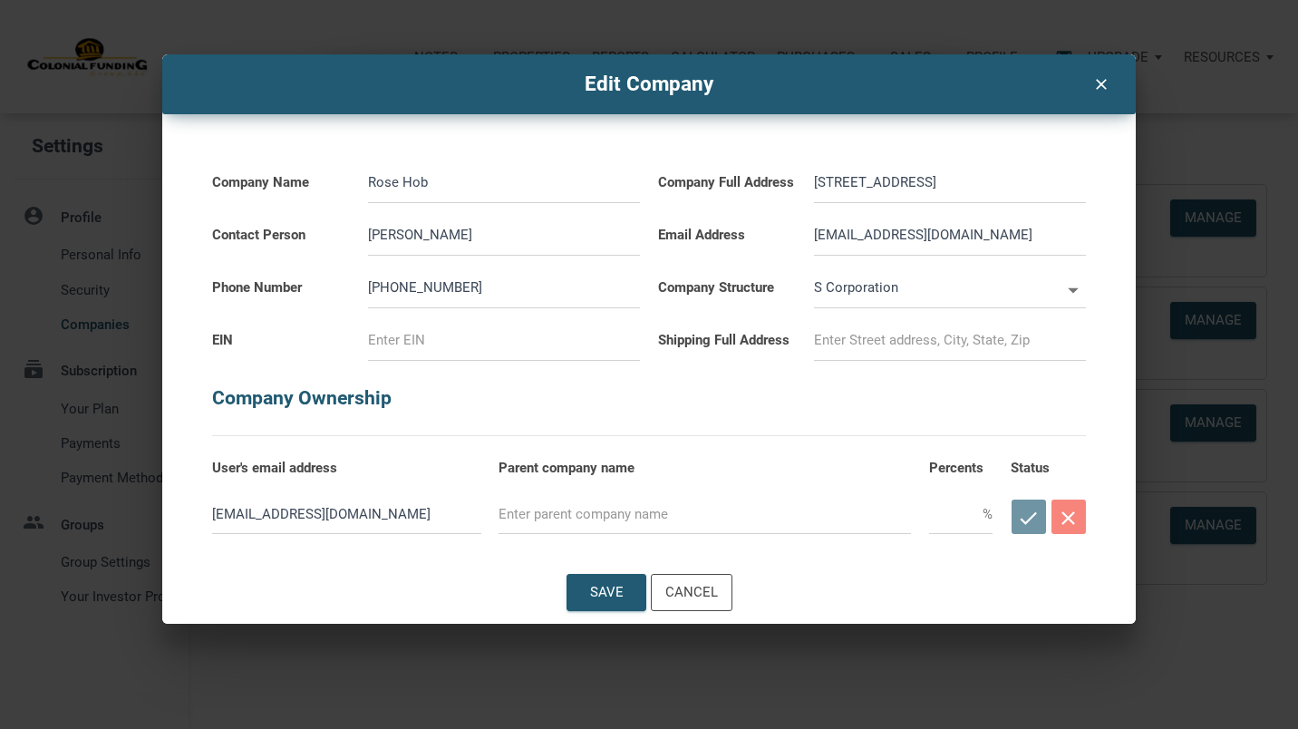
type input "114 Longview Trail Durham n"
select select
type input "114 Longview Trail Durham"
select select
type input "114 Longview Trail Durham N"
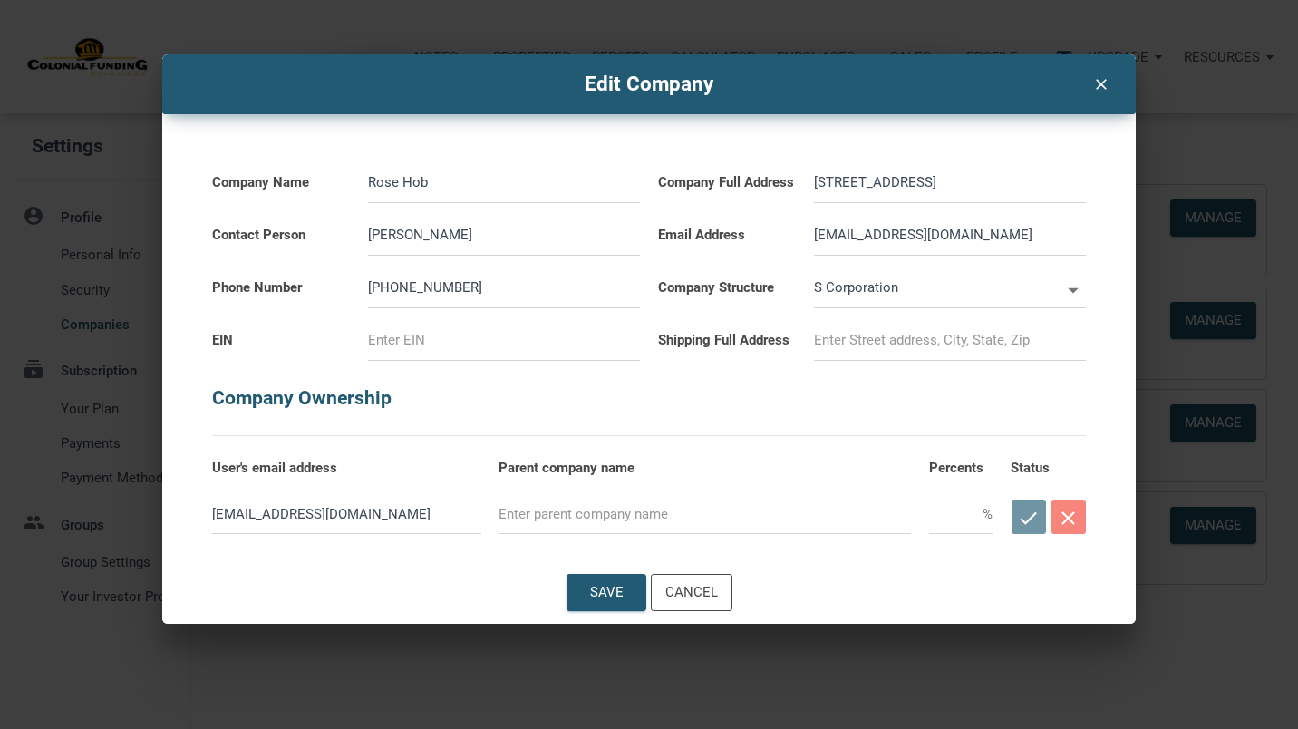
select select
type input "114 Longview Trail Durham NC"
select select
type input "114 Longview Trail Durham NC"
select select
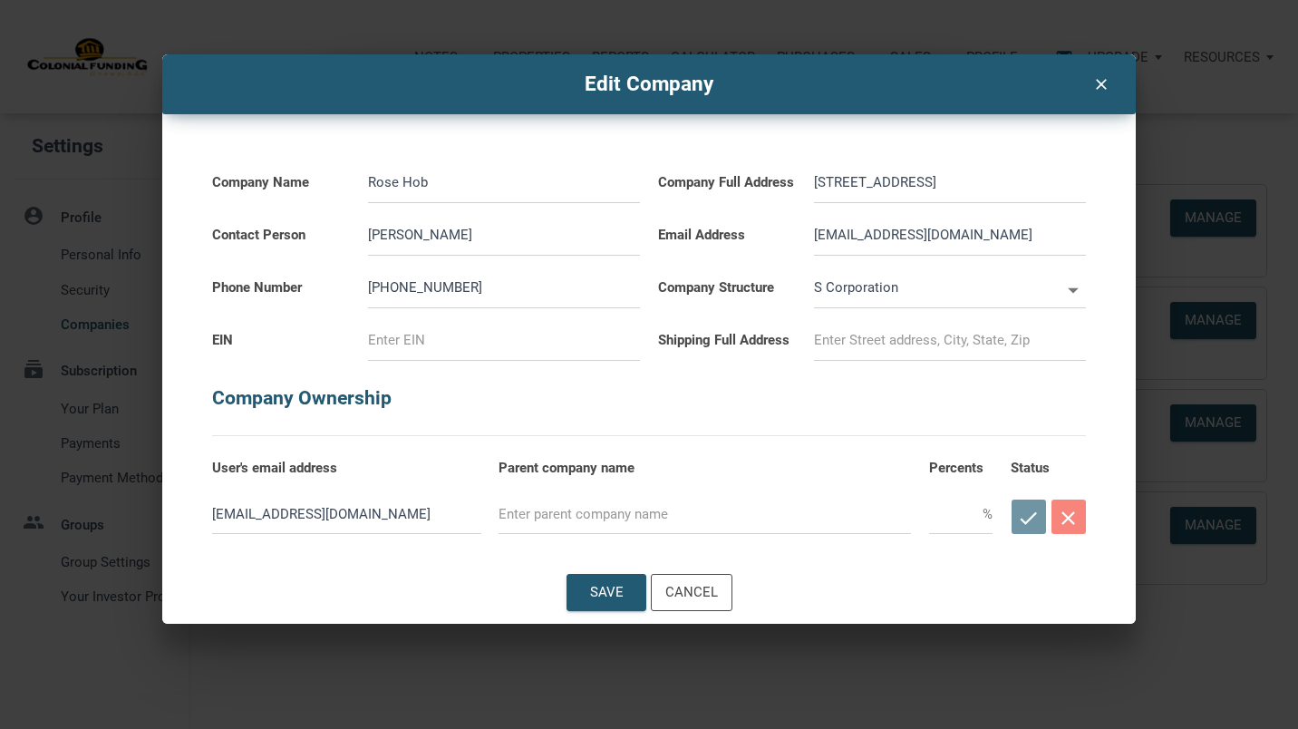
type input "114 Longview Trail Durham NC 2"
select select
type input "114 Longview Trail Durham NC 27"
select select
type input "114 Longview Trail Durham NC 277"
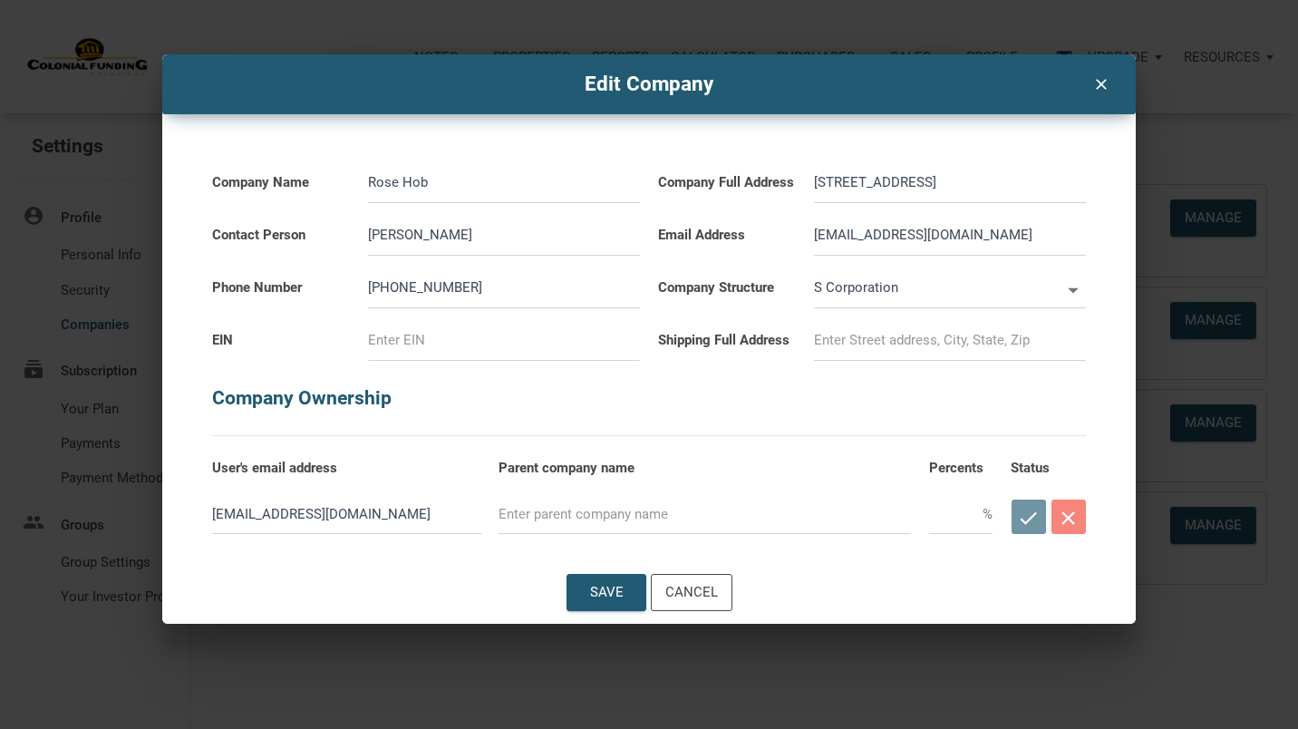
select select
type input "114 Longview Trail Durham NC 2770"
select select
type input "114 Longview Trail Durham NC 27703"
select select
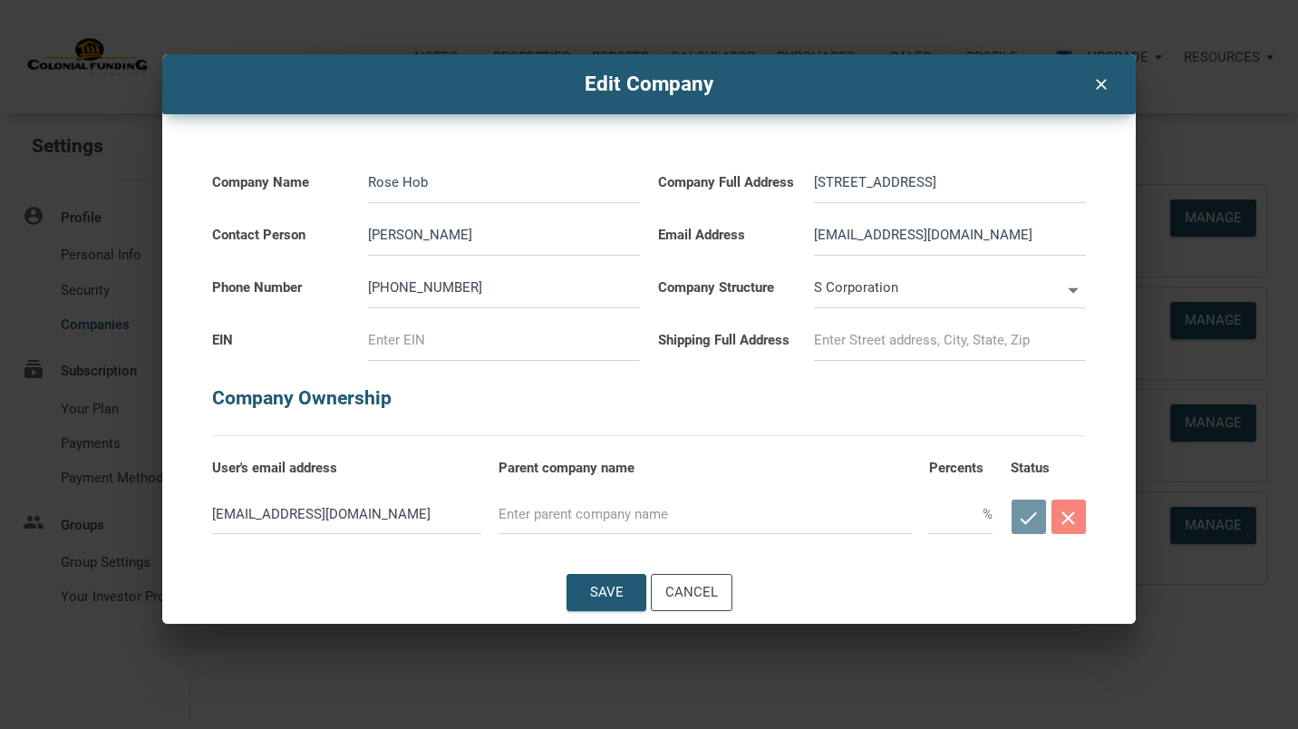
type input "114 Longview Trail Durham NC 27703"
click at [503, 296] on input "[PHONE_NUMBER]" at bounding box center [504, 287] width 272 height 41
type input "919-866-894"
select select
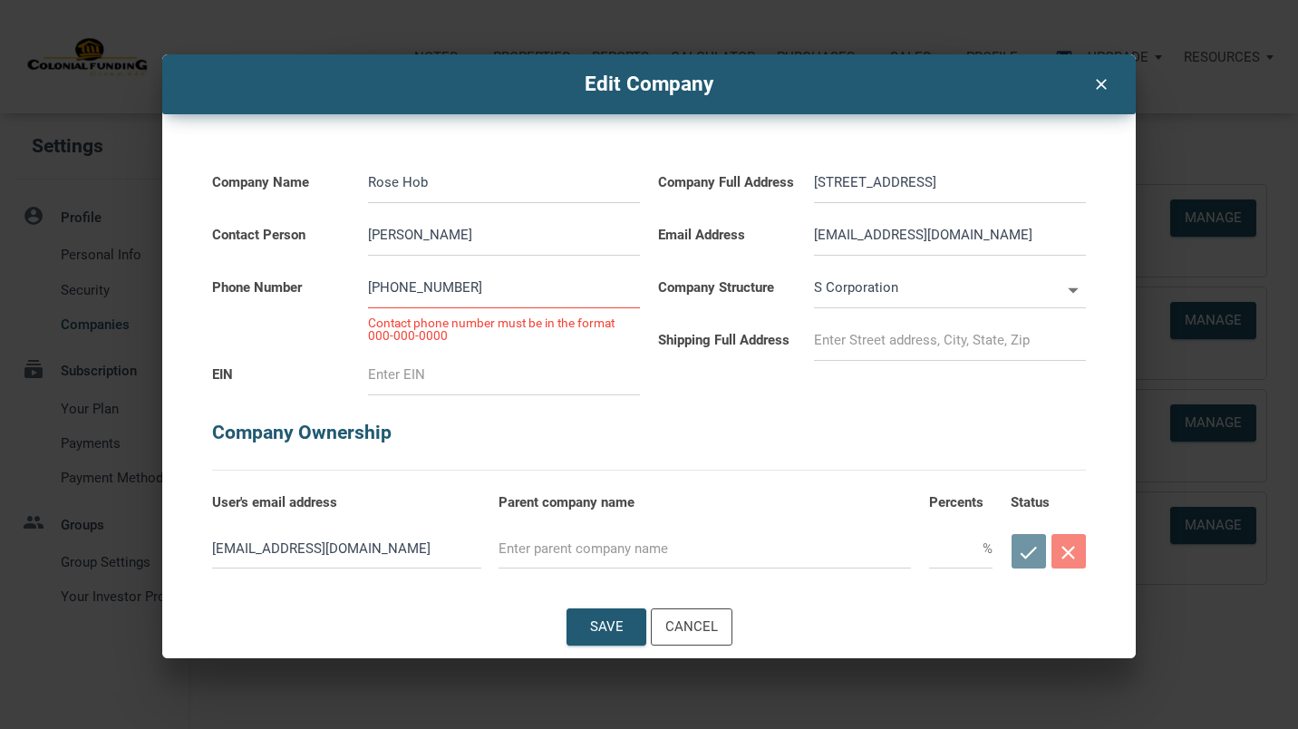
type input "919-866-89"
select select
type input "919-866-8"
select select
type input "919-866-"
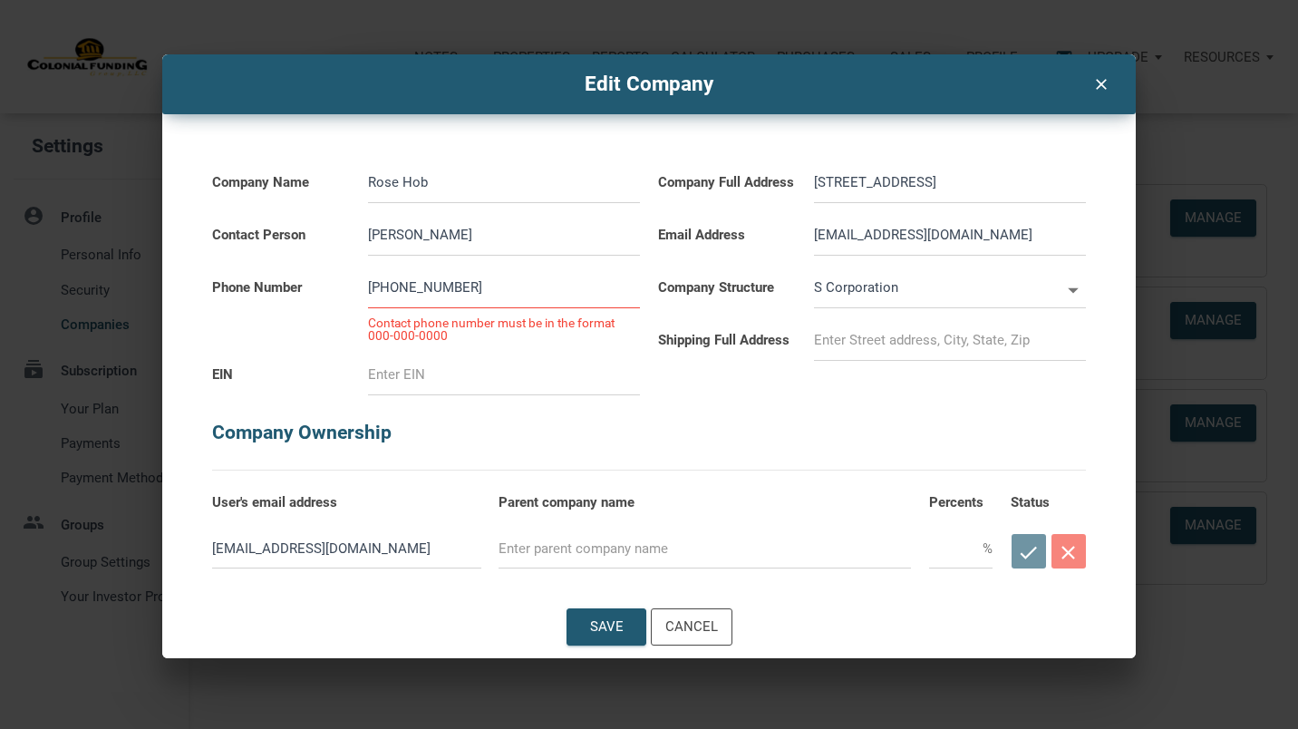
select select
type input "919-866"
select select
type input "919-86"
select select
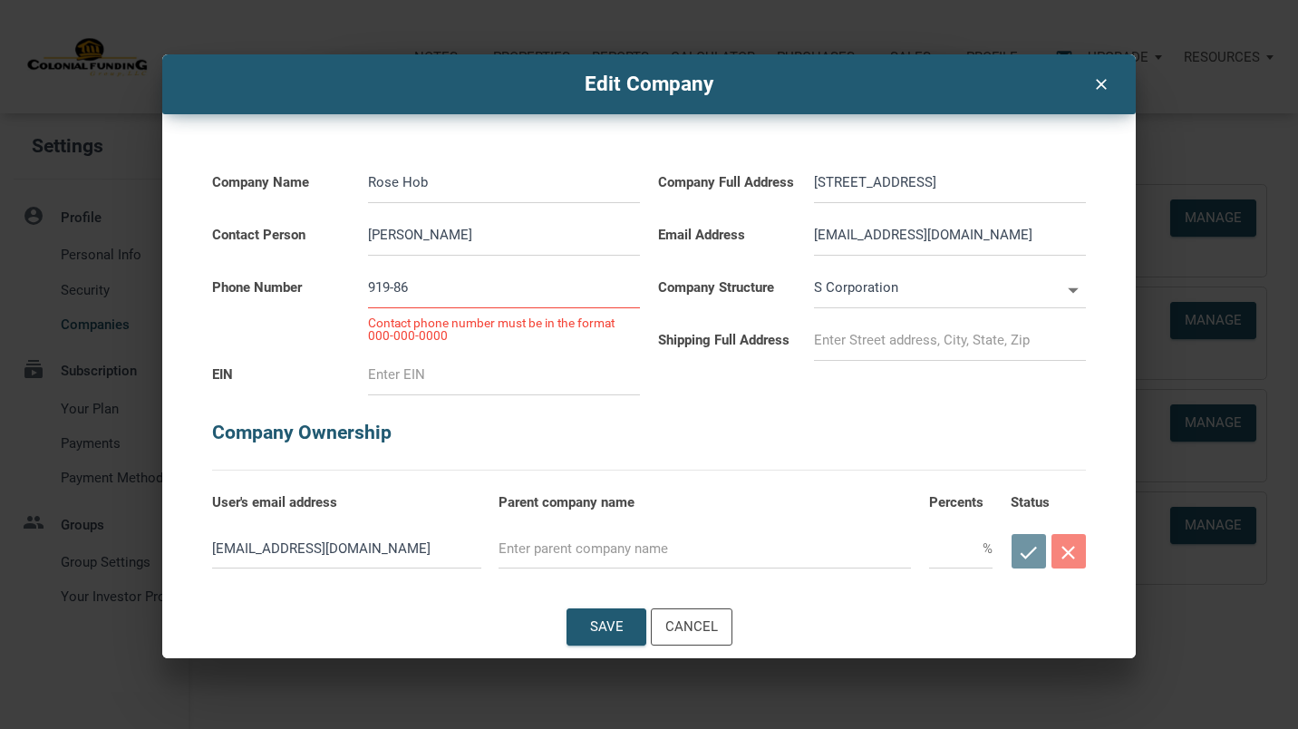
type input "919-8"
select select
type input "919-"
select select
type input "919"
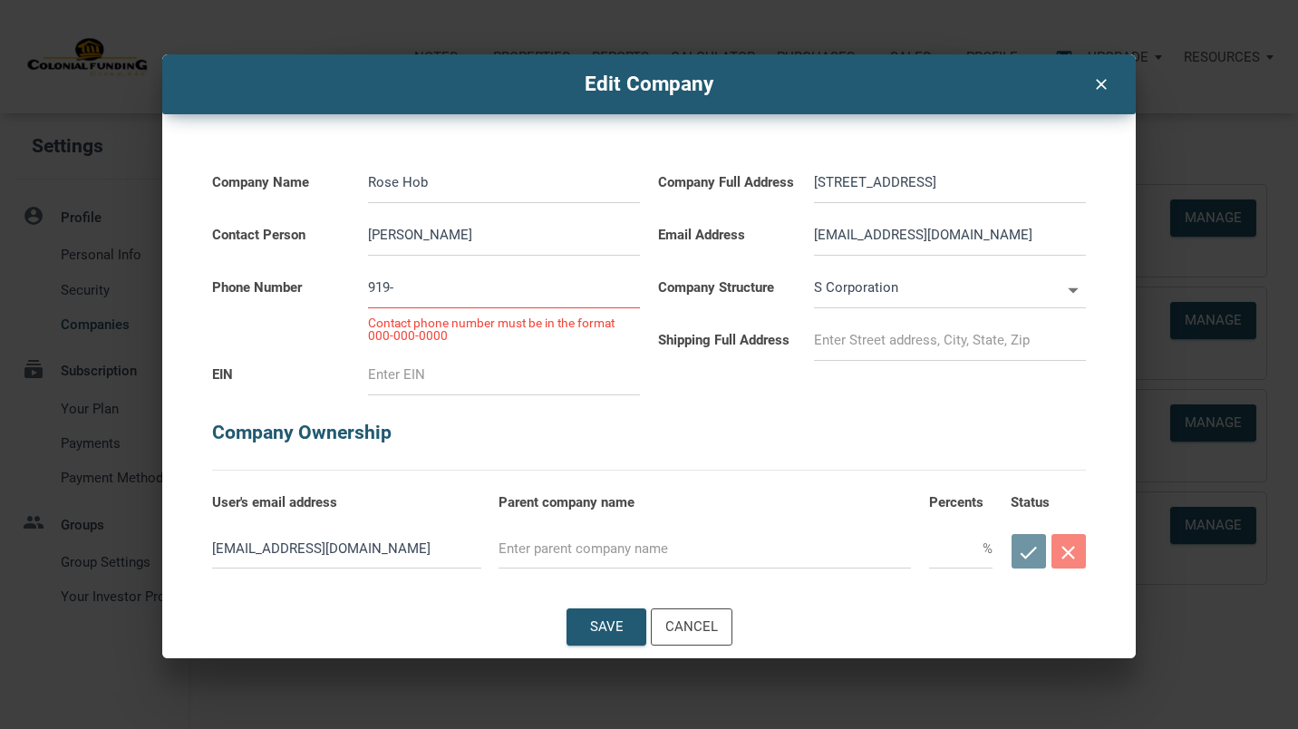
select select
type input "91"
select select
type input "9"
select select
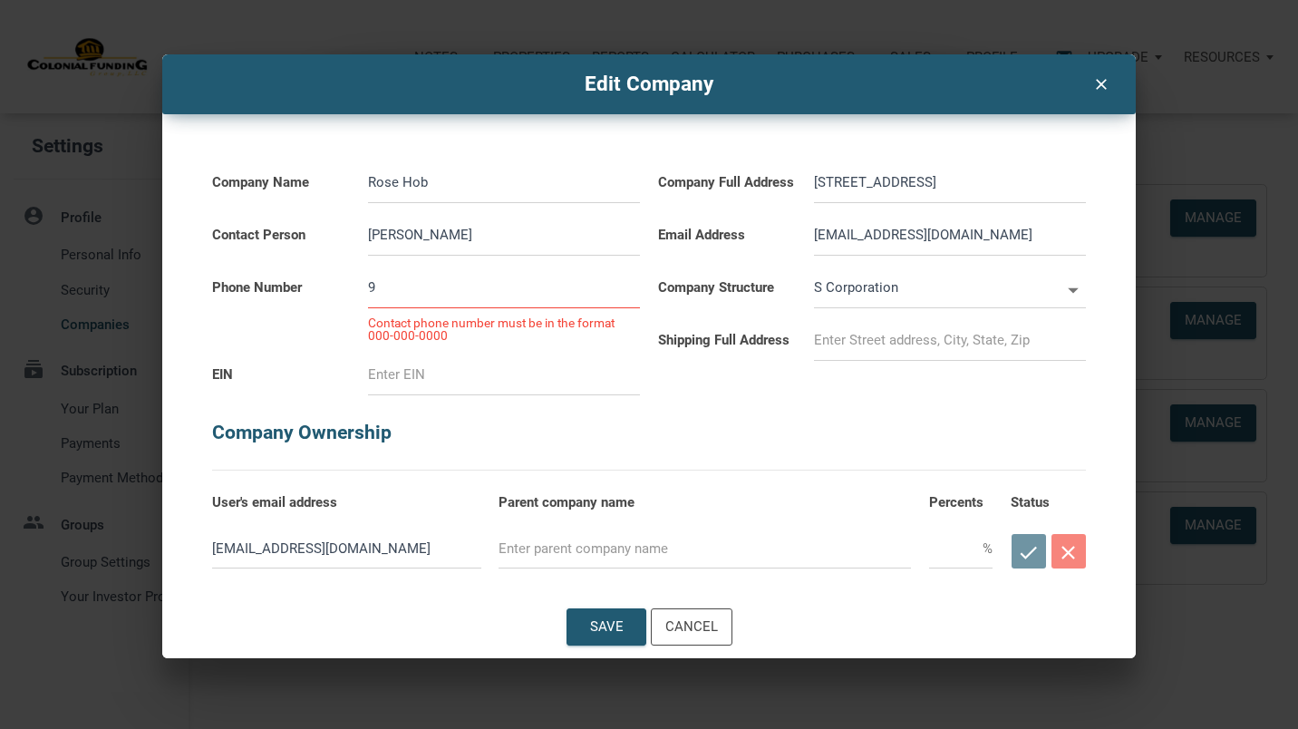
type input "98"
select select
type input "984-"
select select
type input "984-5"
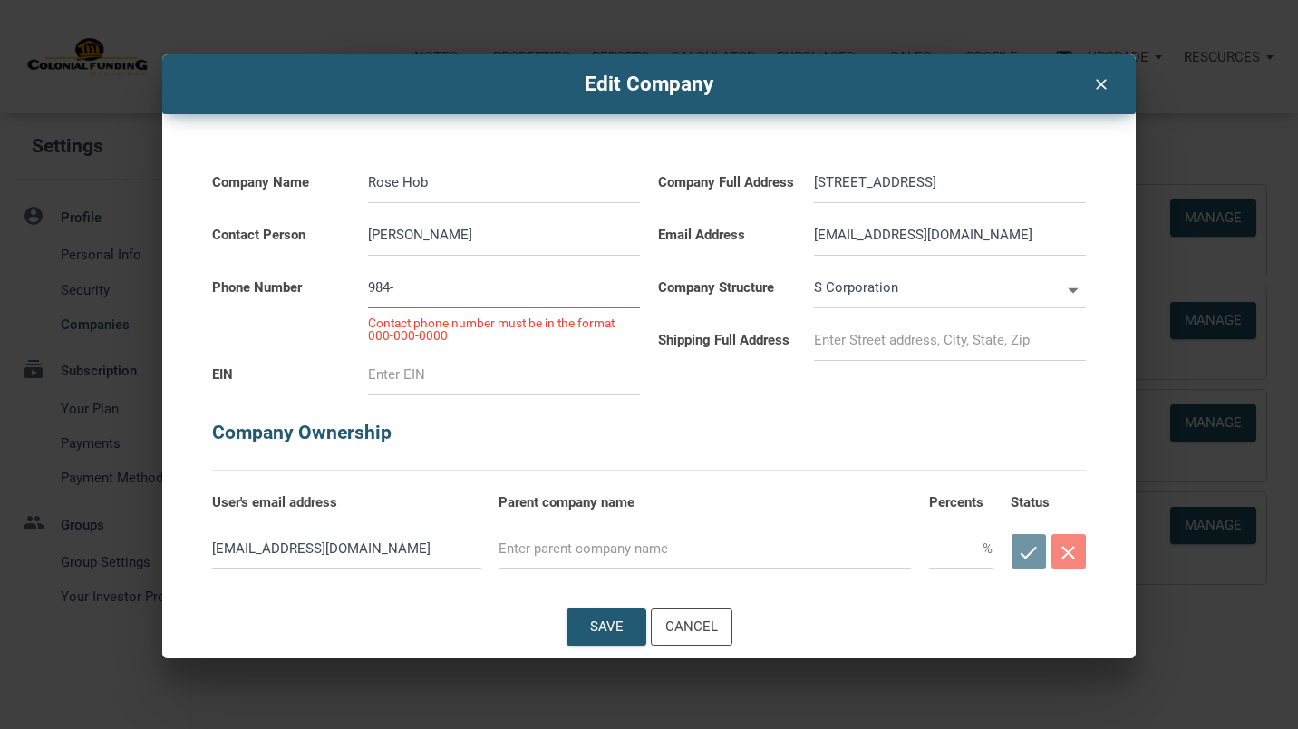
select select
type input "984-51"
select select
type input "984-514-"
select select
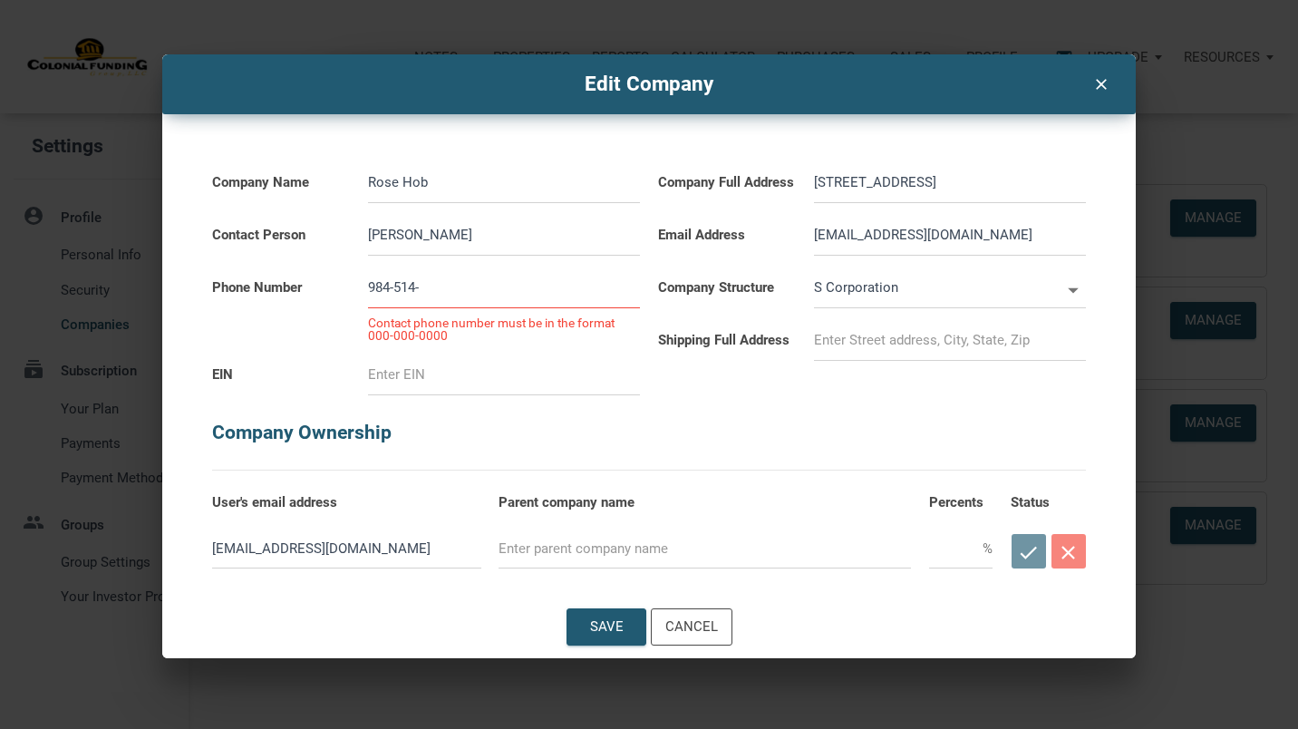
type input "984-514-8"
select select
type input "984-514-89"
select select
type input "984-514-894"
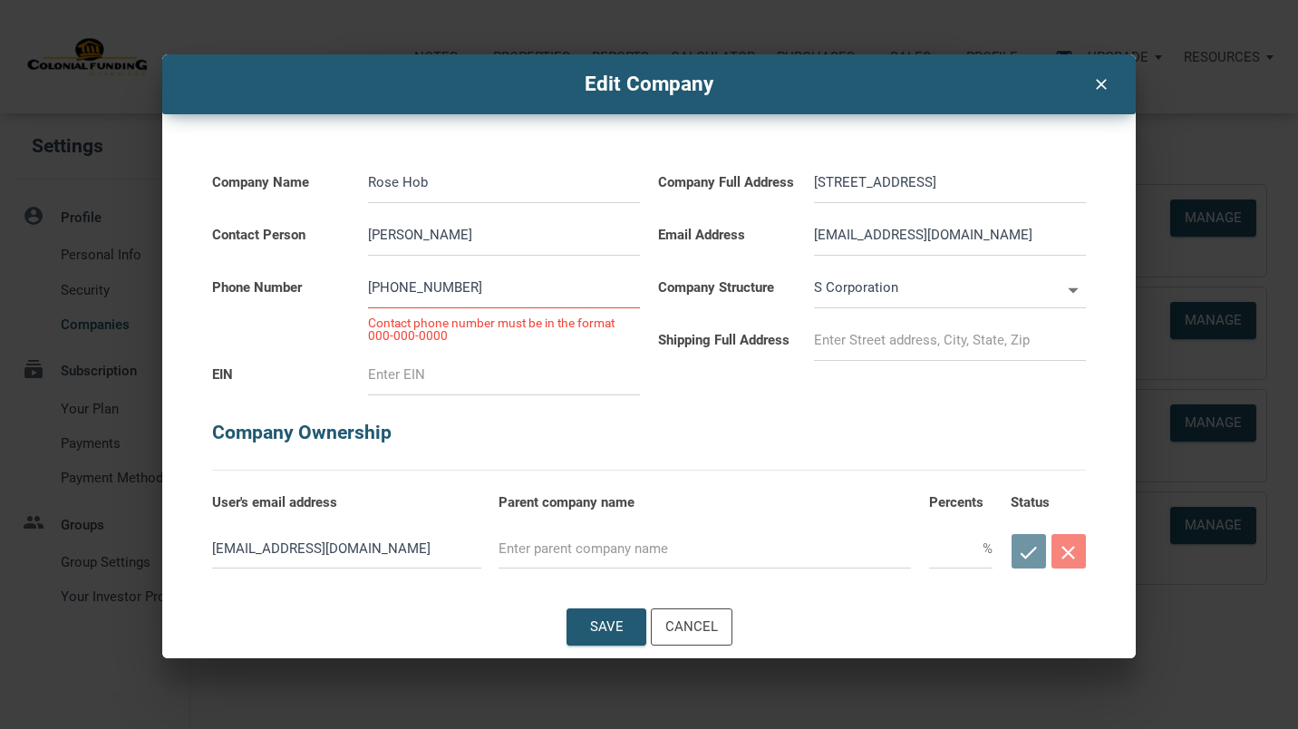
select select
type input "984-514-8942"
select select
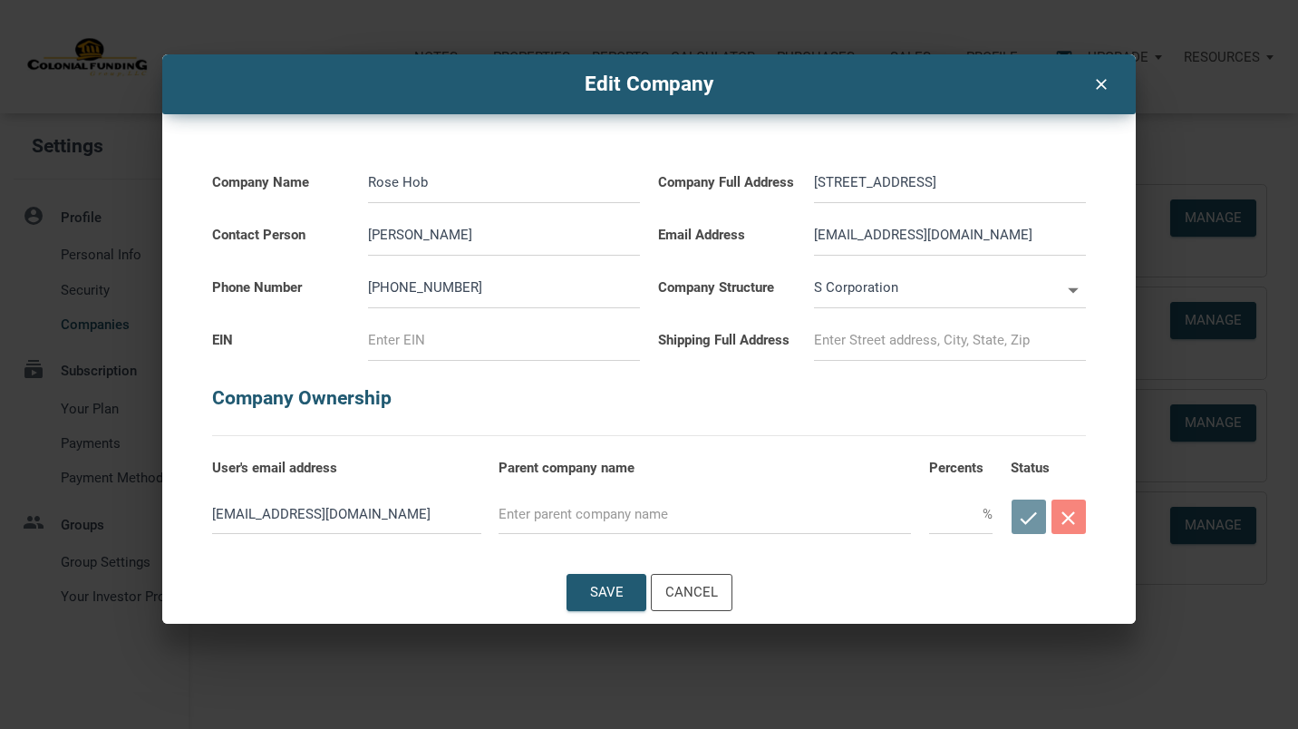
type input "984-514-8942"
click at [471, 335] on input at bounding box center [504, 340] width 272 height 41
type input "4"
select select
type input "47"
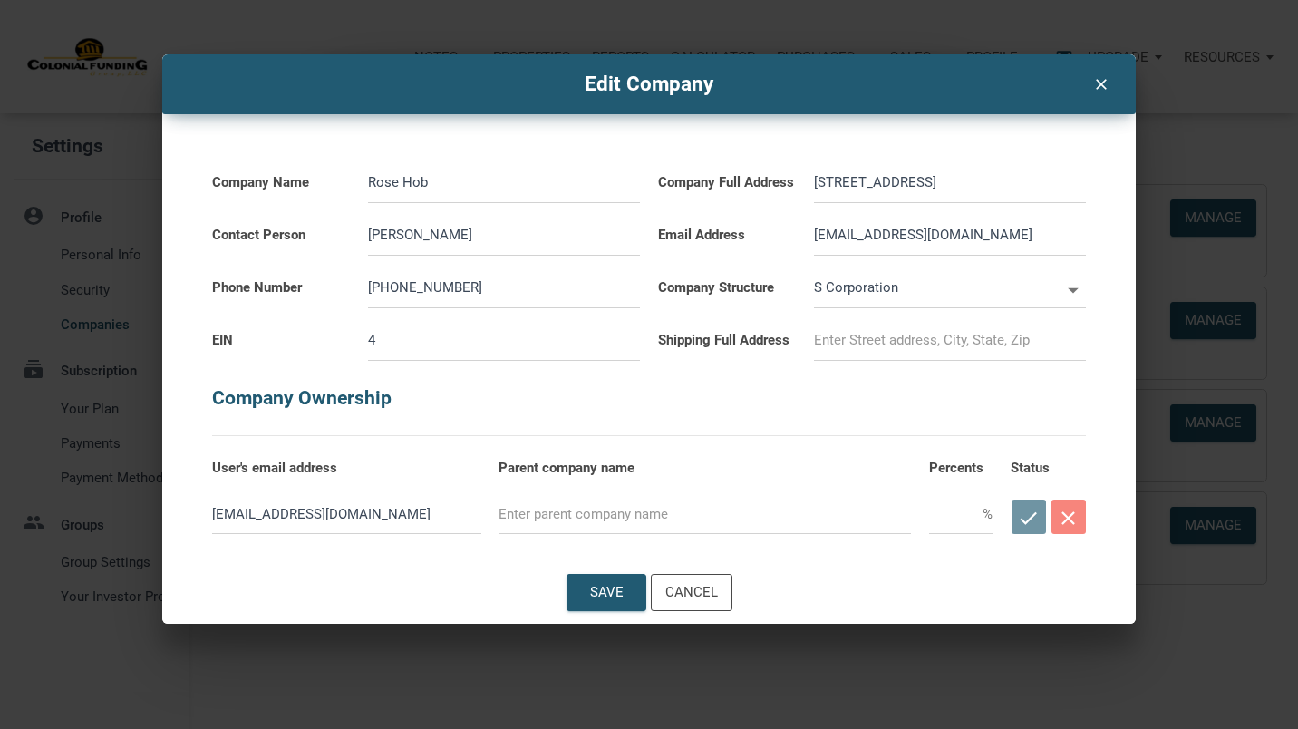
select select
type input "47-"
select select
type input "47-1"
select select
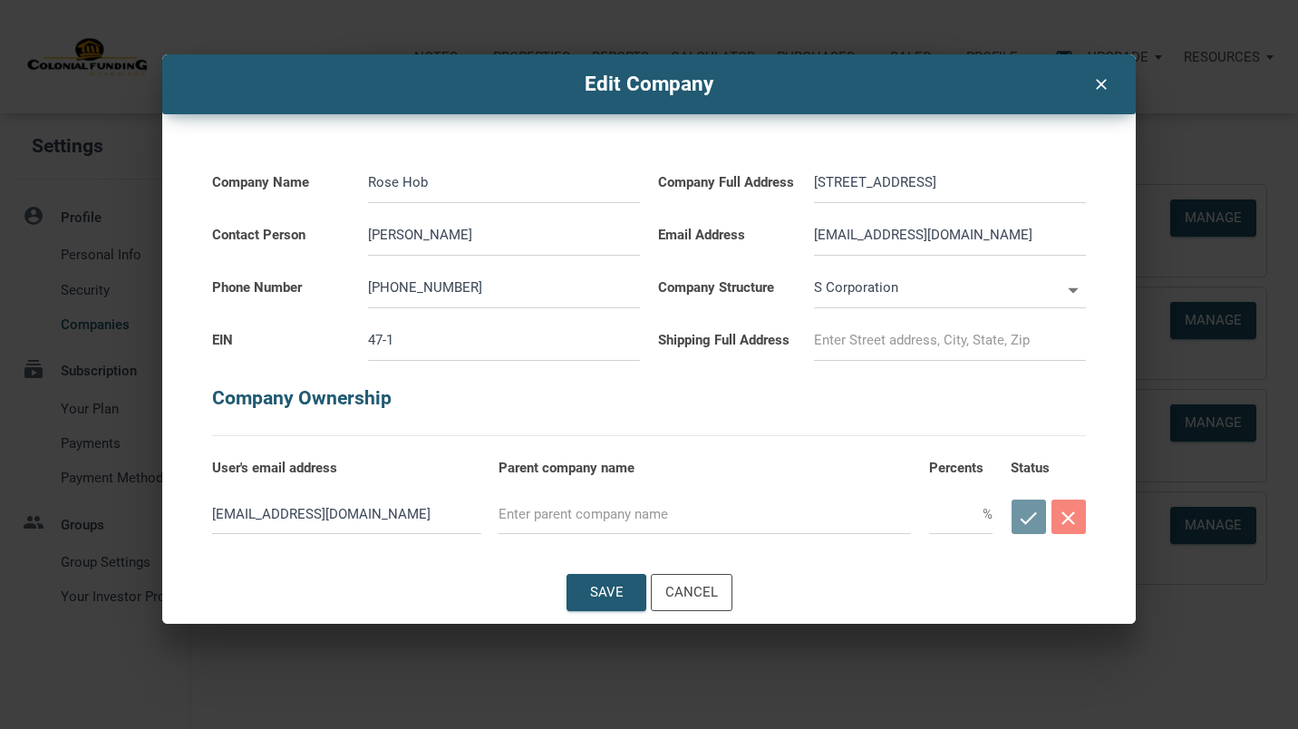
type input "47-13"
select select
type input "47-138"
select select
type input "47-1384"
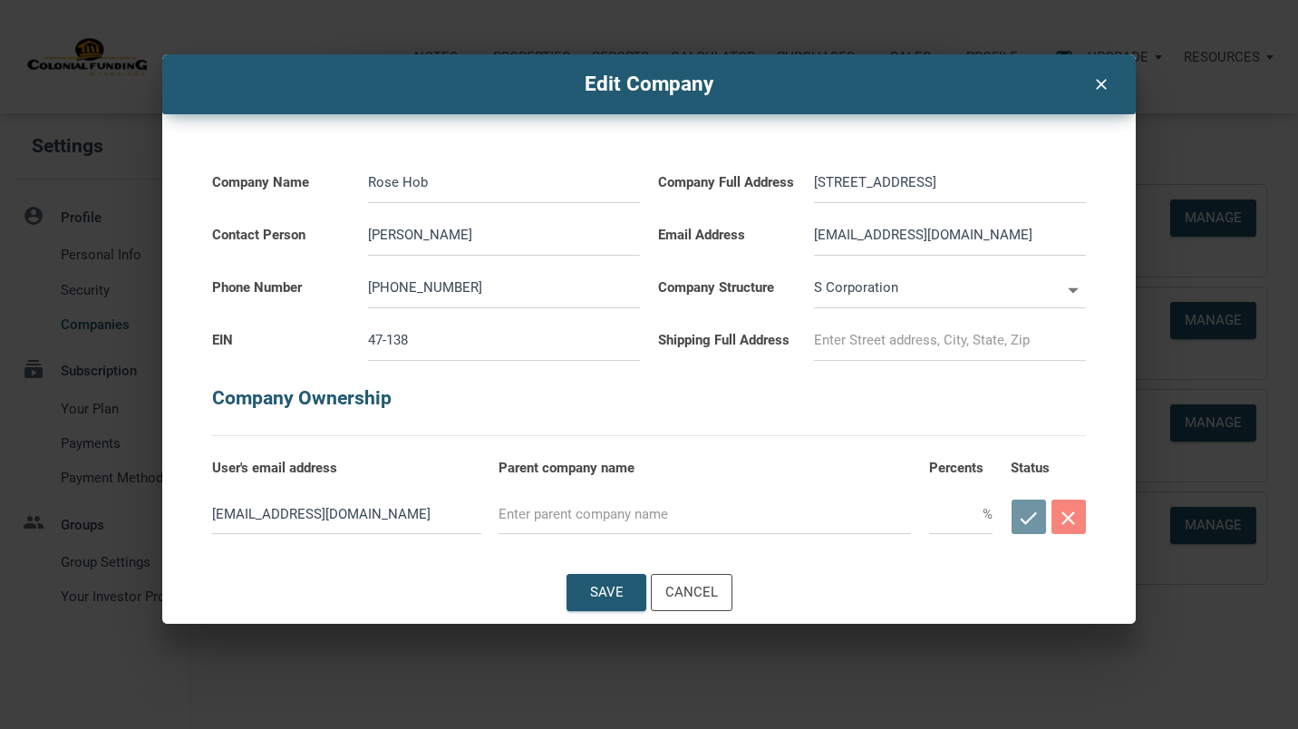
select select
type input "47-13847"
select select
type input "47-138479"
select select
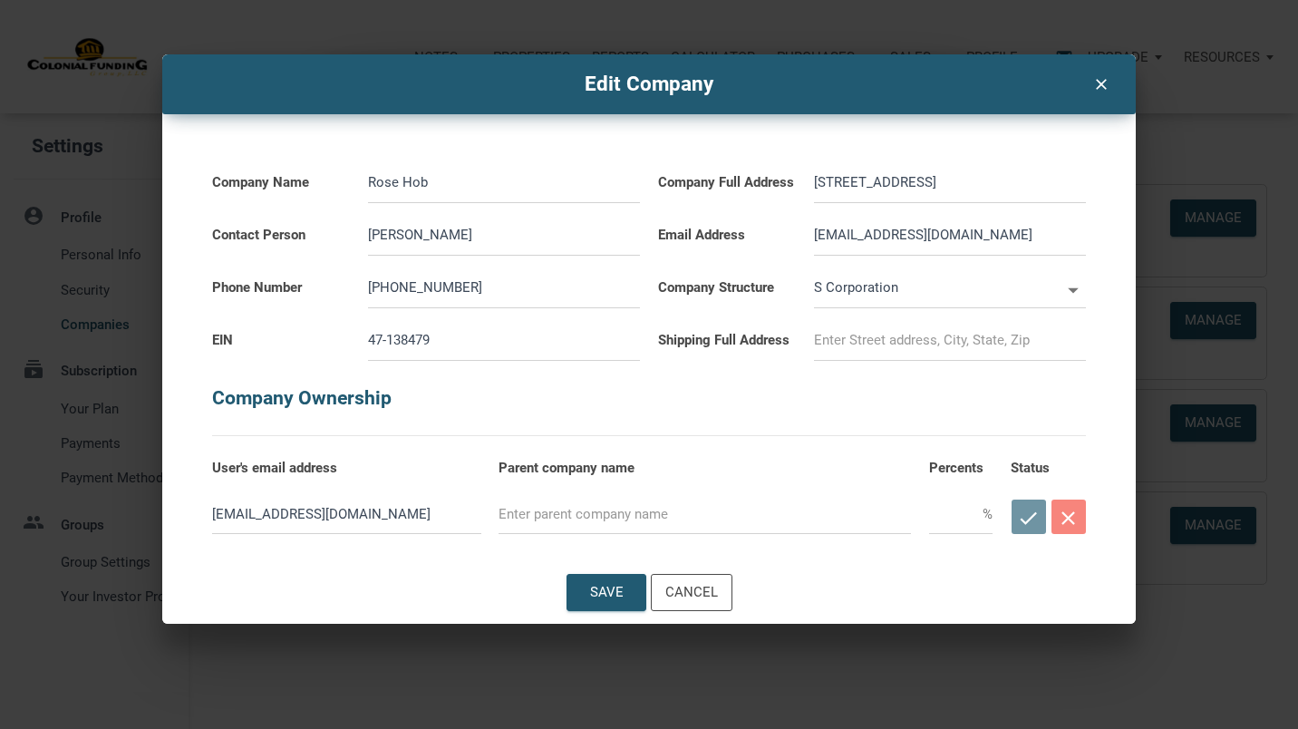
type input "47-1384794"
select select
type input "47-1384794"
click at [616, 592] on div "Save" at bounding box center [606, 592] width 34 height 21
select select
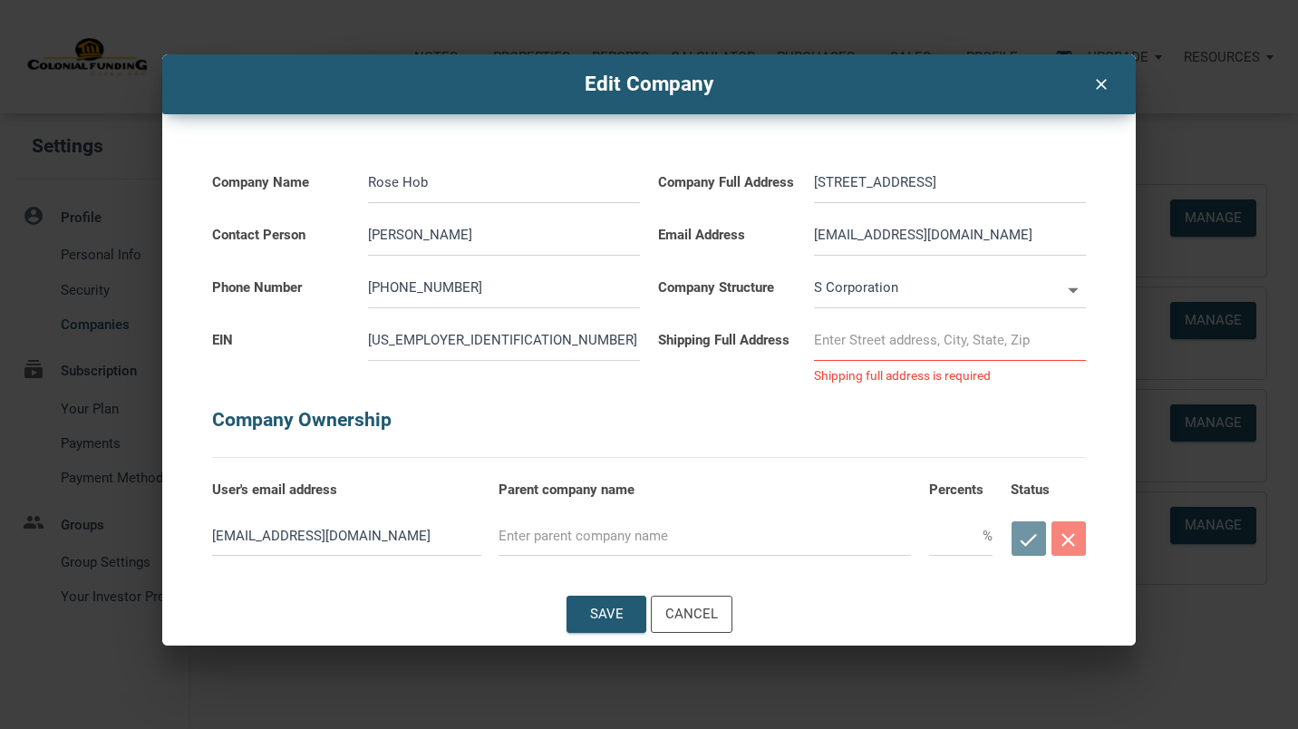
click at [846, 361] on div "Shipping full address is required" at bounding box center [950, 372] width 272 height 22
click at [834, 345] on input at bounding box center [950, 340] width 272 height 41
type input "114 Longview Trail Durham, NC 27703"
select select
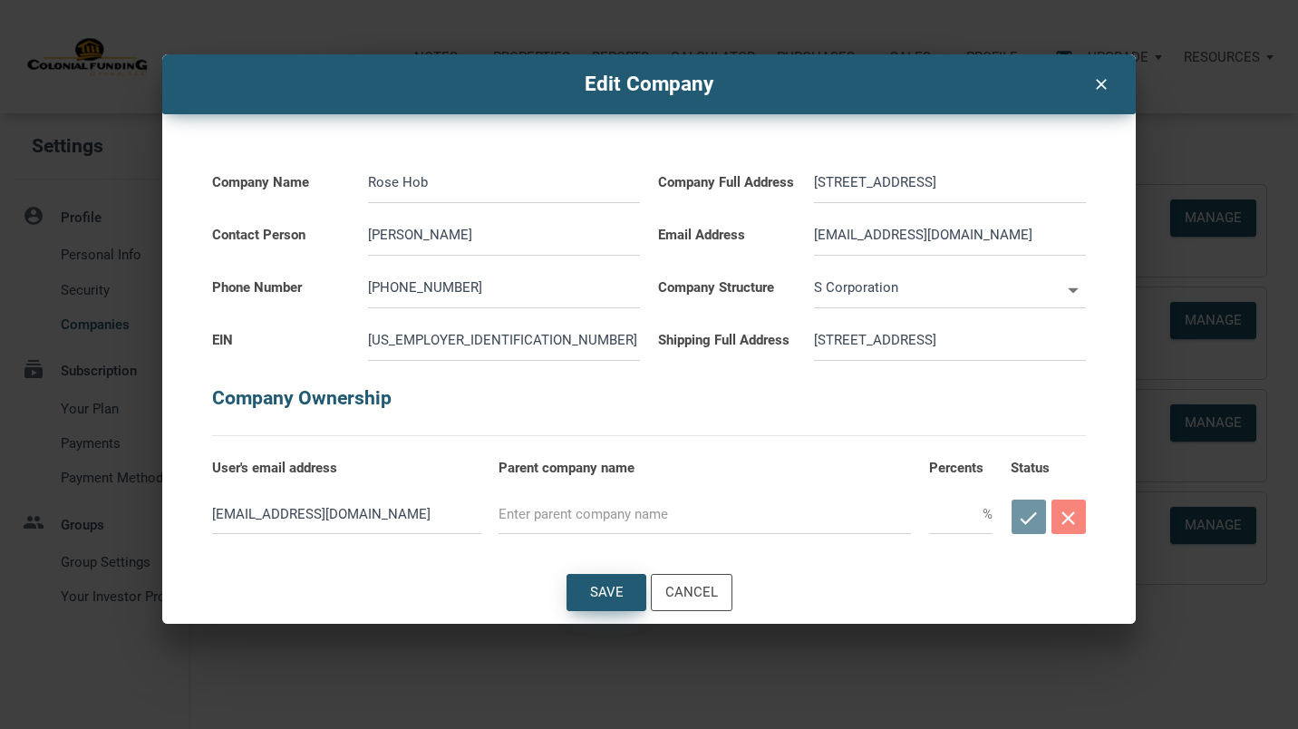
click at [623, 587] on div "Save" at bounding box center [606, 592] width 34 height 21
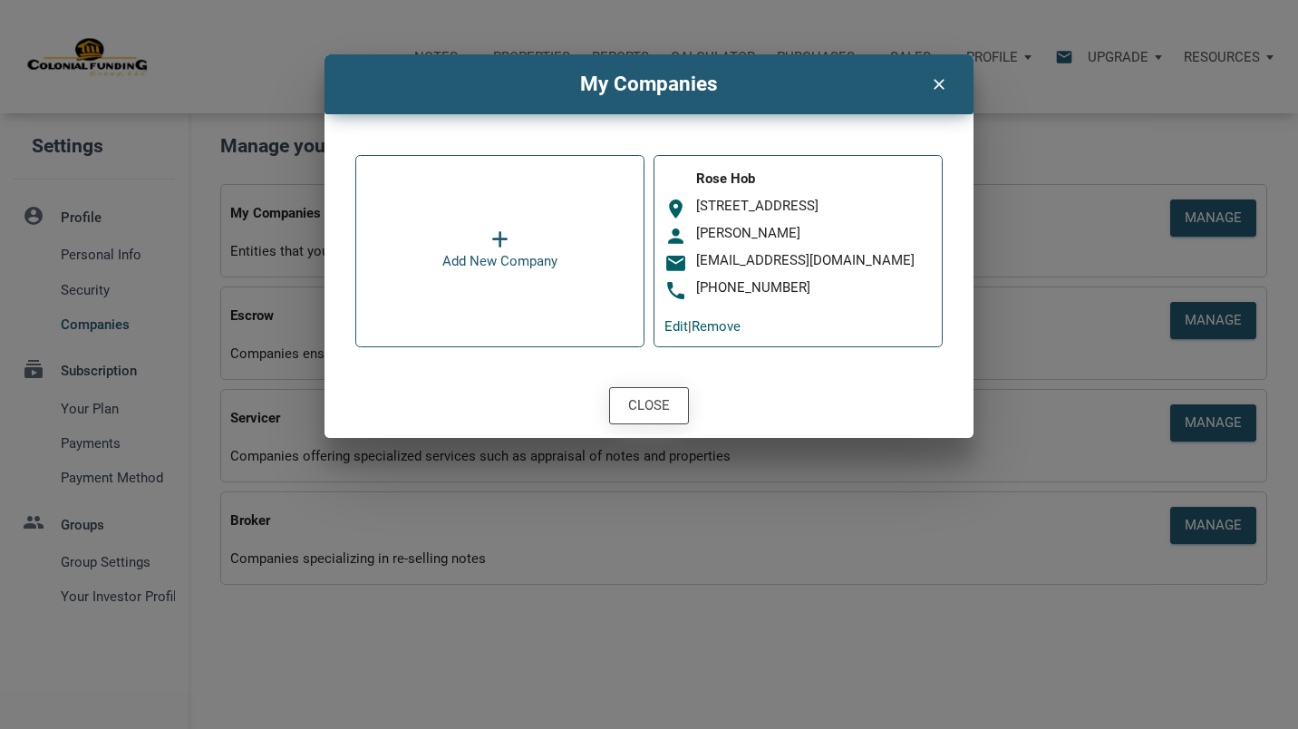
click at [653, 395] on div "Close" at bounding box center [649, 405] width 78 height 35
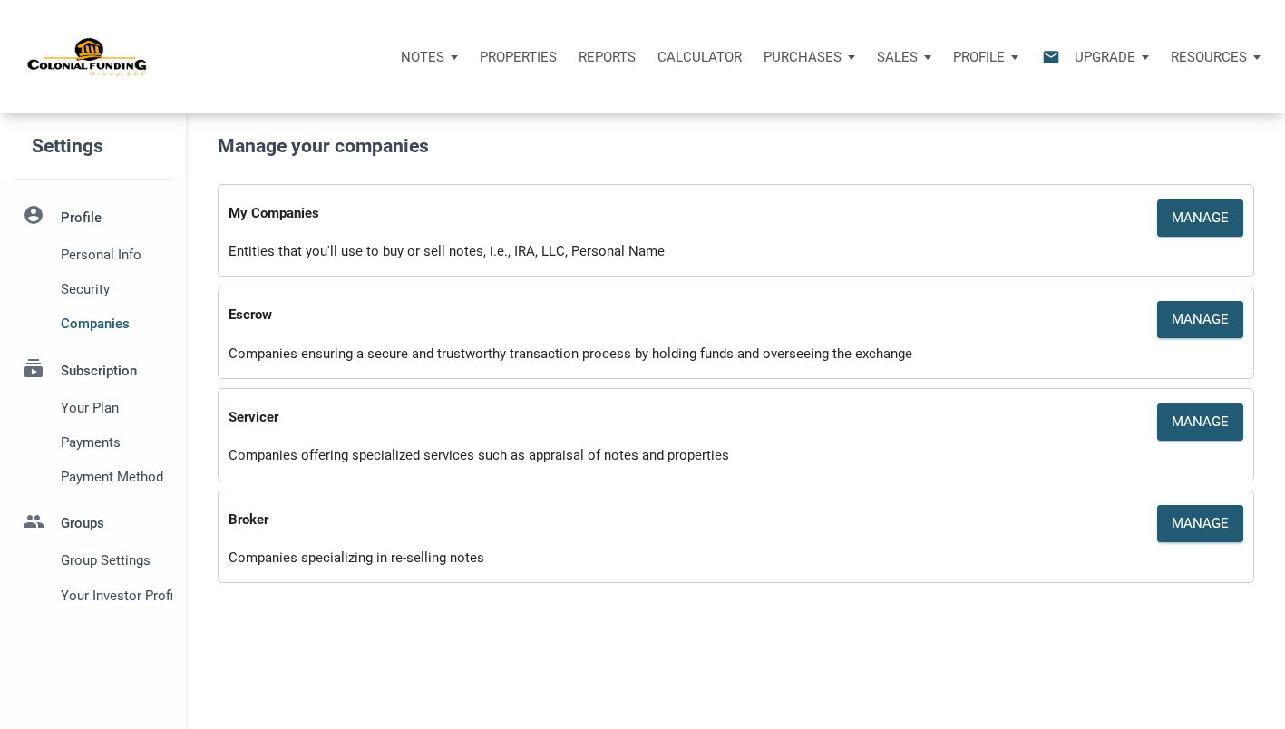
click at [1201, 66] on div "Resources" at bounding box center [1209, 56] width 76 height 21
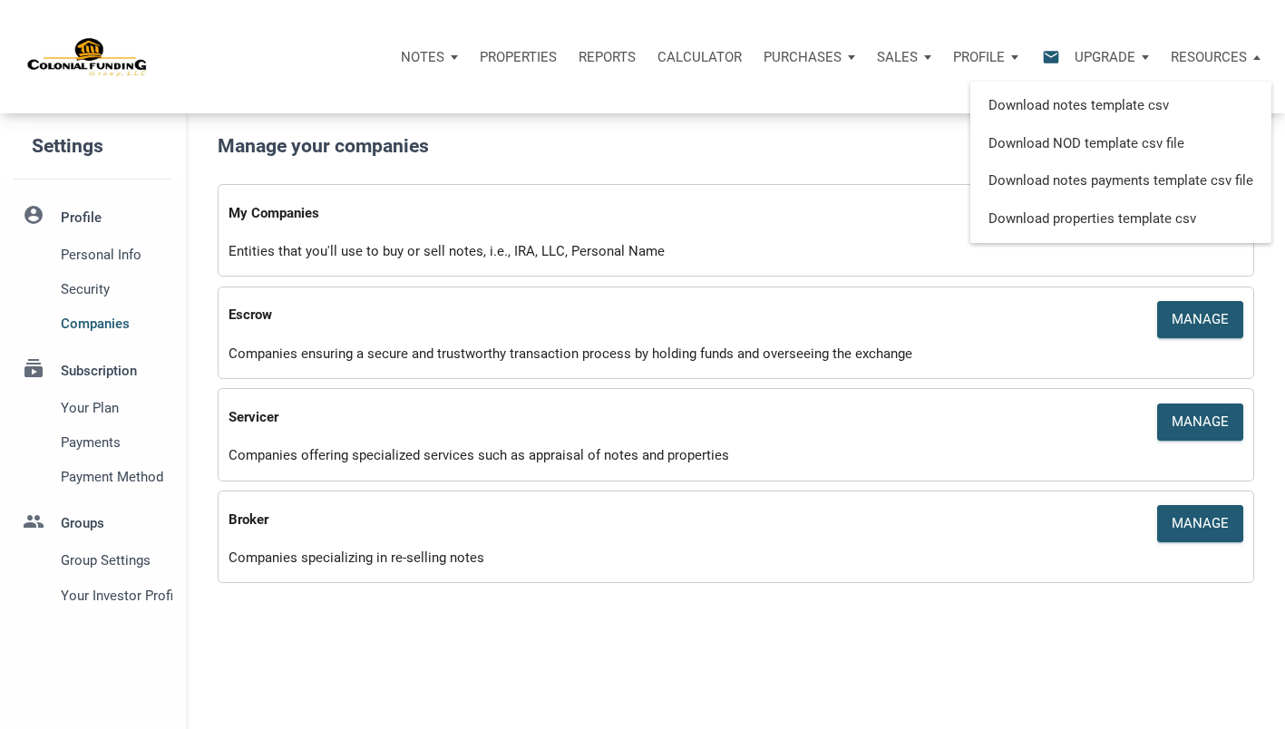
click at [1131, 56] on p "Upgrade" at bounding box center [1105, 57] width 61 height 16
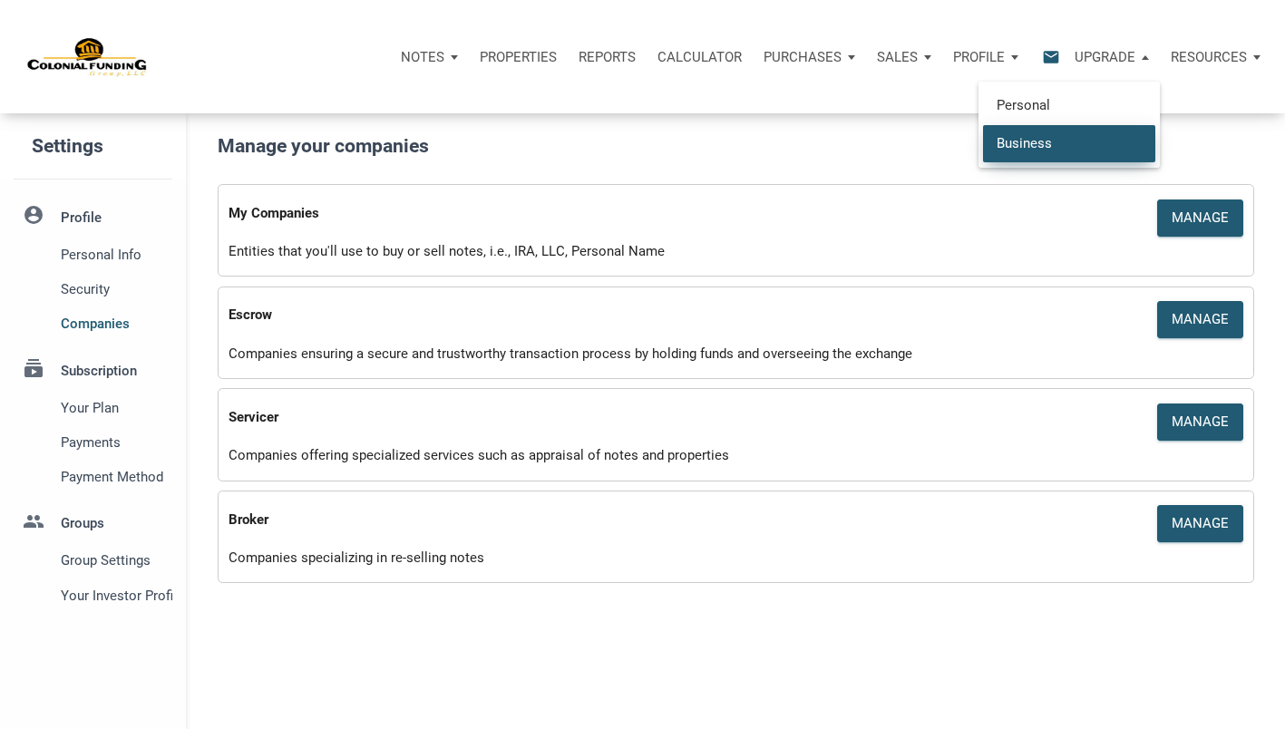
click at [1019, 152] on link "Business" at bounding box center [1069, 142] width 172 height 37
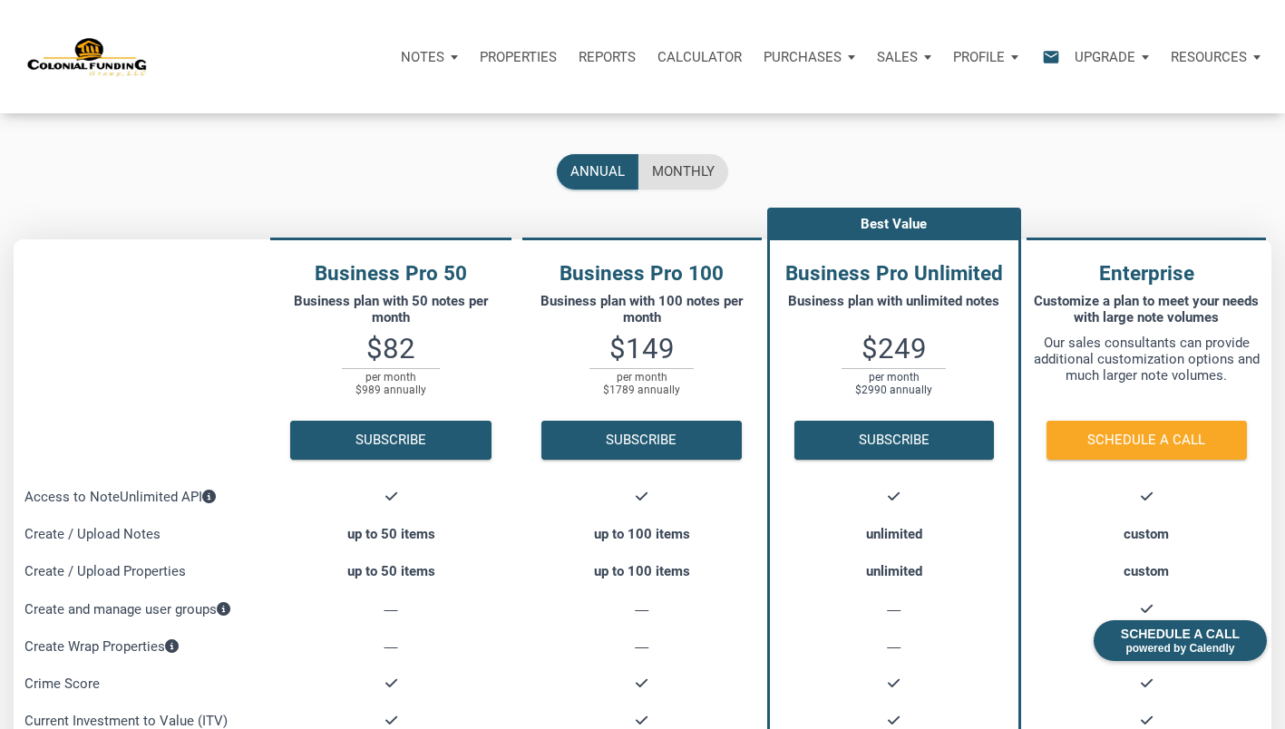
click at [1130, 46] on div "Upgrade" at bounding box center [1105, 56] width 61 height 21
click at [1108, 101] on link "Personal" at bounding box center [1069, 105] width 172 height 37
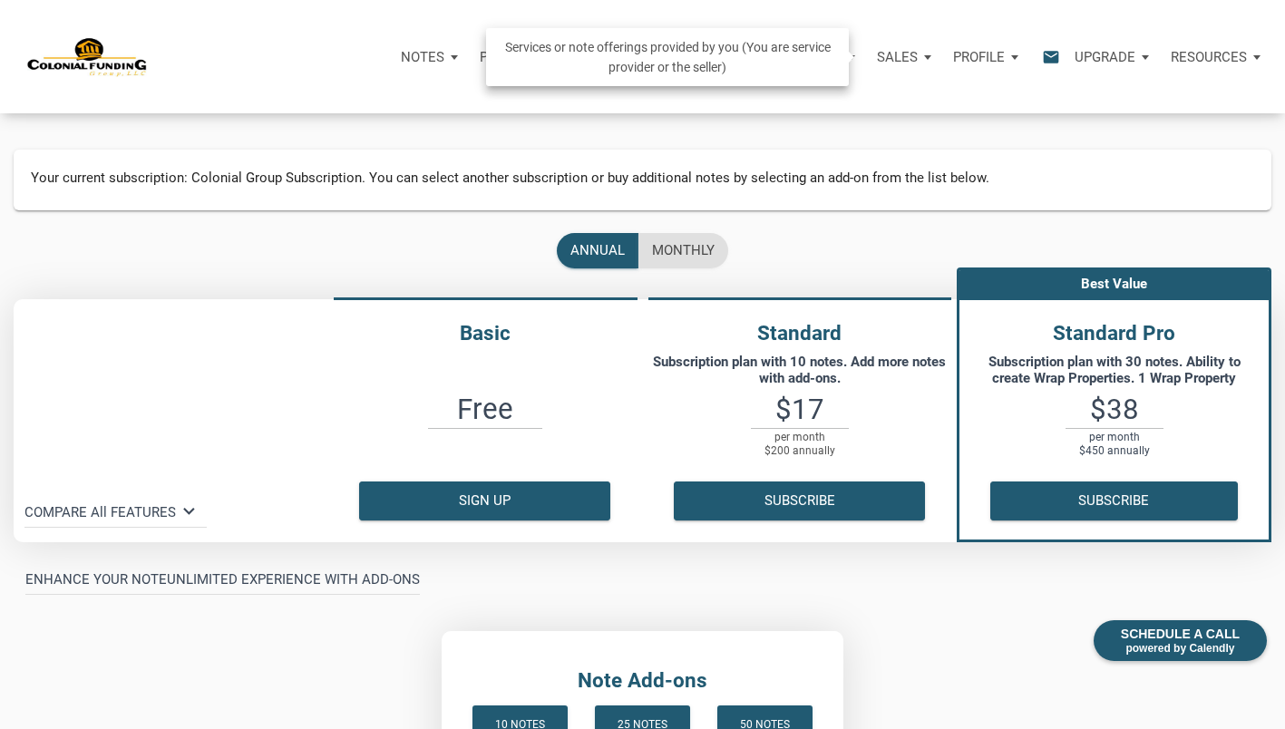
click at [888, 50] on p "Sales" at bounding box center [897, 57] width 41 height 16
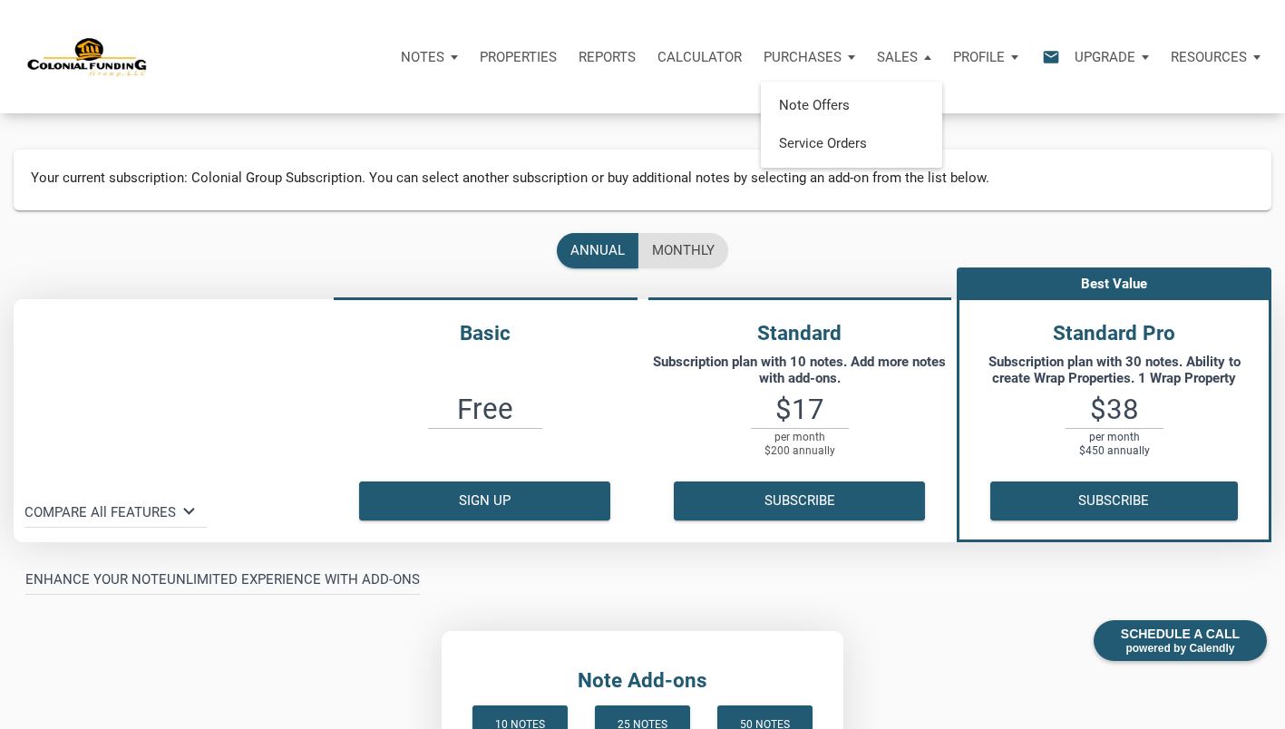
click at [708, 122] on div "Your current subscription: Colonial Group Subscription. You can select another …" at bounding box center [642, 576] width 1285 height 927
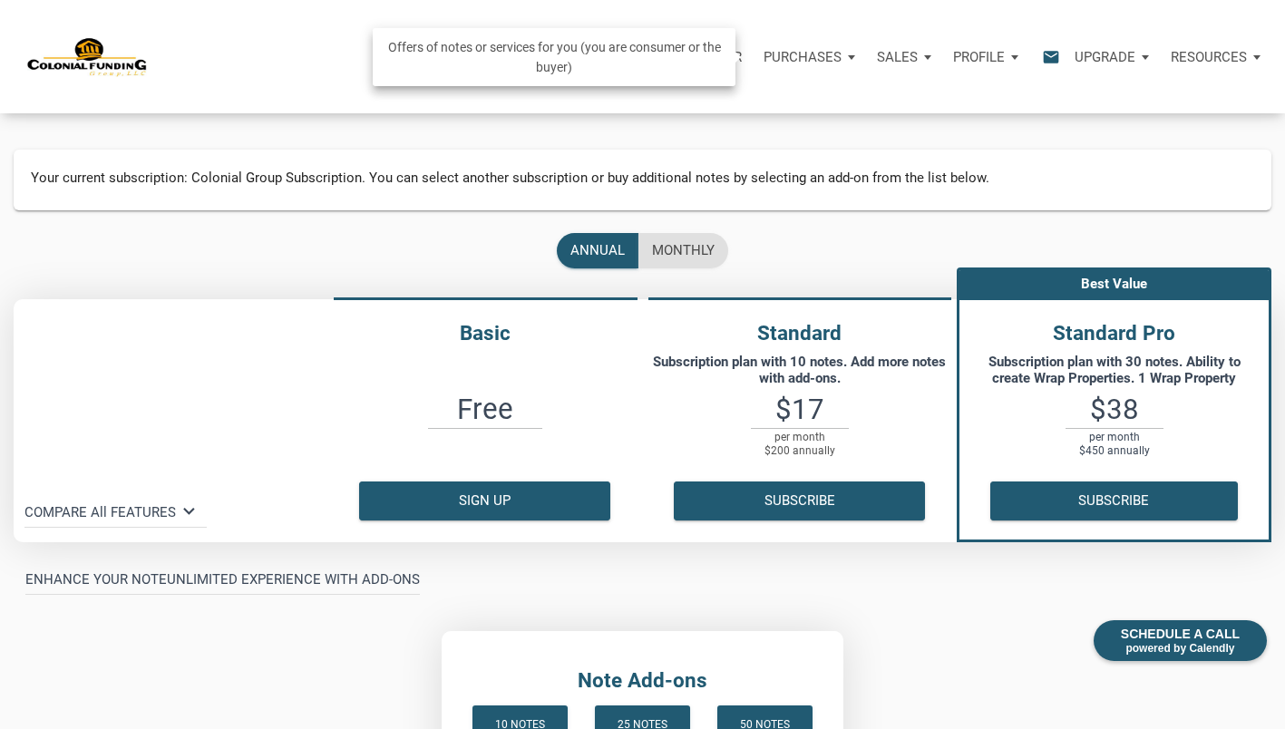
click at [791, 58] on p "Purchases" at bounding box center [802, 57] width 78 height 16
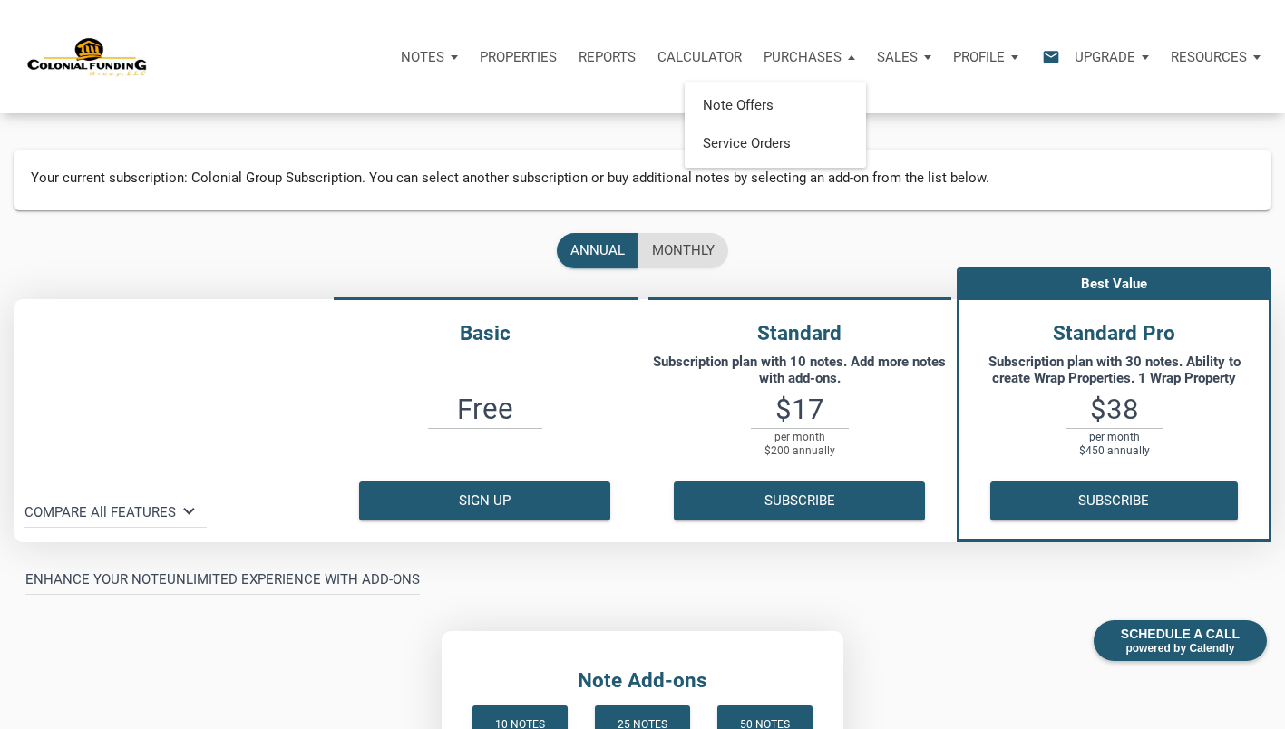
click at [450, 61] on div "Notes" at bounding box center [429, 57] width 79 height 54
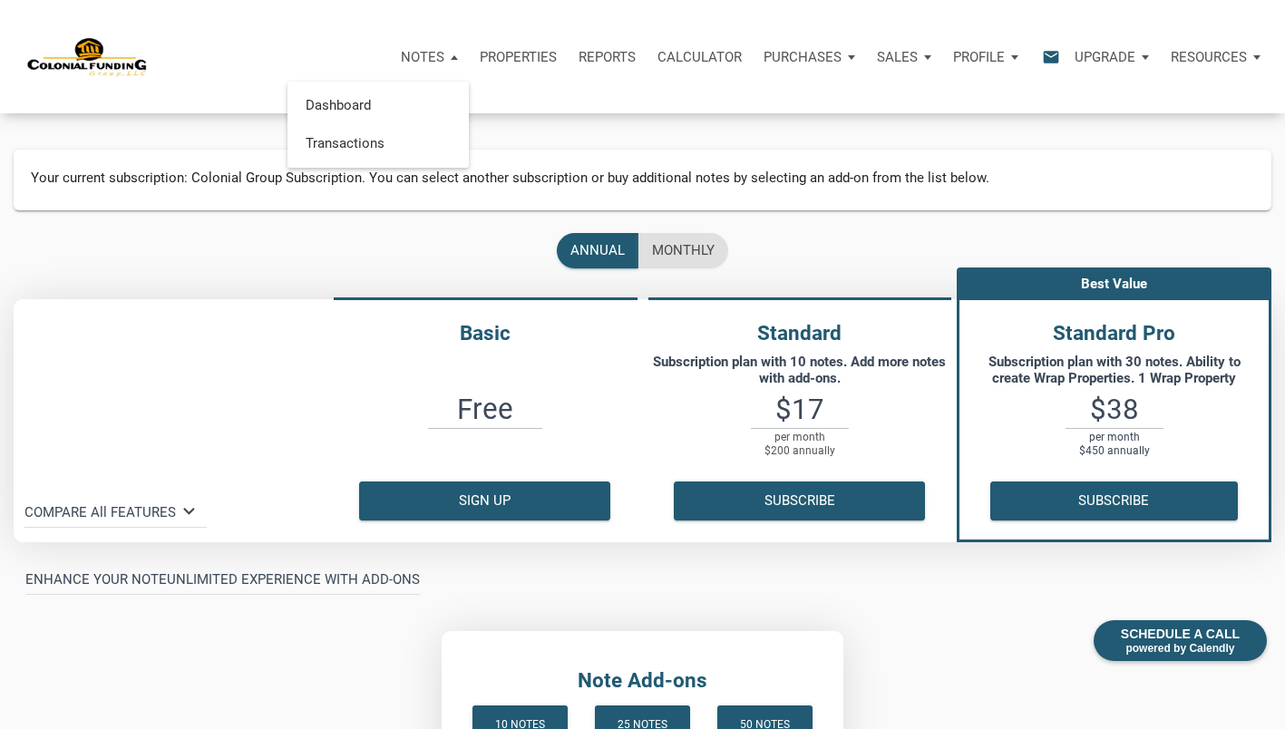
click at [511, 62] on p "Properties" at bounding box center [518, 57] width 77 height 16
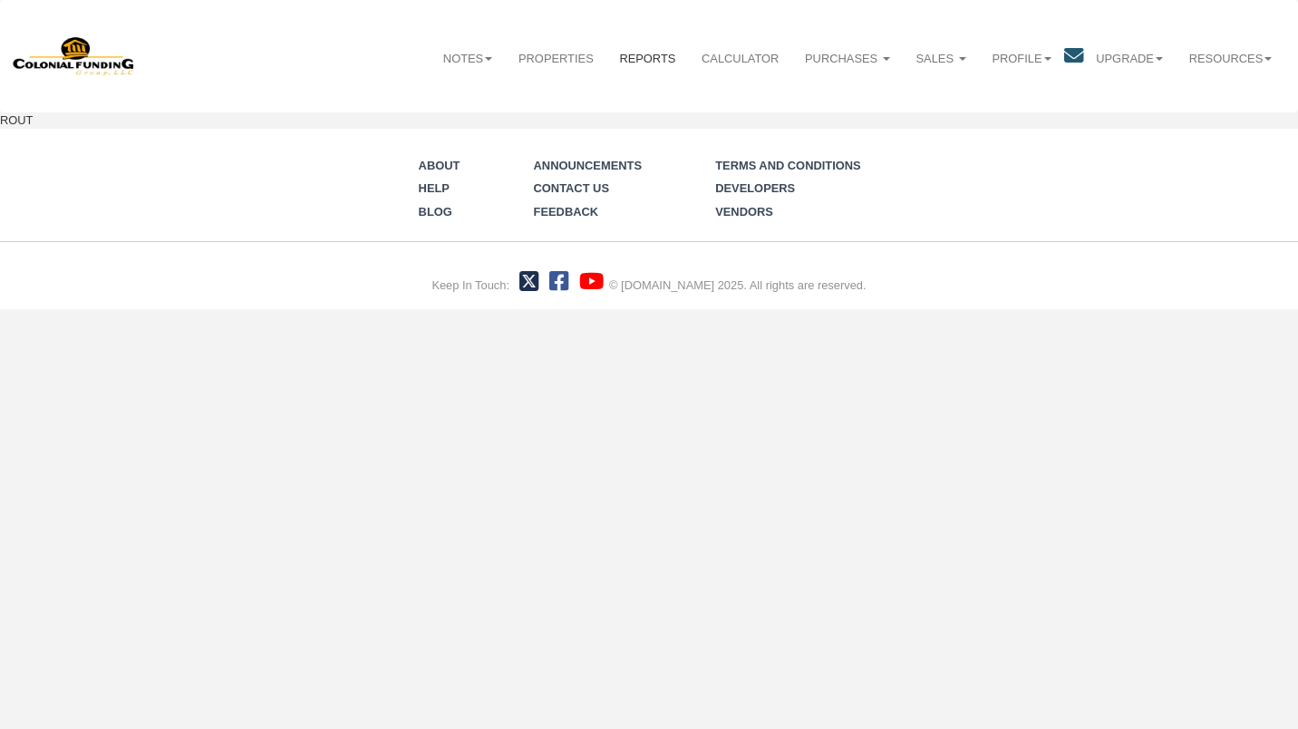
click at [636, 54] on link "Reports" at bounding box center [648, 59] width 83 height 44
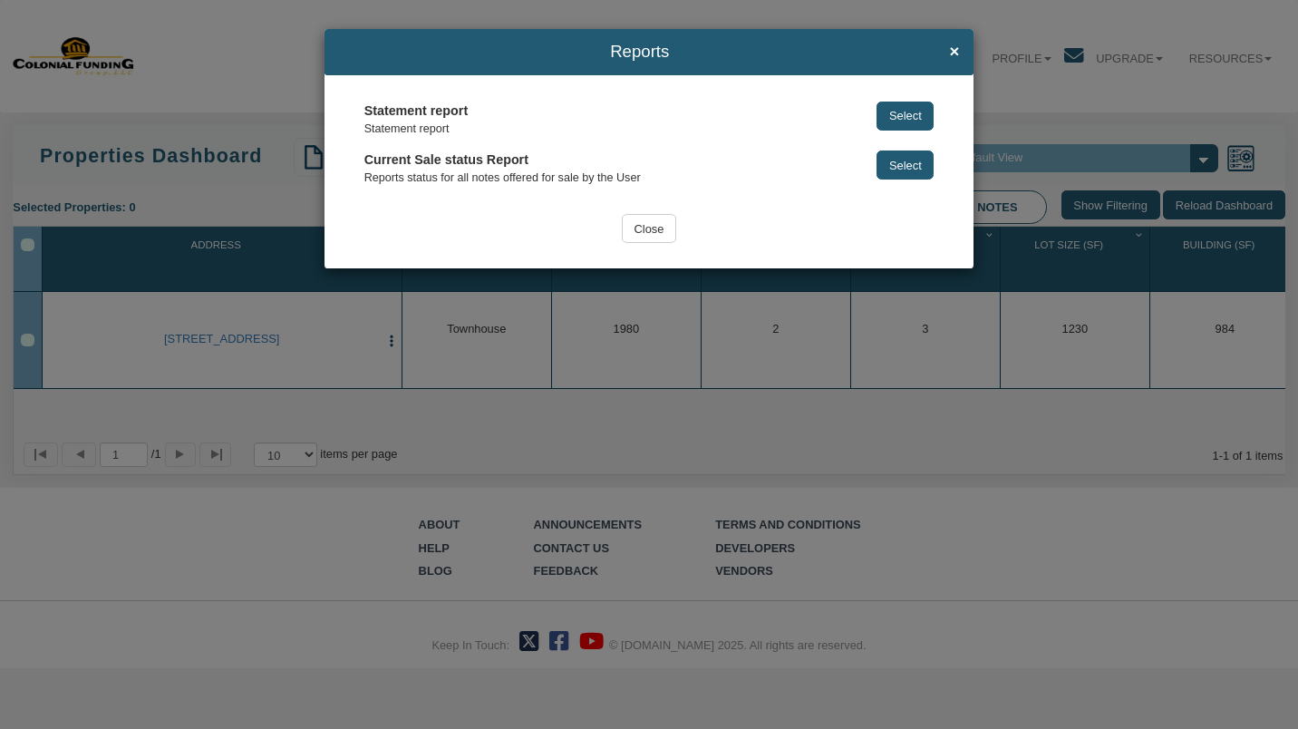
click at [663, 231] on input "Close" at bounding box center [649, 228] width 54 height 29
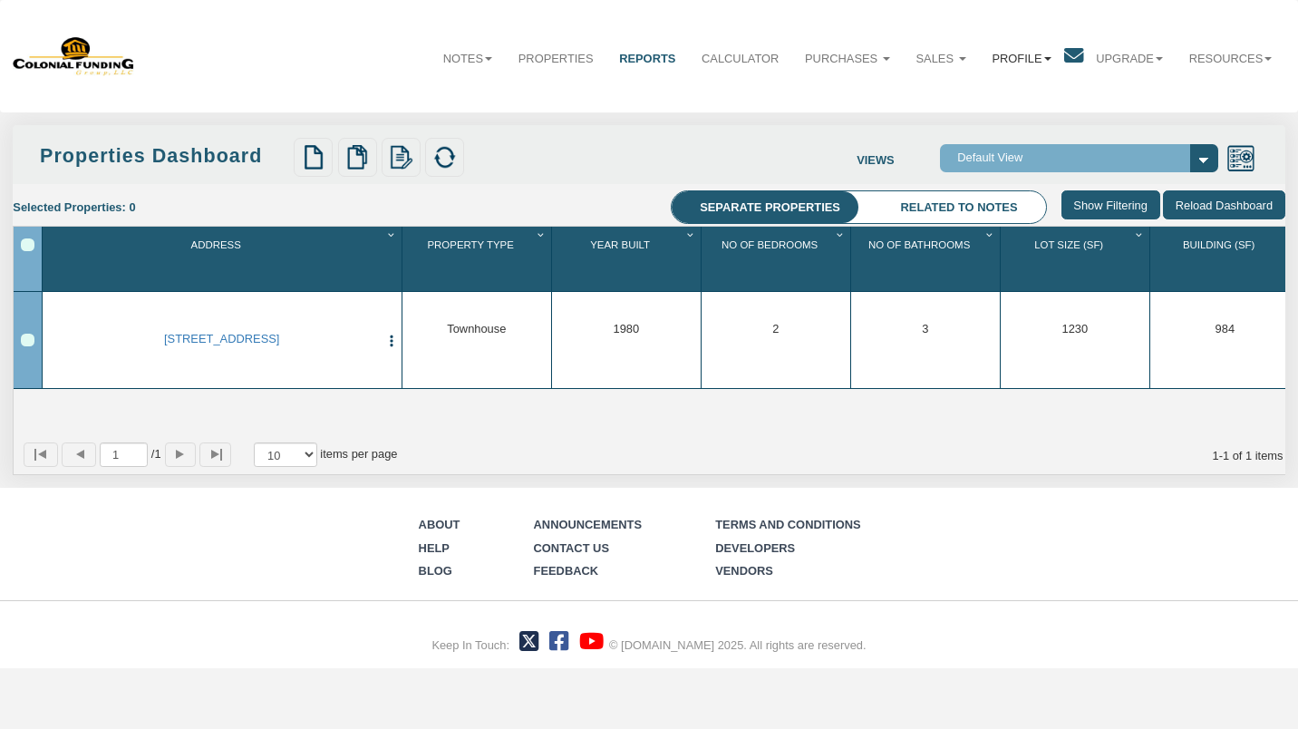
click at [1027, 57] on link "Profile" at bounding box center [1021, 59] width 85 height 44
click at [966, 88] on link "Settings" at bounding box center [1007, 97] width 151 height 23
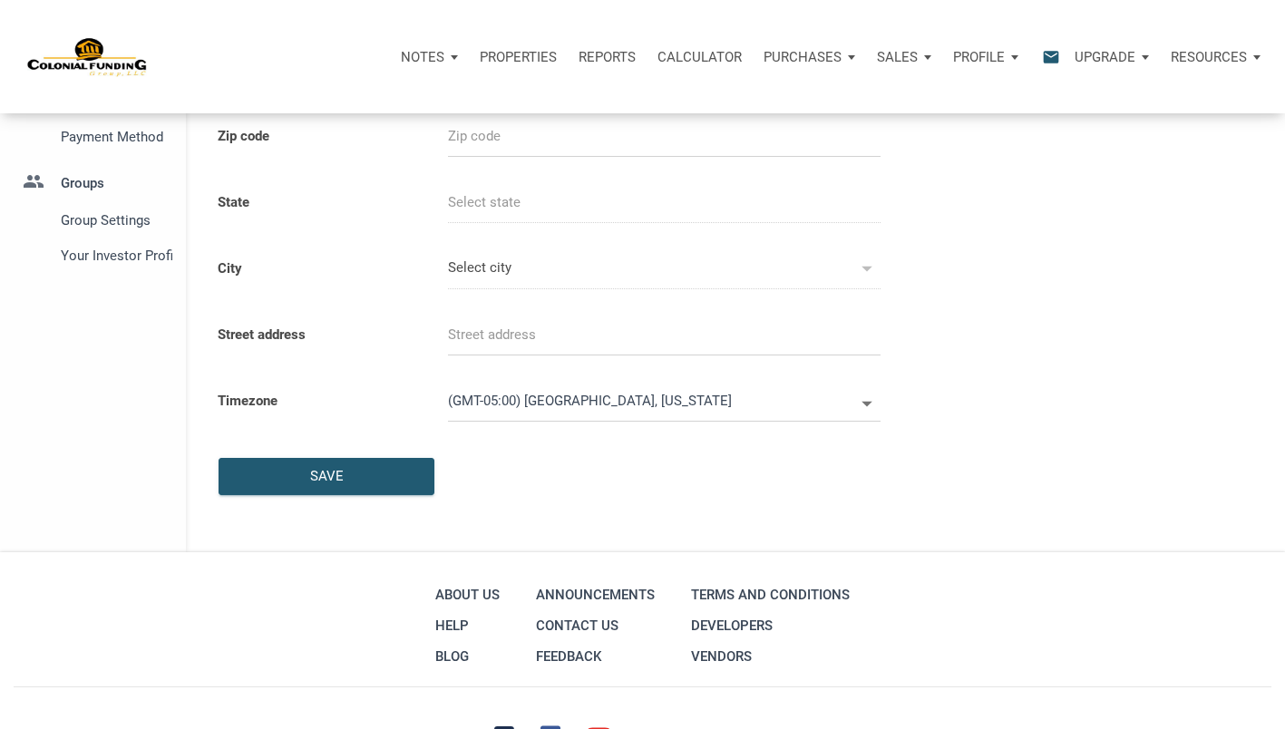
select select
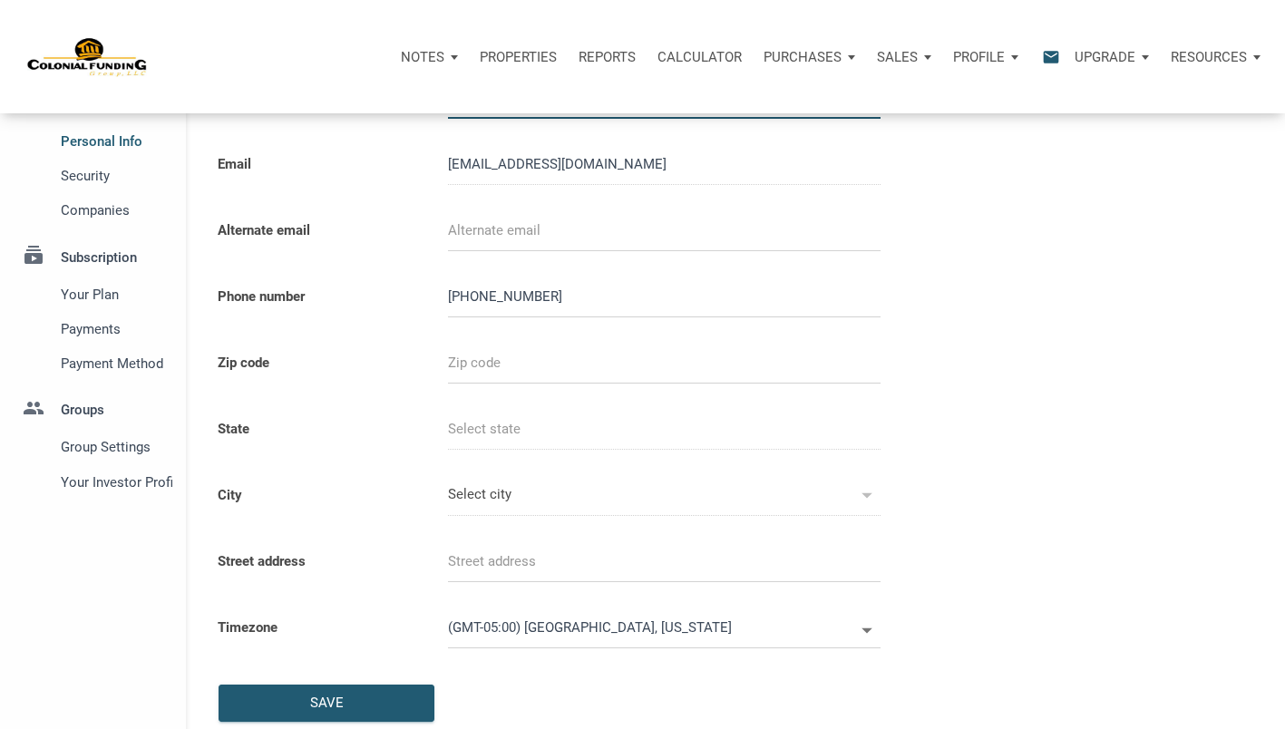
scroll to position [102, 0]
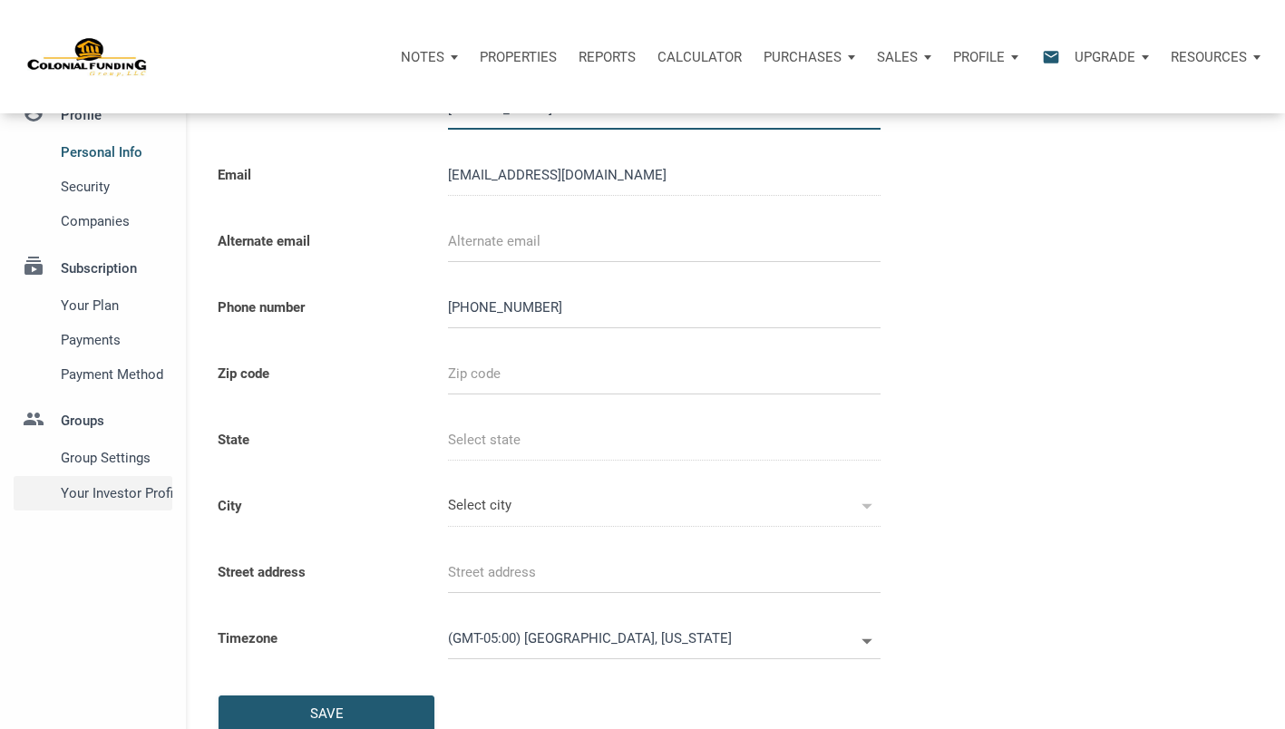
click at [151, 497] on span "Your Investor Profile" at bounding box center [113, 493] width 105 height 22
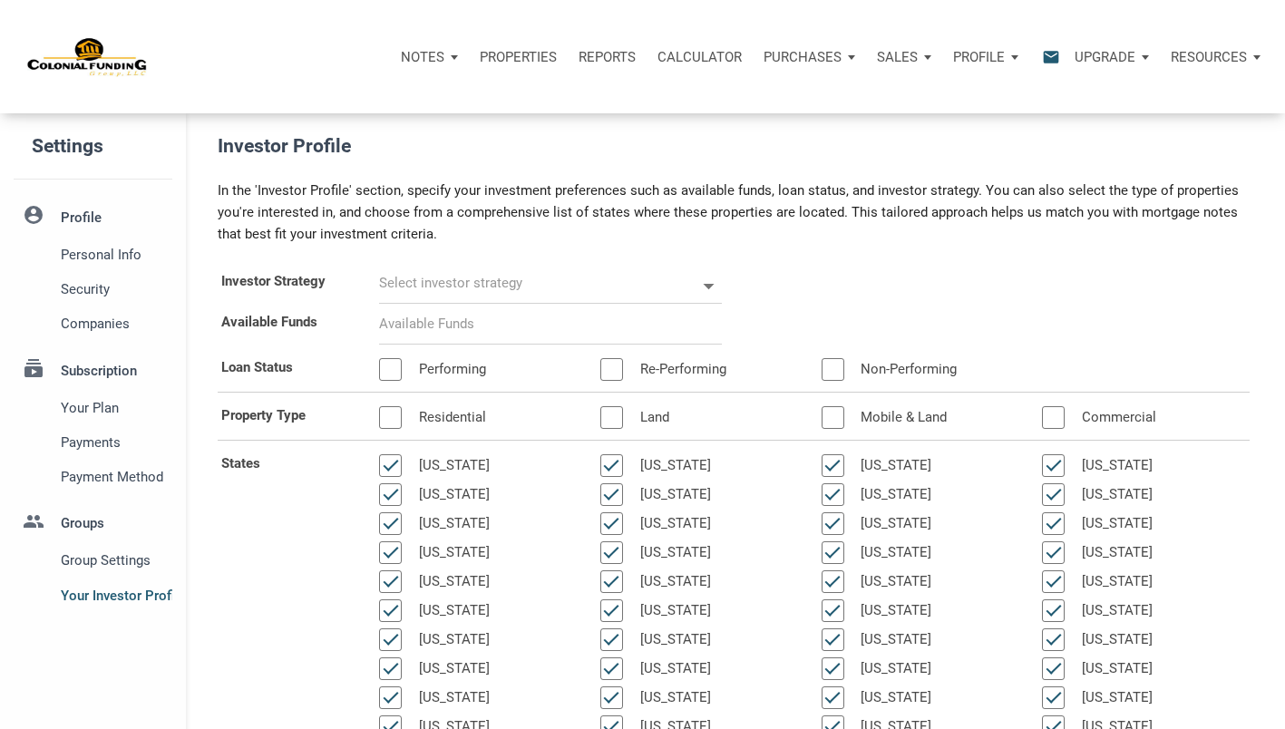
click at [706, 284] on icon at bounding box center [708, 286] width 26 height 26
select select
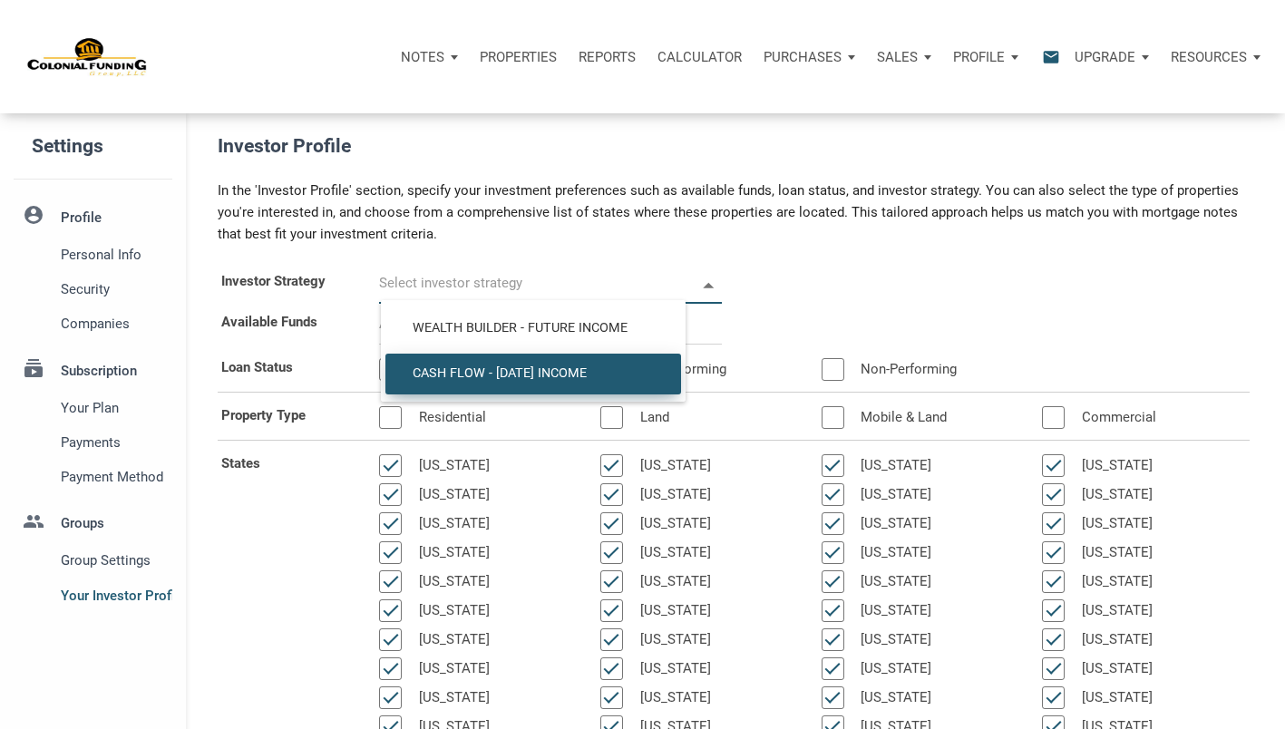
click at [589, 368] on span "Cash Flow - [DATE] Income" at bounding box center [533, 373] width 268 height 16
type input "Cash Flow - [DATE] Income"
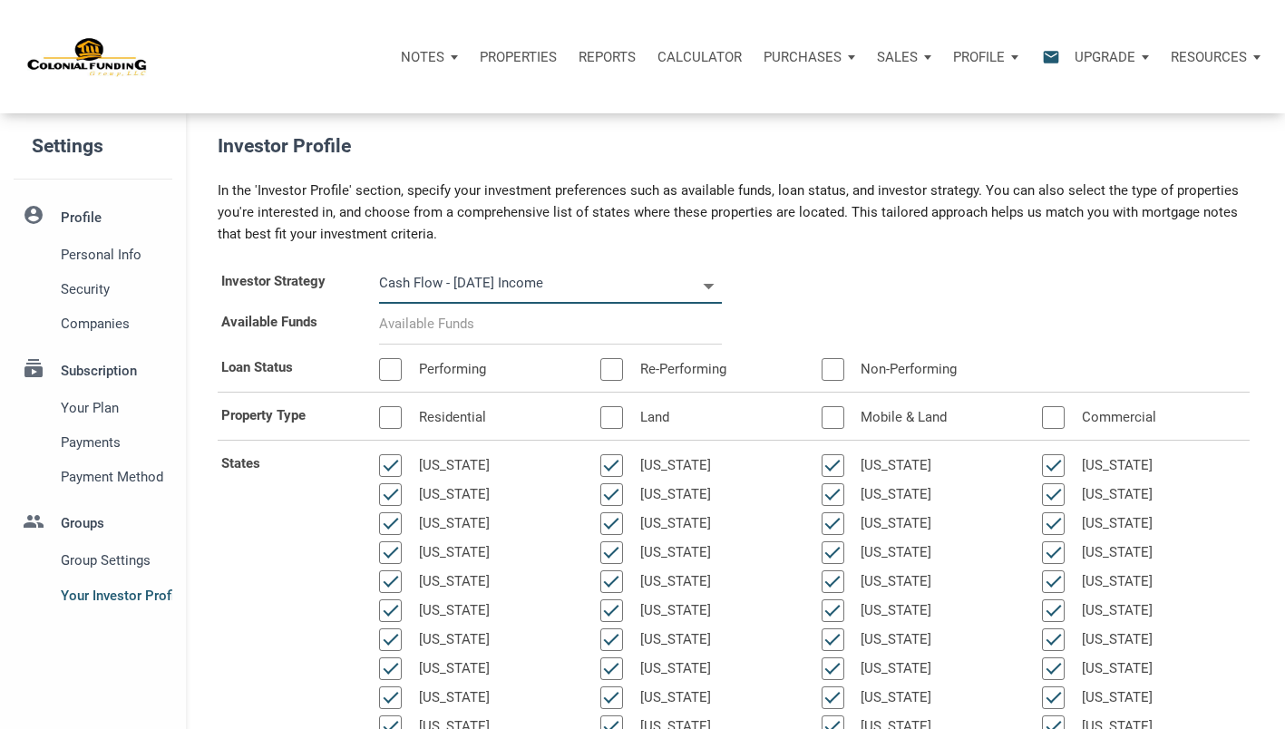
click at [569, 331] on input at bounding box center [550, 324] width 343 height 41
select select
type input "$ 5"
select select
type input "$ 50"
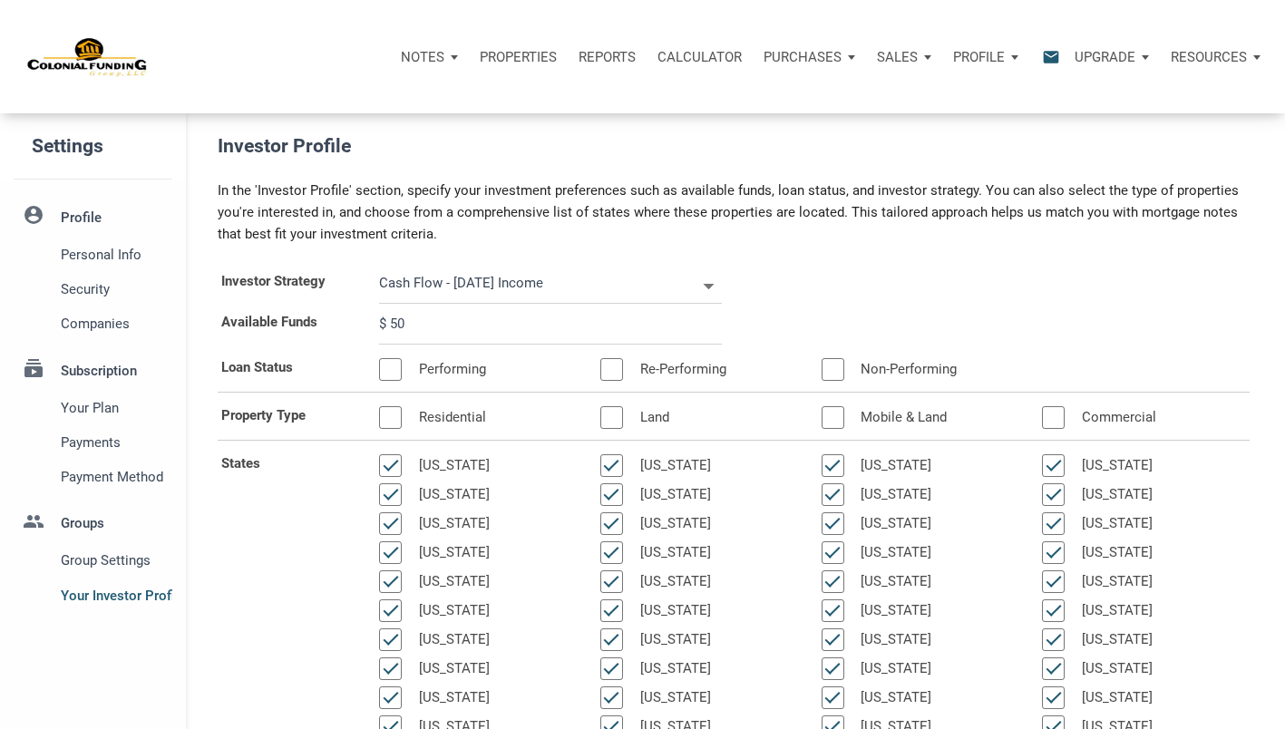
select select
type input "$ 500"
select select
type input "$ 5,000"
select select
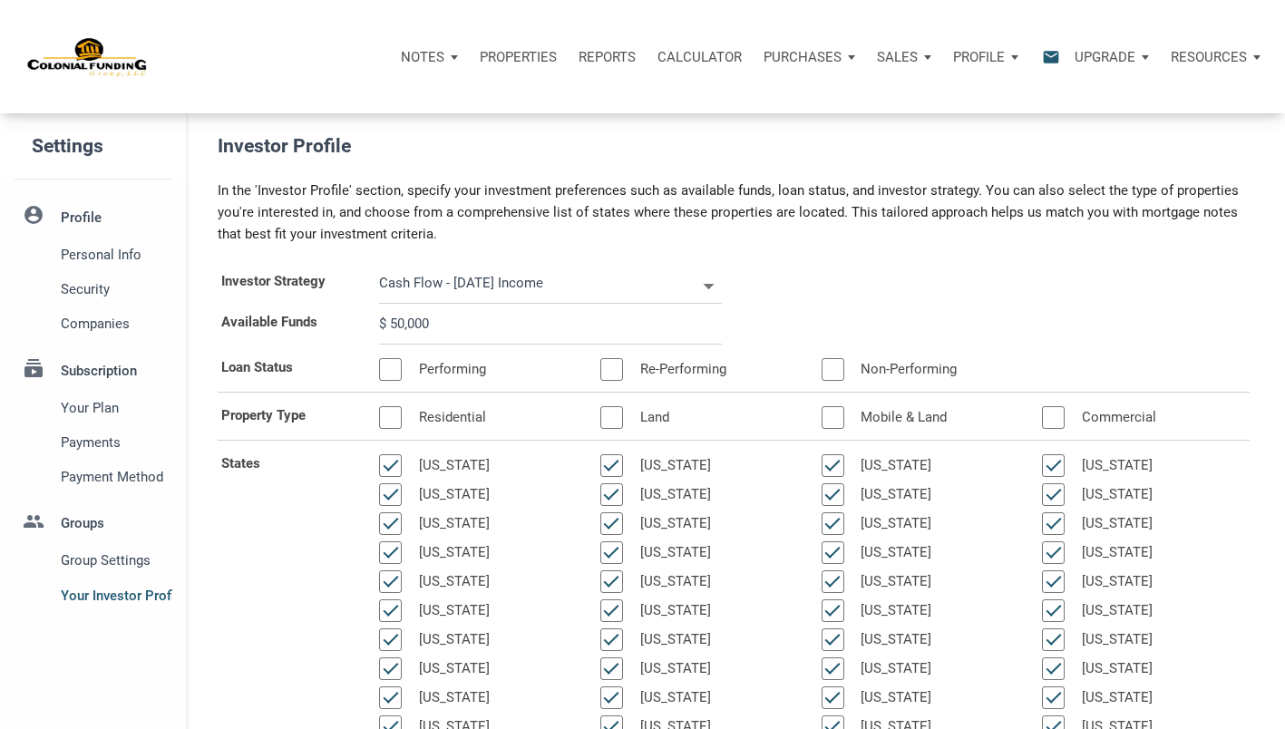
type input "$ 50,000"
click at [391, 367] on div at bounding box center [390, 369] width 23 height 23
select select
type input "$ 50,000"
click at [617, 365] on div at bounding box center [611, 369] width 23 height 23
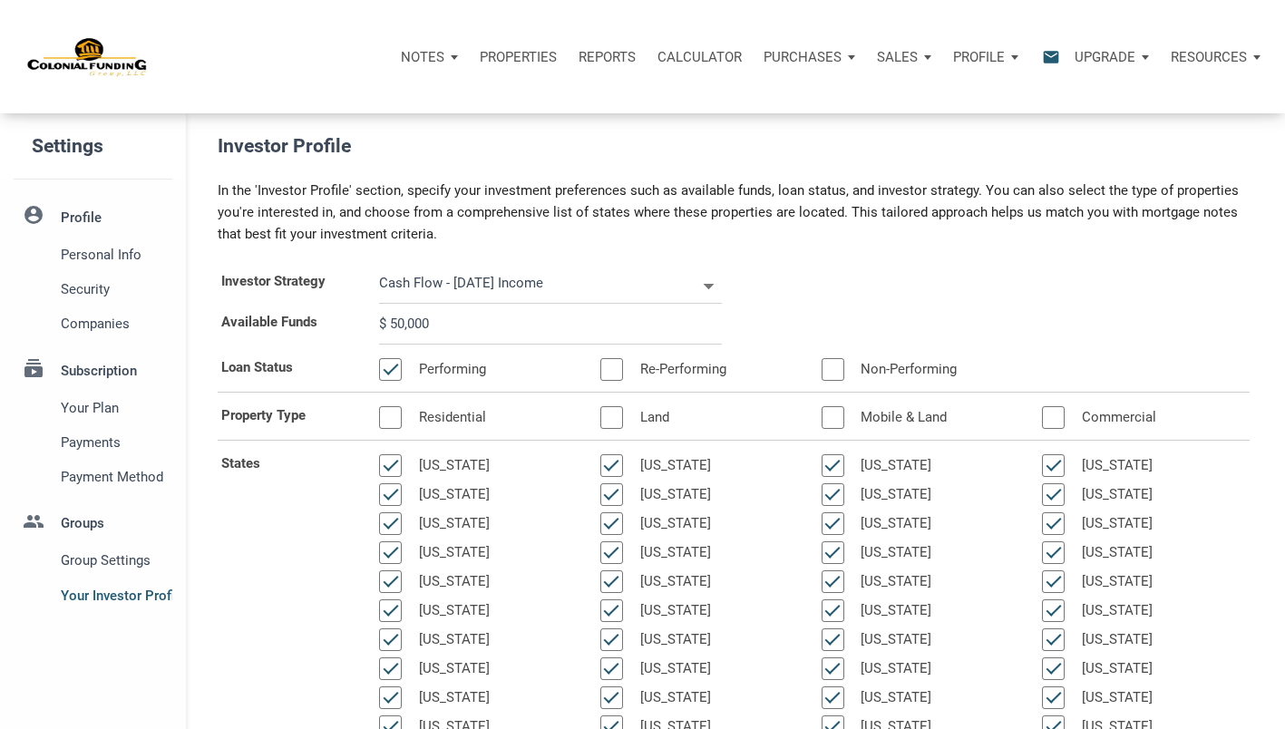
select select
type input "$ 50,000"
click at [834, 365] on div at bounding box center [833, 369] width 23 height 23
select select
type input "$ 50,000"
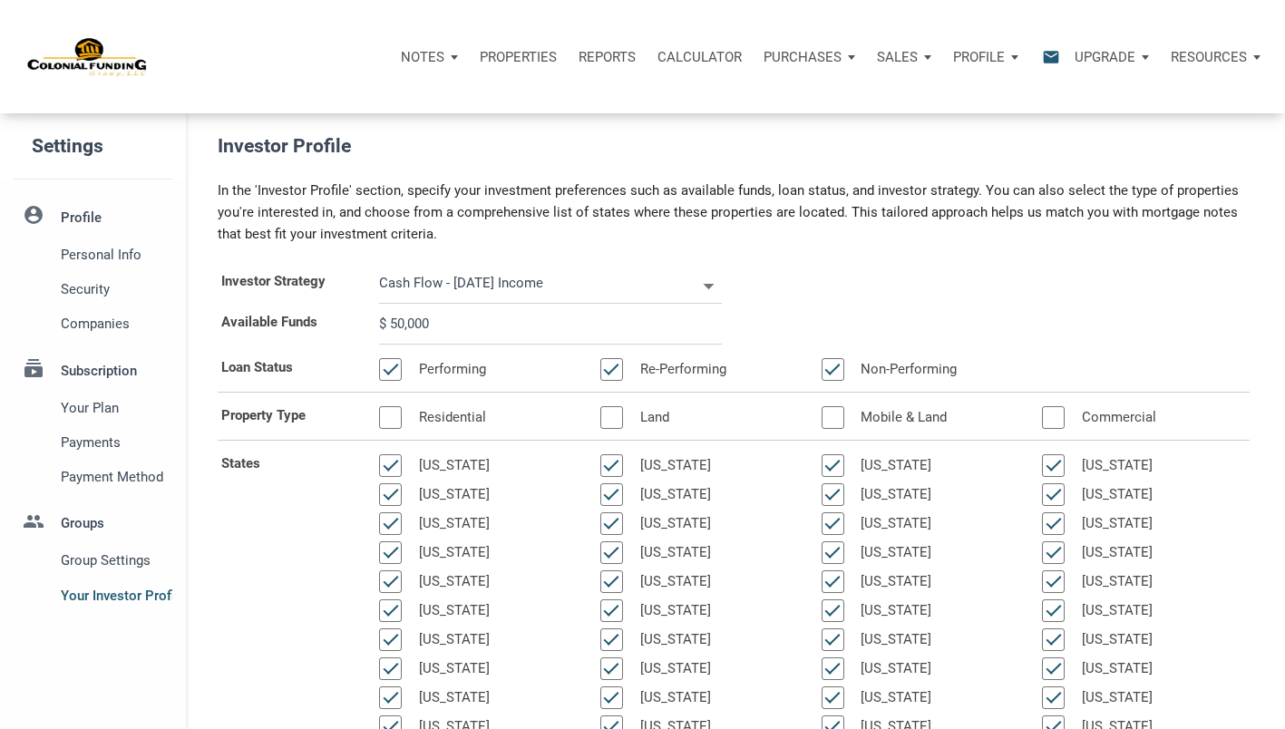
click at [384, 411] on div at bounding box center [390, 417] width 23 height 23
select select
type input "$ 50,000"
click at [828, 413] on div at bounding box center [833, 417] width 23 height 23
select select
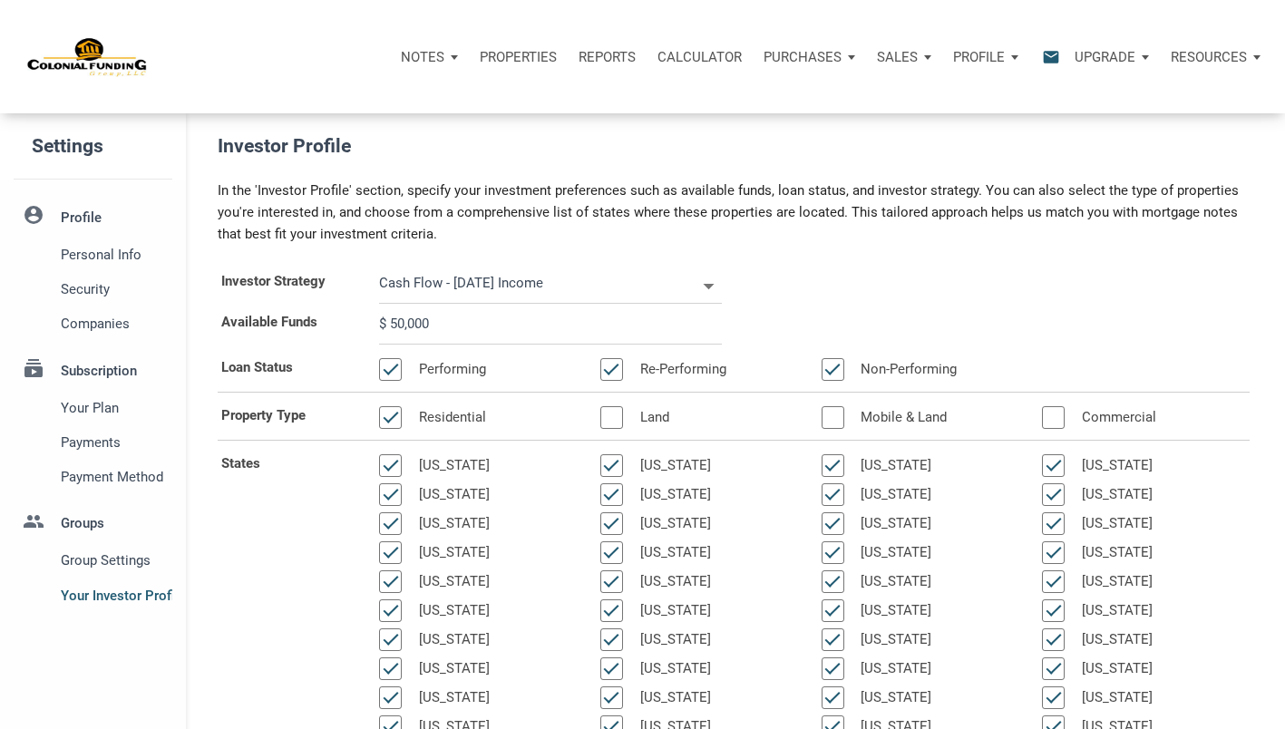
type input "$ 50,000"
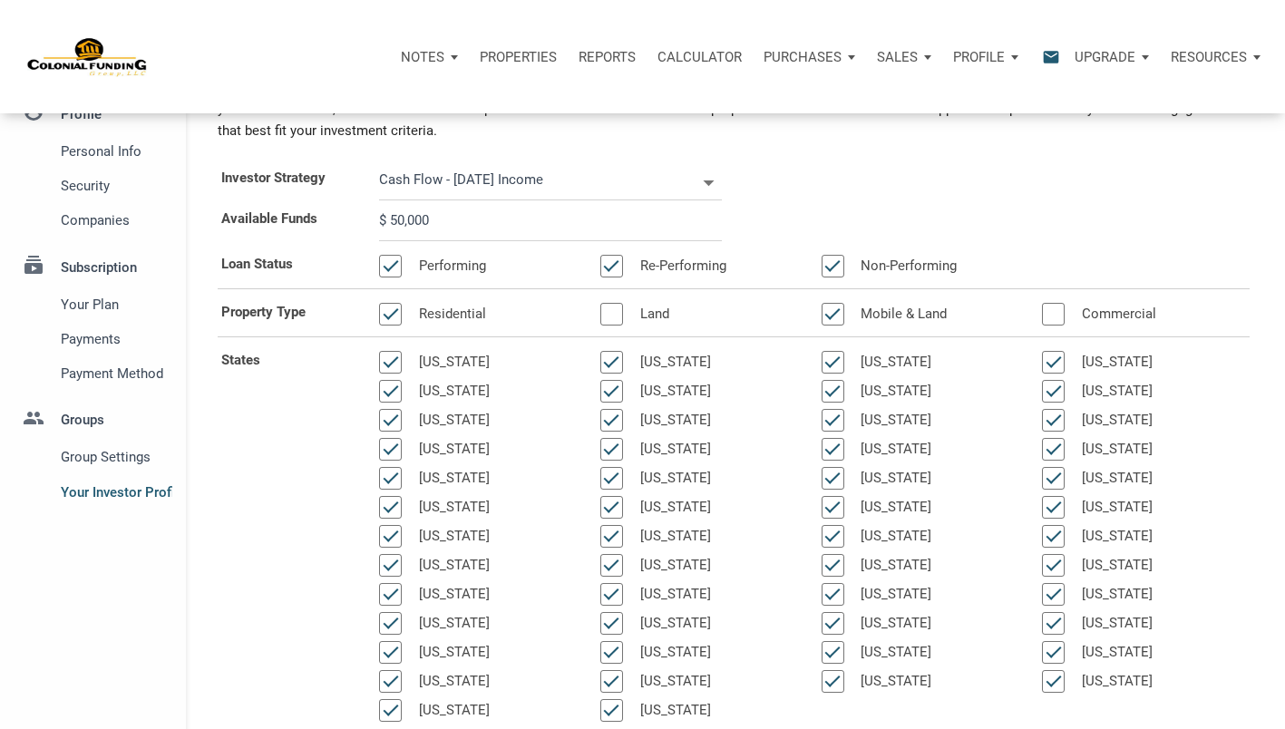
scroll to position [102, 0]
drag, startPoint x: 468, startPoint y: 221, endPoint x: 374, endPoint y: 211, distance: 94.8
click at [374, 211] on div "$ 50,000" at bounding box center [550, 221] width 370 height 41
select select
type input "$ 1"
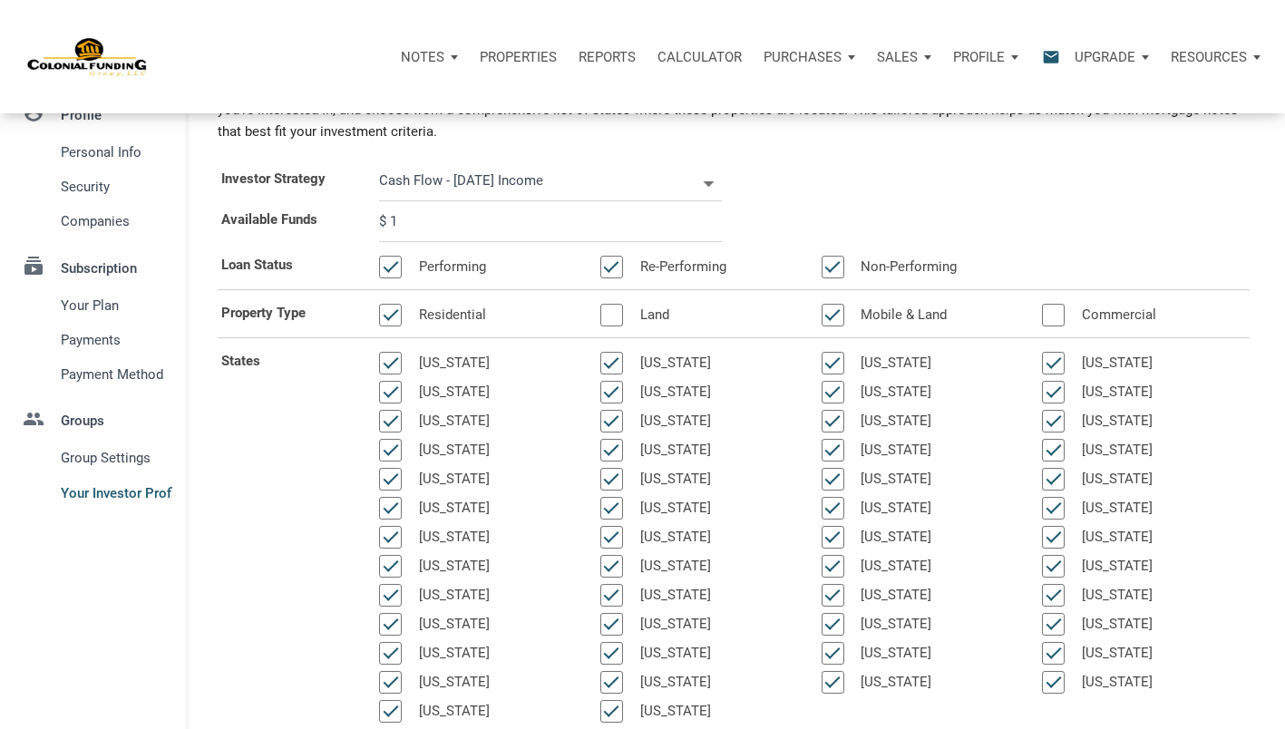
select select
type input "$ 10"
select select
type input "$ 100"
select select
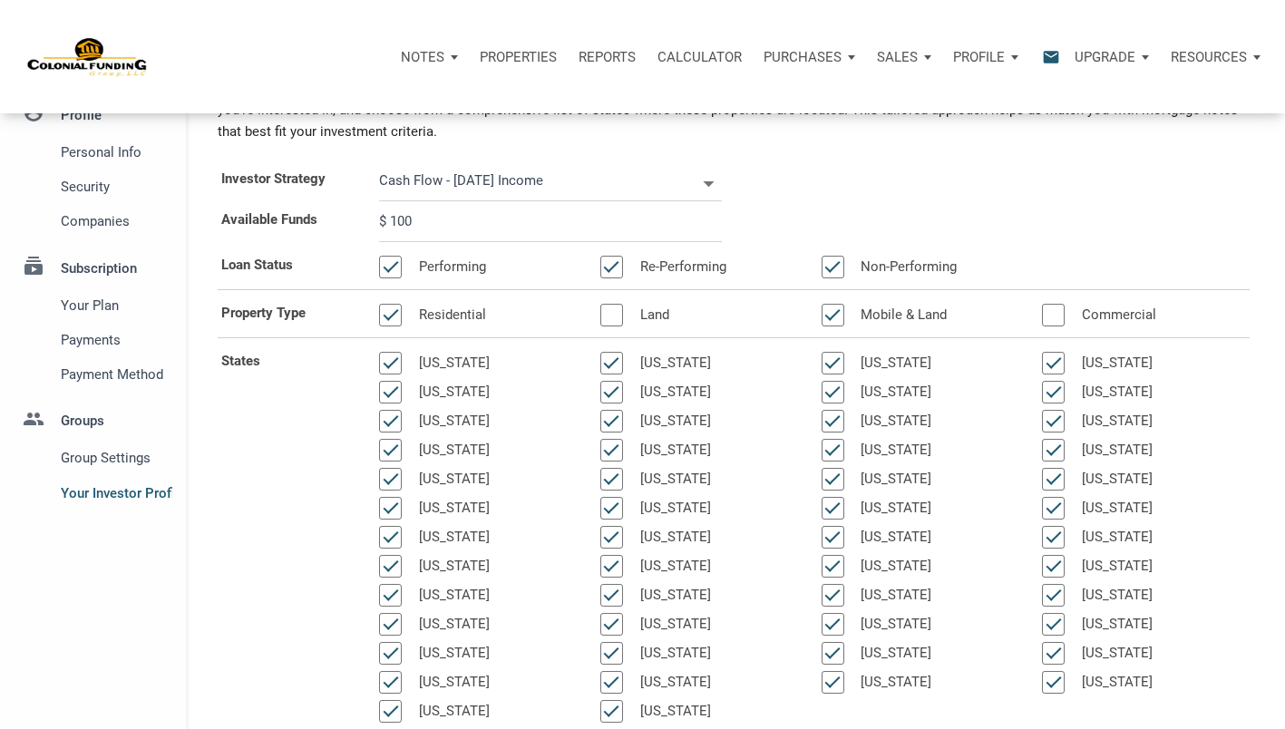
type input "$ 1,000"
select select
type input "$ 10,000"
select select
type input "$ 100,000"
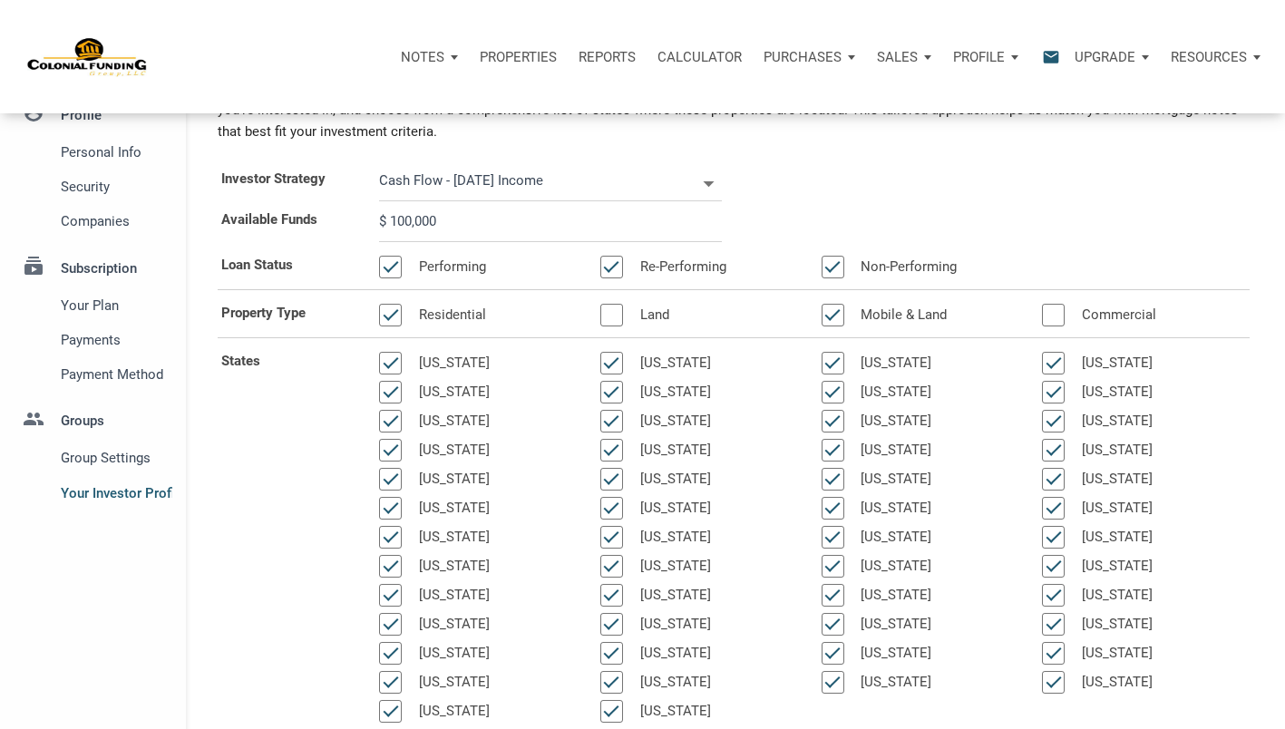
click at [845, 210] on div "Available Funds $ 100,000" at bounding box center [733, 221] width 1059 height 41
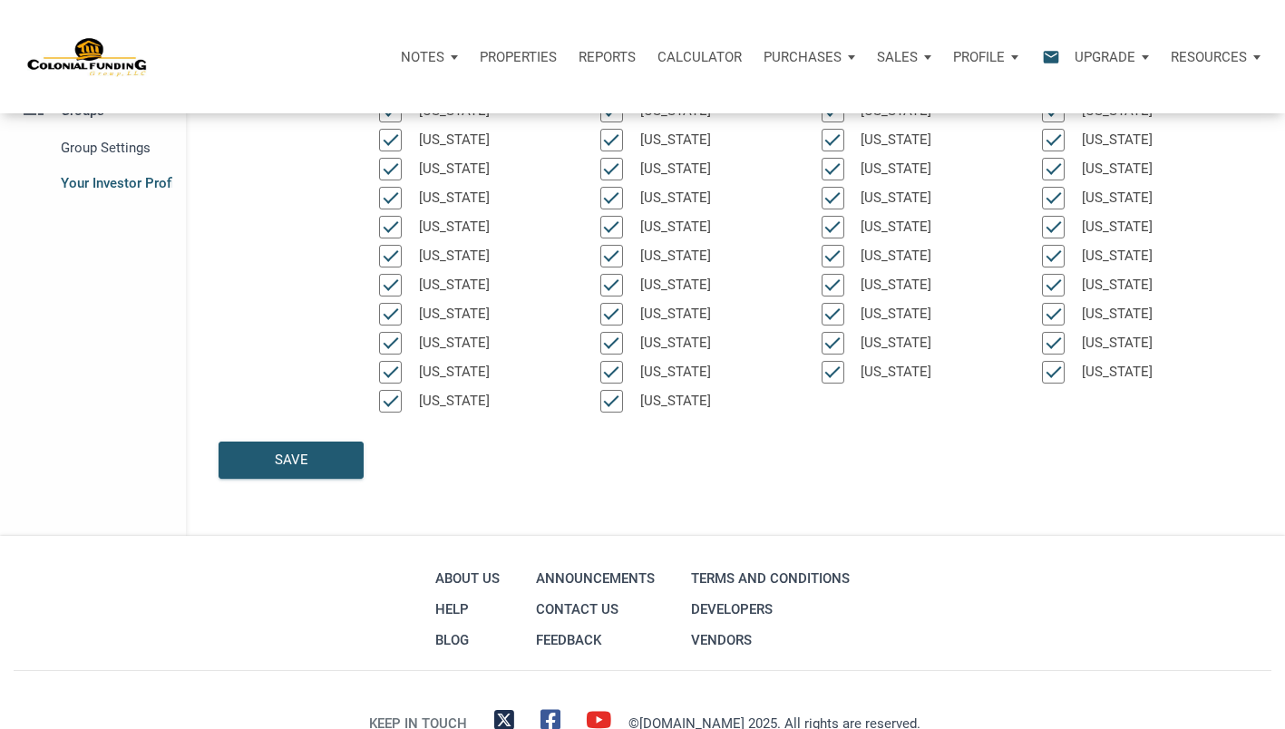
scroll to position [416, 0]
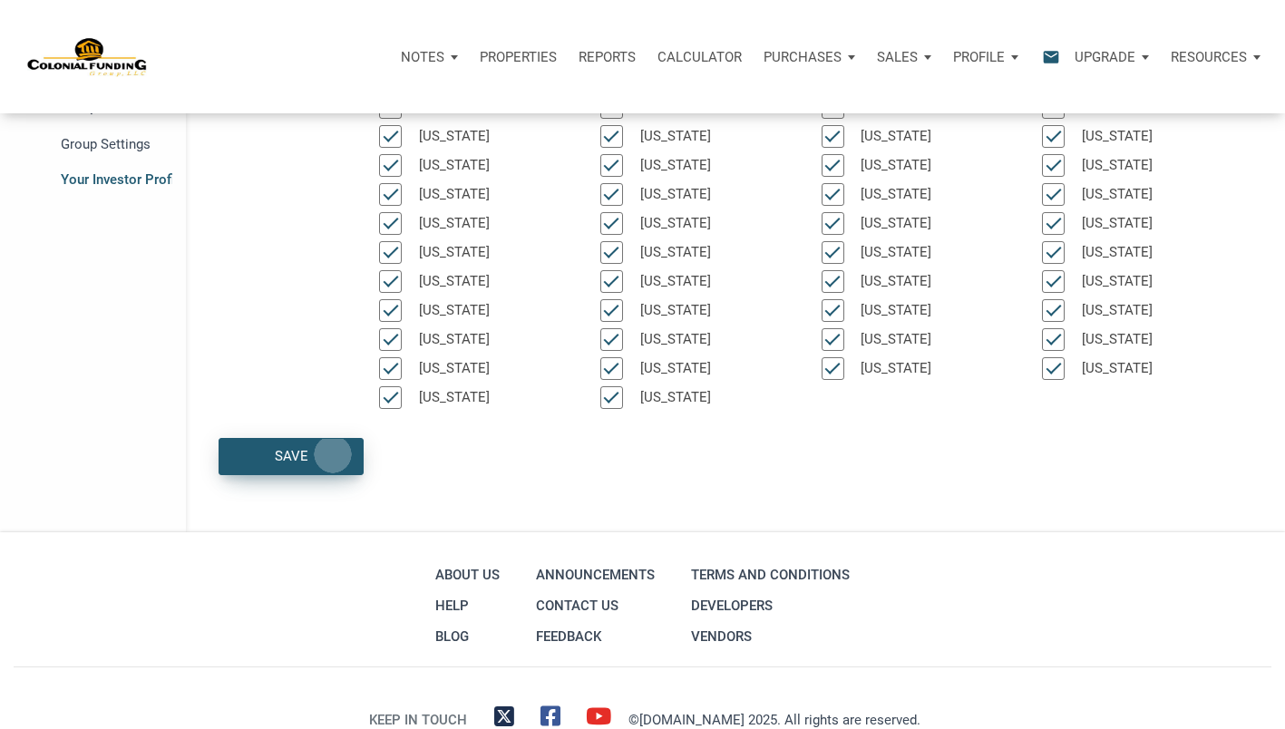
click at [335, 454] on div "Save" at bounding box center [290, 456] width 143 height 35
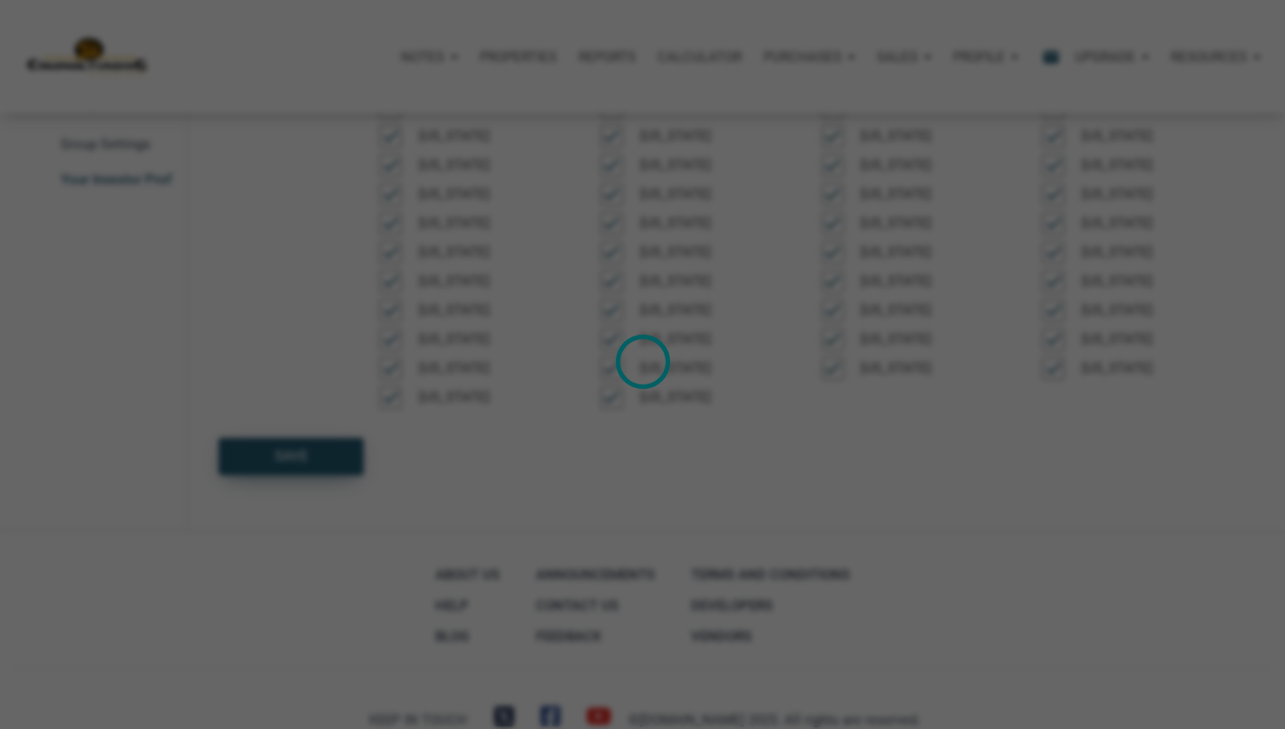
select select
type input "$ 100,000"
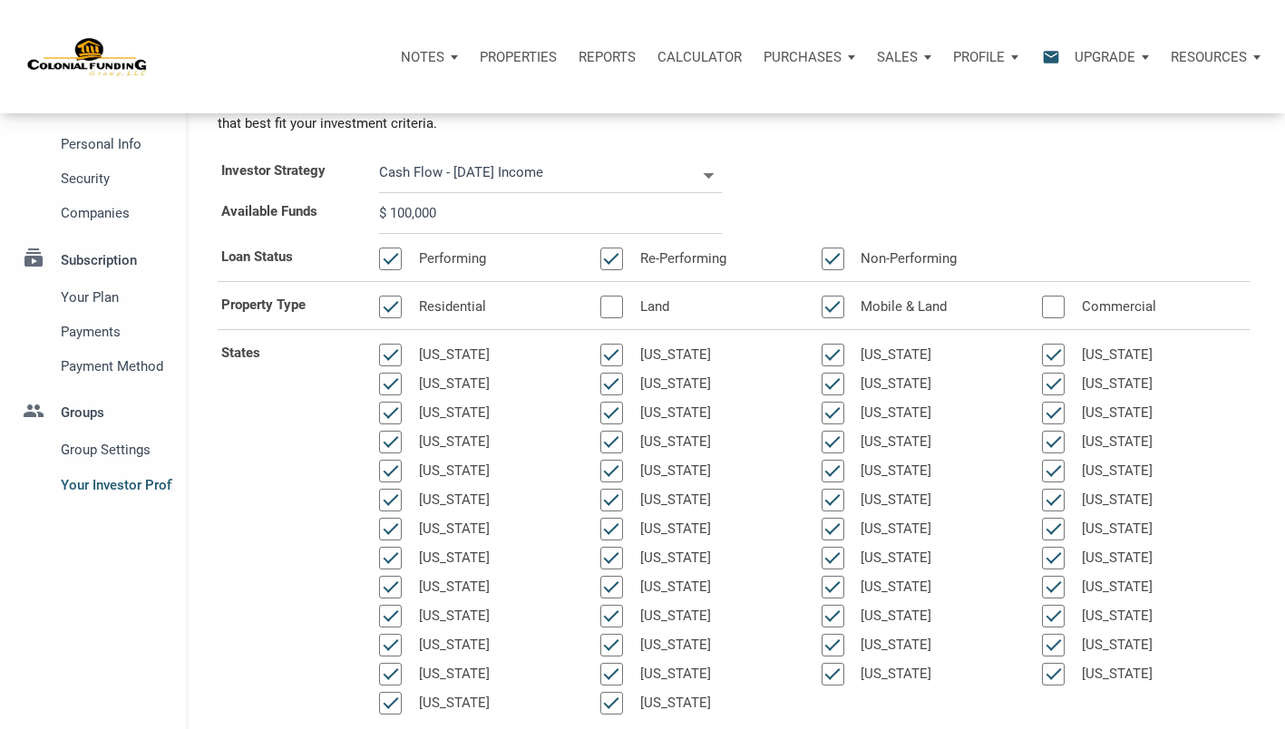
scroll to position [110, 0]
click at [111, 294] on span "Your plan" at bounding box center [113, 298] width 105 height 22
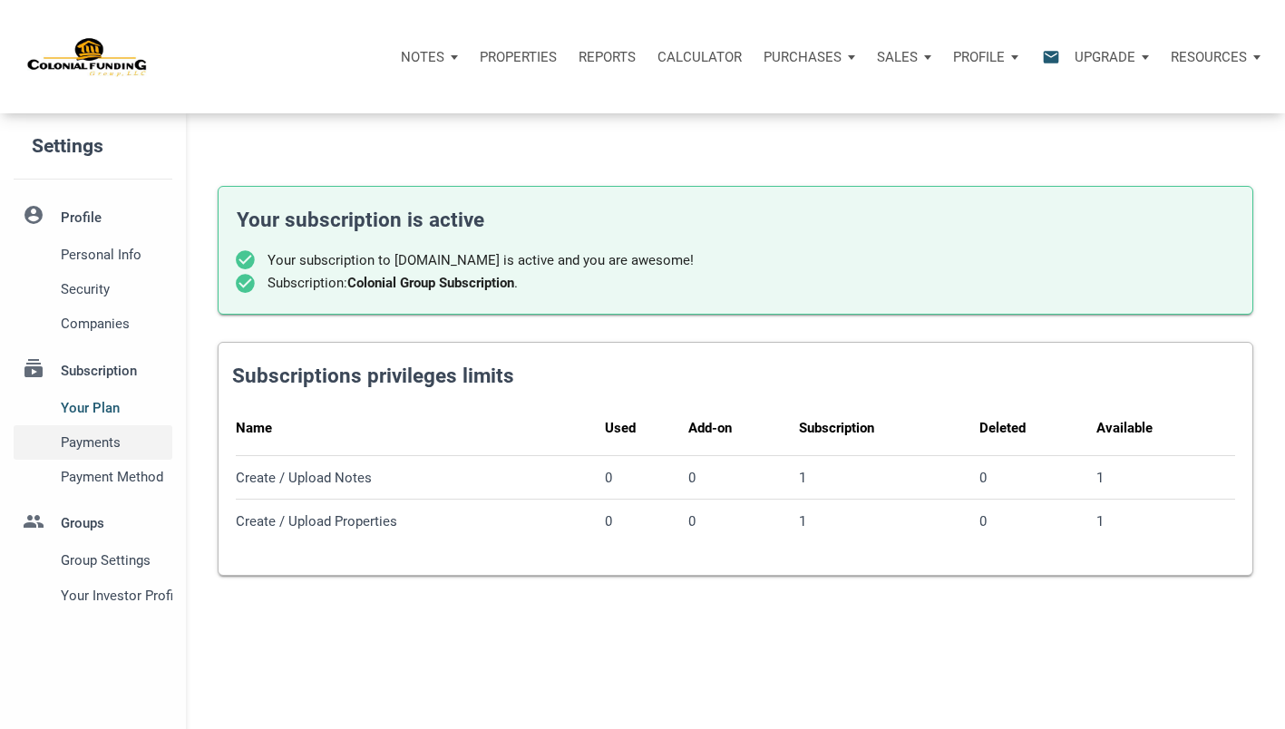
click at [82, 441] on span "Payments" at bounding box center [113, 443] width 105 height 22
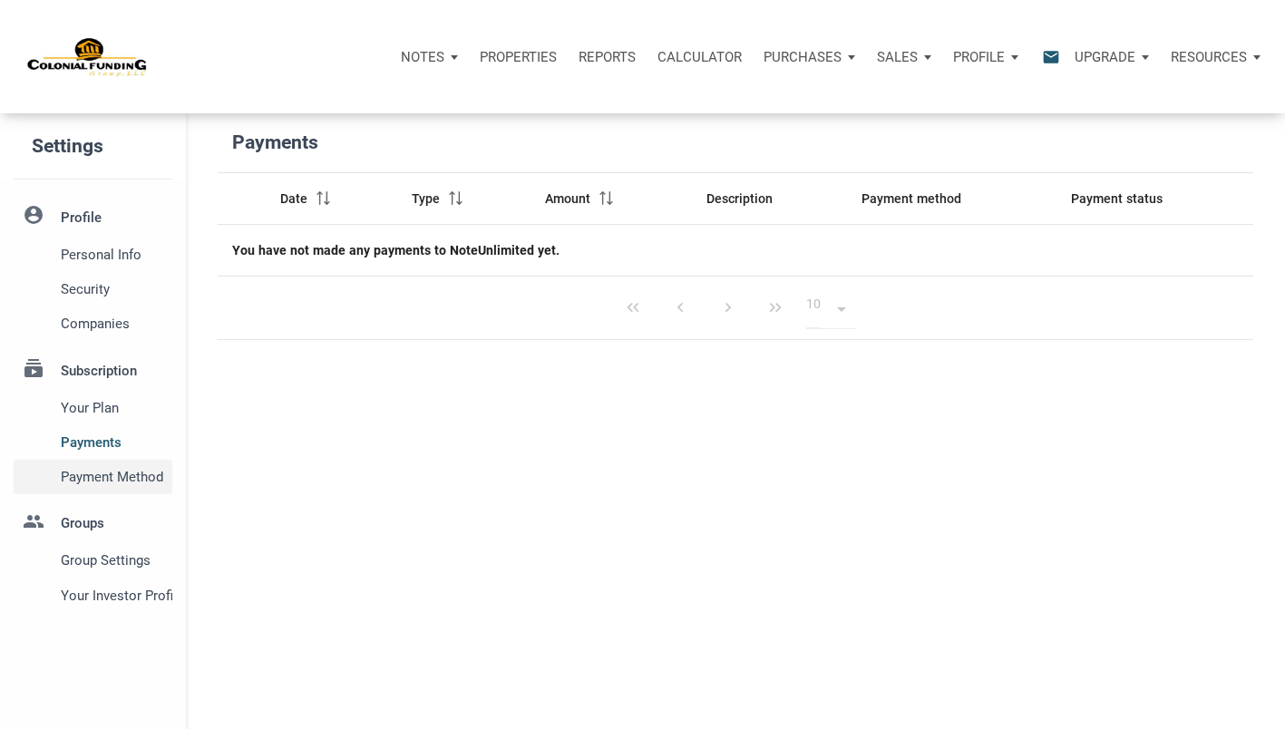
click at [83, 481] on span "Payment Method" at bounding box center [113, 477] width 105 height 22
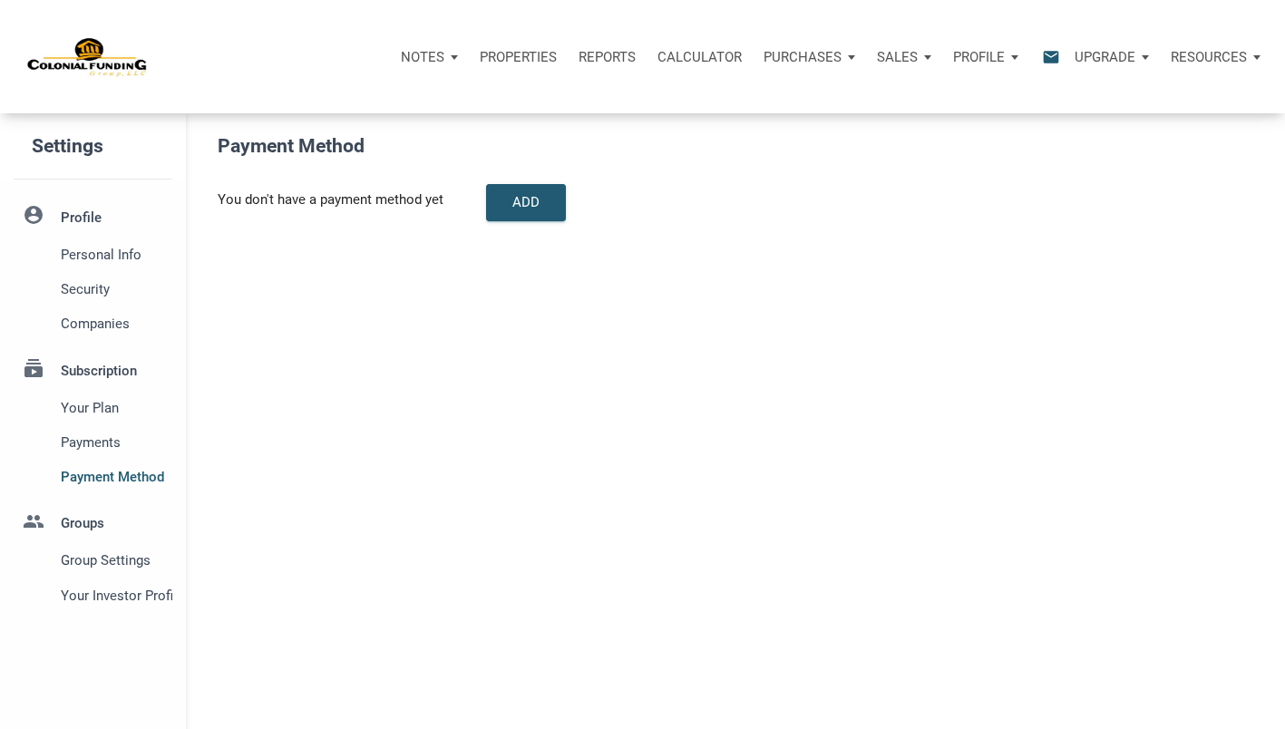
click at [92, 217] on li "account_circle Profile Personal Info Security Companies" at bounding box center [93, 270] width 186 height 144
click at [424, 57] on p "Notes" at bounding box center [423, 57] width 44 height 16
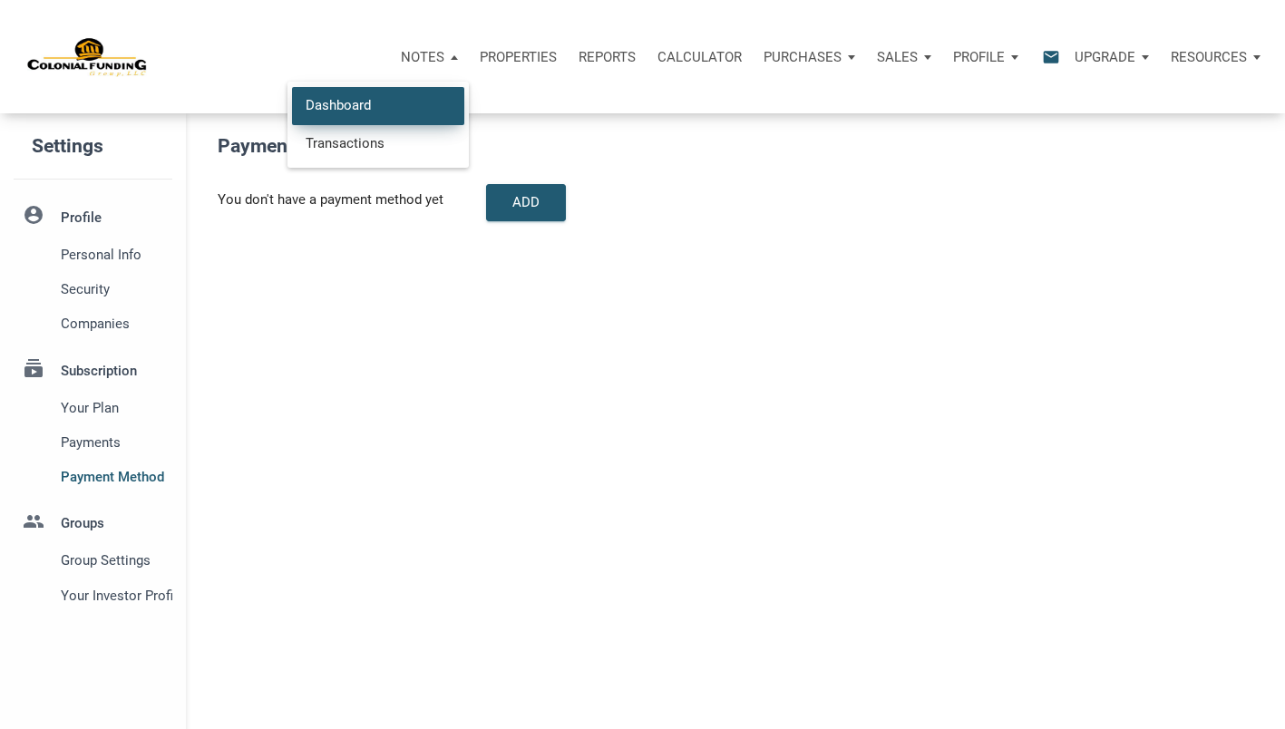
click at [355, 102] on link "Dashboard" at bounding box center [378, 105] width 172 height 37
